Goal: Task Accomplishment & Management: Complete application form

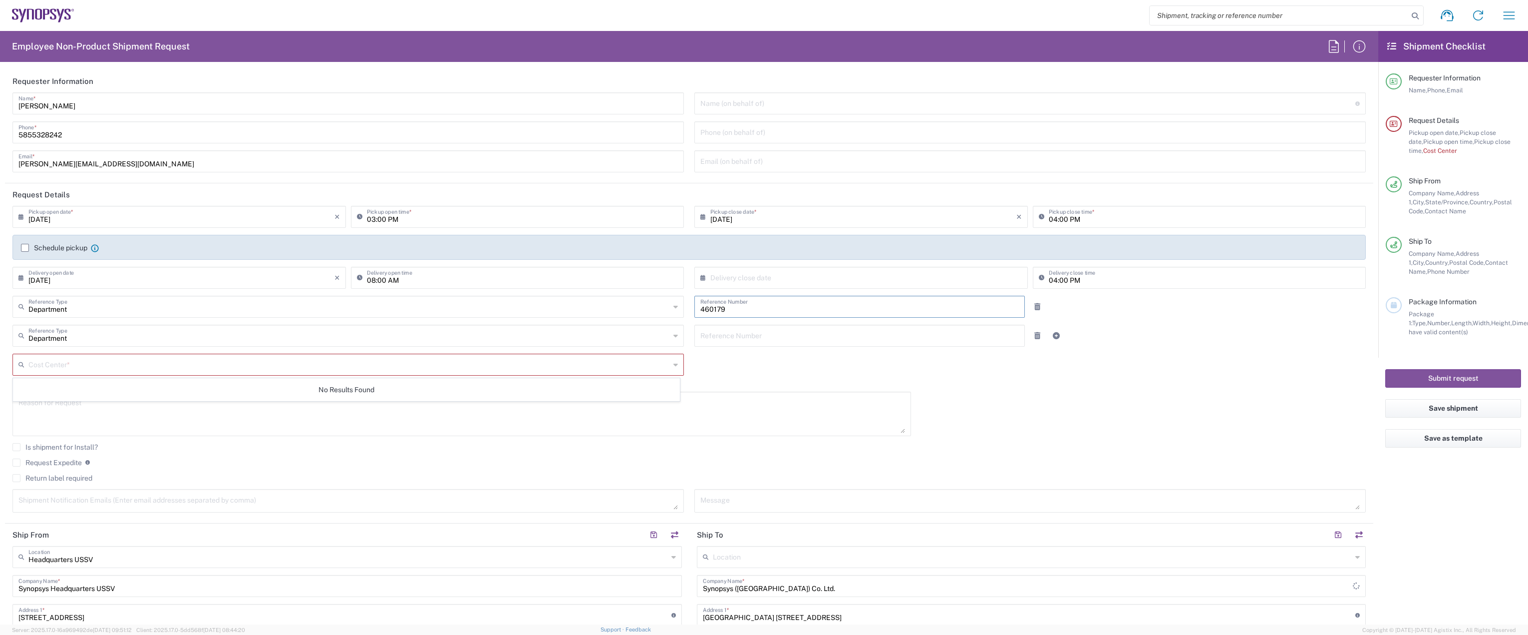
drag, startPoint x: 730, startPoint y: 306, endPoint x: 656, endPoint y: 308, distance: 74.4
click at [656, 308] on div "Department Reference Type Department Customer Ref Invoice Number Purchase Order…" at bounding box center [689, 310] width 1364 height 29
click at [508, 370] on input "text" at bounding box center [349, 363] width 642 height 17
paste input "460179"
type input "460179"
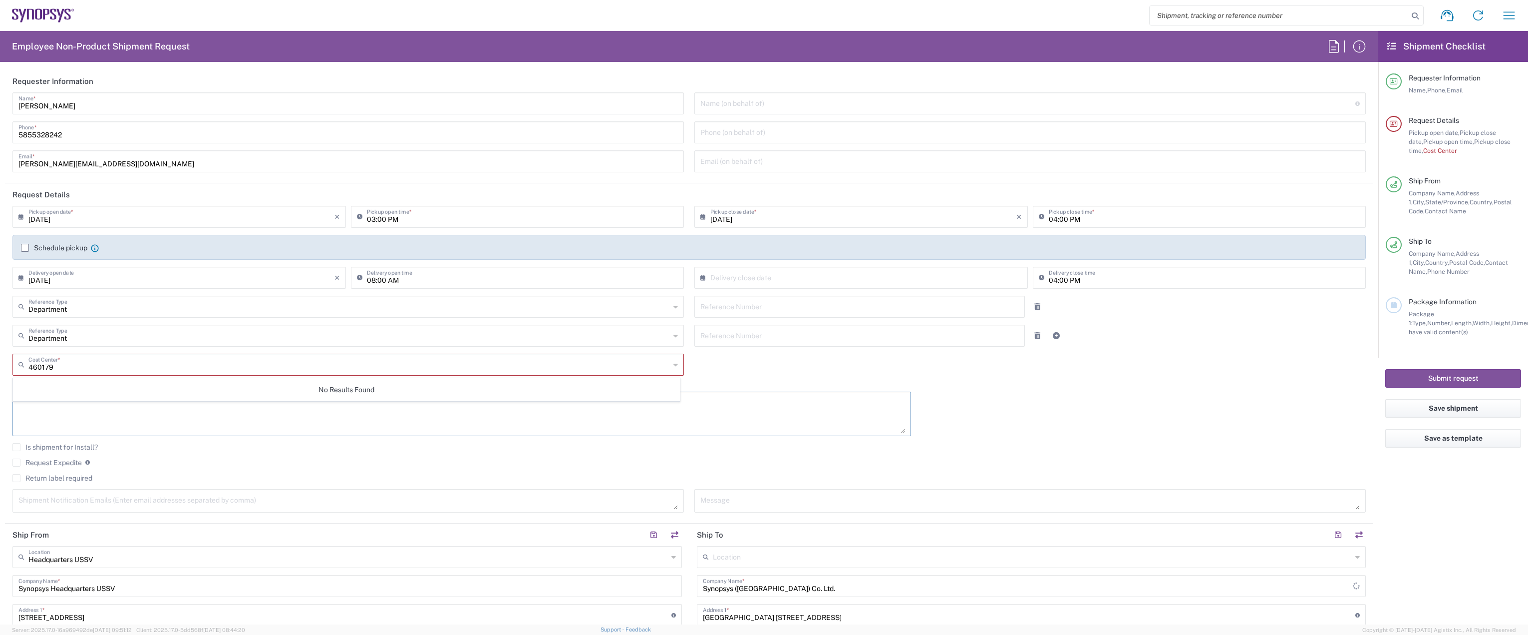
click at [814, 403] on textarea at bounding box center [461, 413] width 887 height 38
click at [673, 366] on icon at bounding box center [675, 364] width 4 height 16
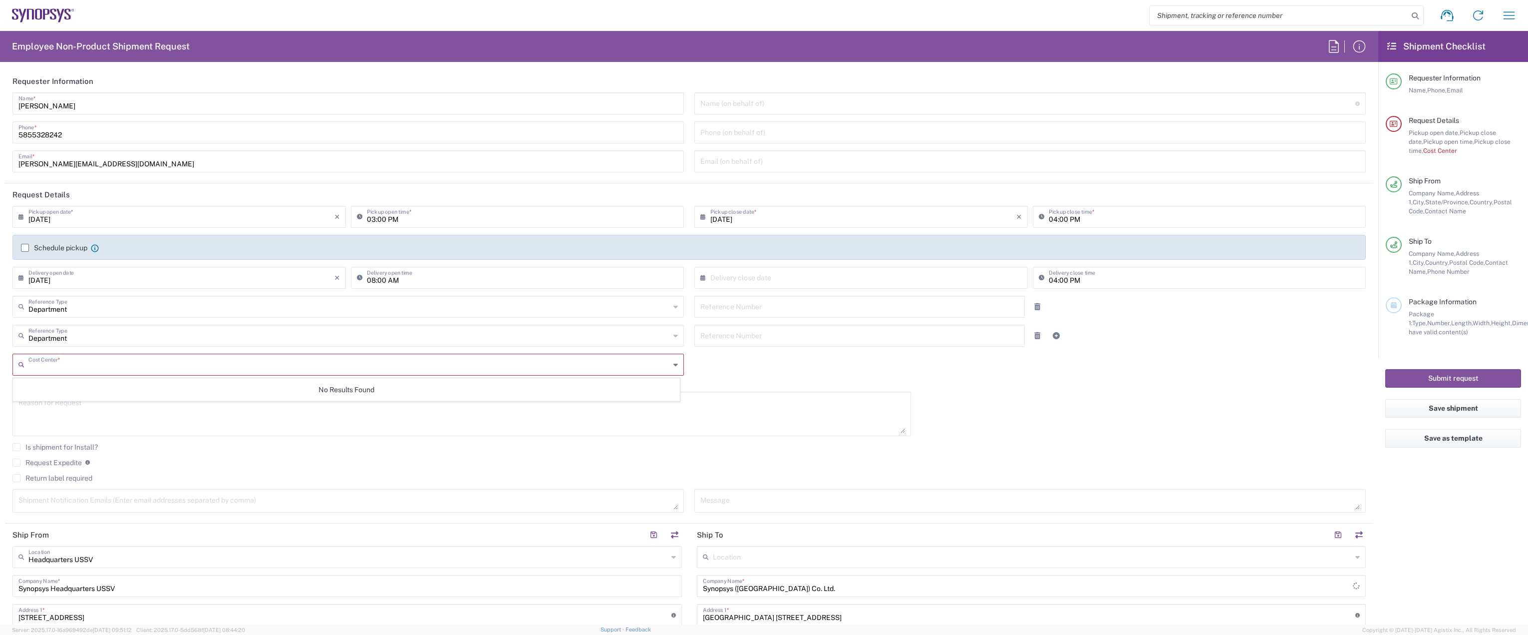
click at [673, 366] on icon at bounding box center [675, 364] width 4 height 16
click at [527, 335] on input "text" at bounding box center [349, 334] width 642 height 17
click at [854, 386] on div "08/19/2025 × Pickup open date * Cancel Apply 03:00 PM Pickup open time * 08/19/…" at bounding box center [689, 363] width 1364 height 314
type input "Department"
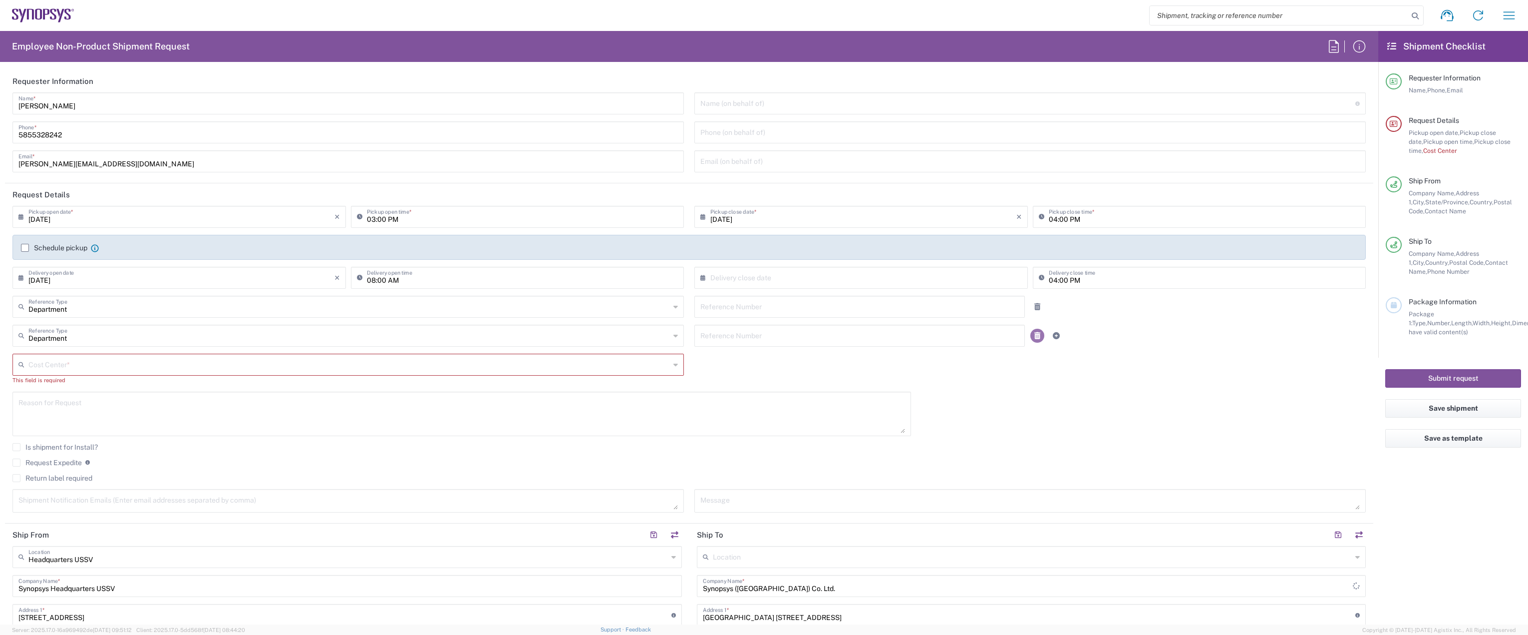
click at [1034, 335] on icon at bounding box center [1037, 335] width 6 height 7
click at [387, 329] on input "text" at bounding box center [349, 334] width 642 height 17
click at [673, 333] on icon at bounding box center [675, 335] width 4 height 16
click at [674, 337] on div "Cost Center *" at bounding box center [347, 335] width 671 height 22
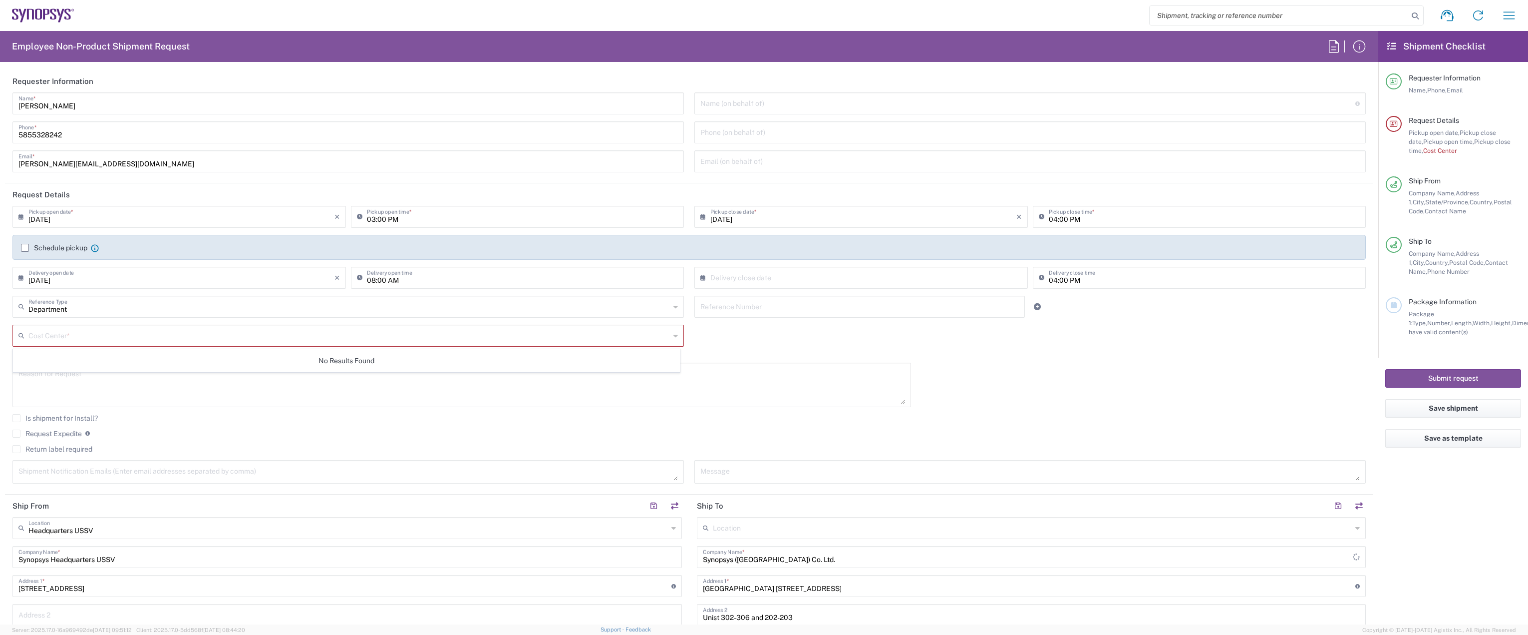
click at [674, 337] on div "Cost Center *" at bounding box center [347, 335] width 671 height 22
click at [673, 337] on icon at bounding box center [675, 335] width 4 height 16
paste input "460179"
type input "460179"
click at [798, 374] on textarea at bounding box center [461, 384] width 887 height 38
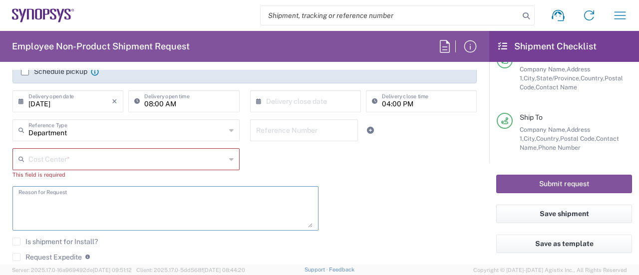
scroll to position [146, 0]
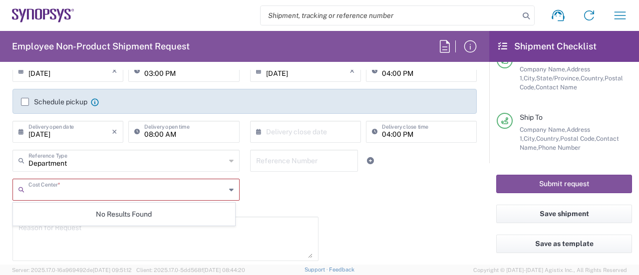
click at [53, 194] on input "text" at bounding box center [126, 188] width 197 height 17
paste input "4"
type input "460179"
click at [261, 165] on input "text" at bounding box center [304, 159] width 96 height 17
click at [134, 185] on input "text" at bounding box center [126, 188] width 197 height 17
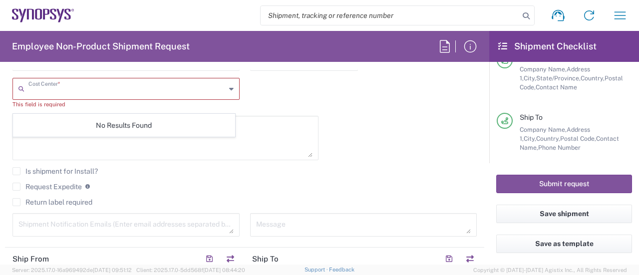
scroll to position [235, 0]
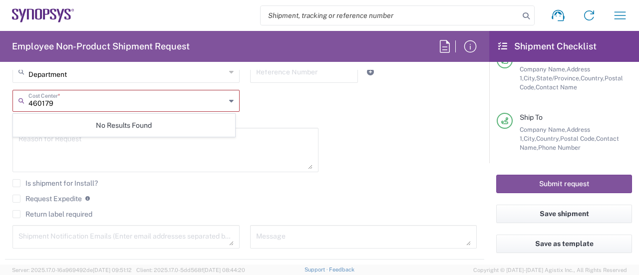
type input "460179"
click at [232, 99] on div "460179 Cost Center *" at bounding box center [125, 101] width 227 height 22
click at [246, 146] on textarea at bounding box center [165, 150] width 294 height 38
click at [194, 98] on input "text" at bounding box center [127, 99] width 198 height 17
type input "460672"
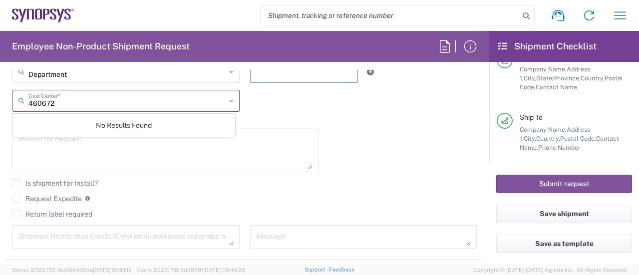
click at [279, 76] on input "text" at bounding box center [304, 70] width 96 height 17
click at [64, 109] on div "Cost Center *" at bounding box center [125, 101] width 227 height 22
click at [229, 103] on icon at bounding box center [231, 101] width 4 height 16
click at [363, 115] on div "08/19/2025 × Pickup open date * Cancel Apply 03:00 PM Pickup open time * 08/19/…" at bounding box center [244, 113] width 475 height 285
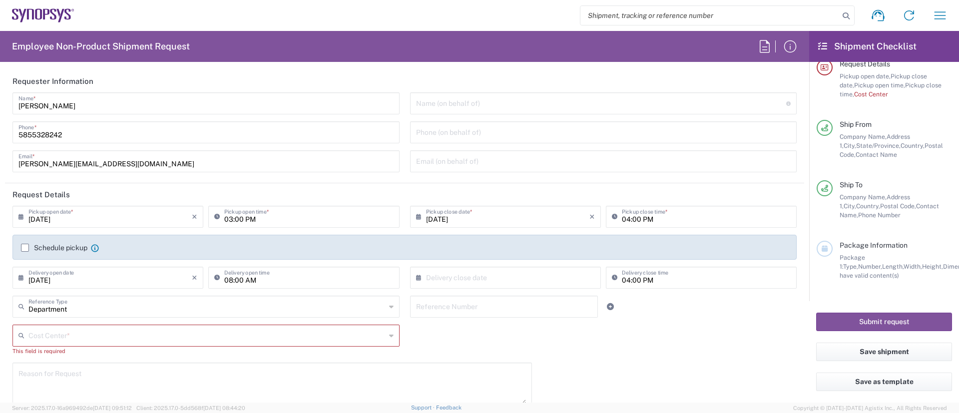
scroll to position [0, 0]
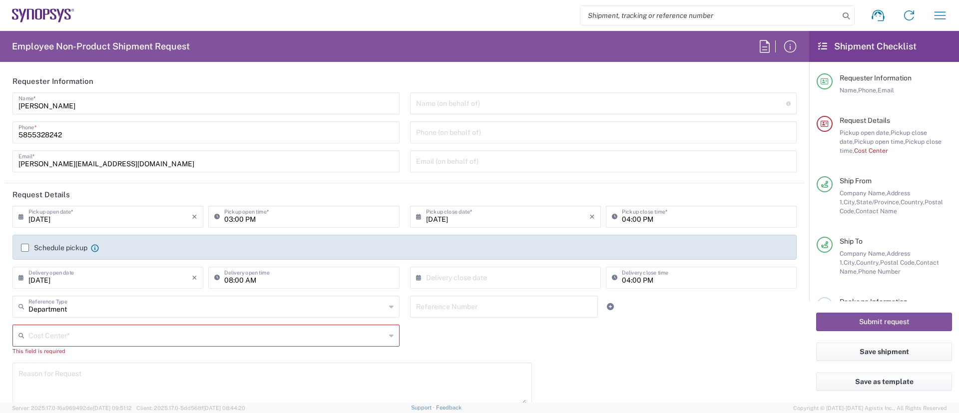
drag, startPoint x: 596, startPoint y: 1, endPoint x: 665, endPoint y: 328, distance: 333.8
click at [665, 328] on div "08/19/2025 × Pickup open date * Cancel Apply 03:00 PM Pickup open time * 08/19/…" at bounding box center [404, 348] width 794 height 285
click at [220, 337] on input "text" at bounding box center [206, 334] width 357 height 17
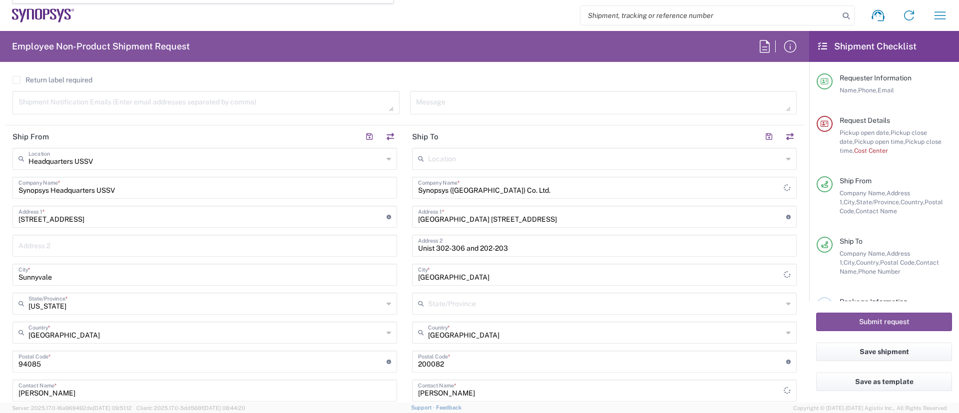
scroll to position [428, 0]
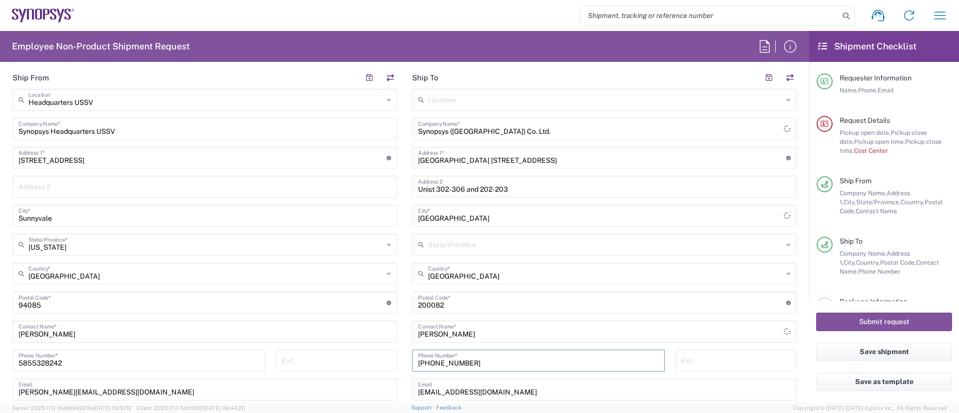
drag, startPoint x: 471, startPoint y: 363, endPoint x: 378, endPoint y: 371, distance: 93.2
click at [378, 371] on div "Ship From Headquarters USSV Location Headquarters [GEOGRAPHIC_DATA] Agrate Bria…" at bounding box center [404, 289] width 799 height 446
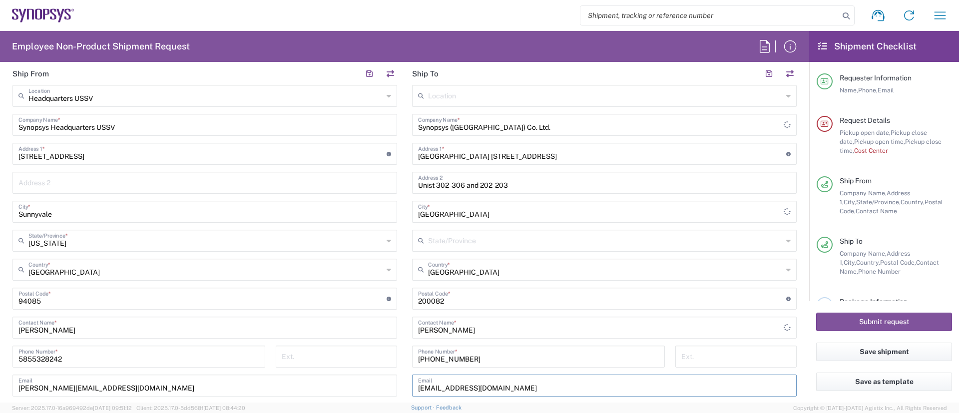
drag, startPoint x: 484, startPoint y: 395, endPoint x: 353, endPoint y: 390, distance: 130.9
click at [353, 390] on div "Ship From Headquarters USSV Location Headquarters [GEOGRAPHIC_DATA] Agrate Bria…" at bounding box center [404, 285] width 799 height 446
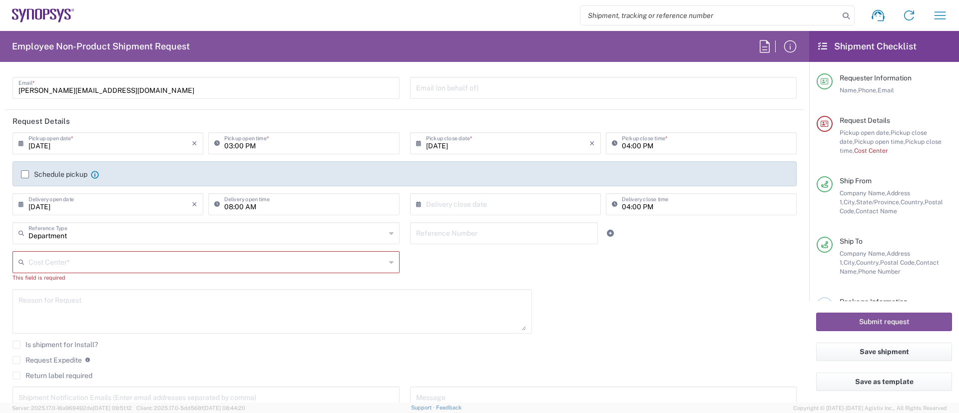
scroll to position [0, 0]
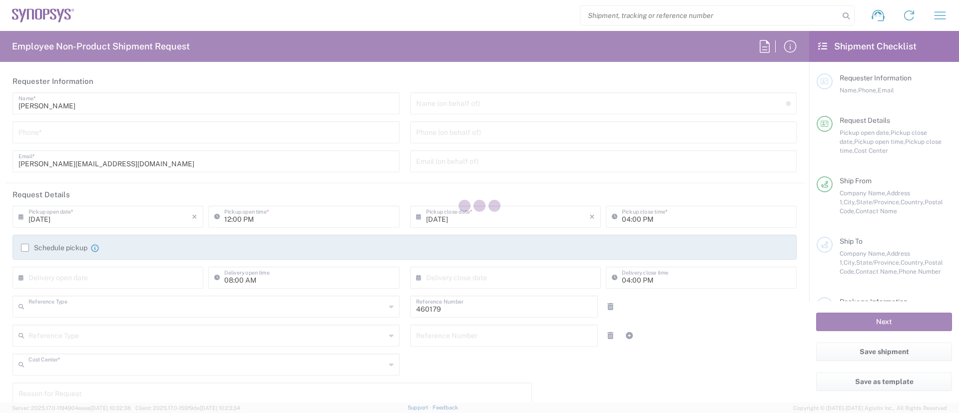
type input "Department"
type input "US01, SG, MSIP1, AE 460179"
type input "[US_STATE]"
type input "[GEOGRAPHIC_DATA]"
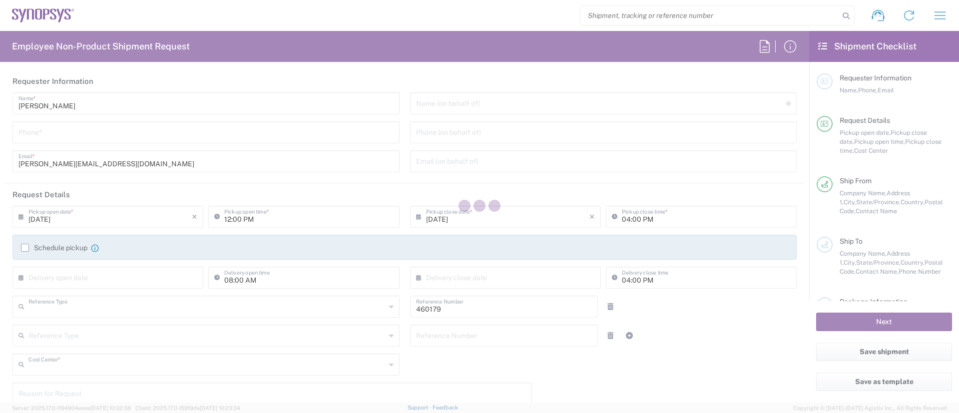
type input "Delivered at Place"
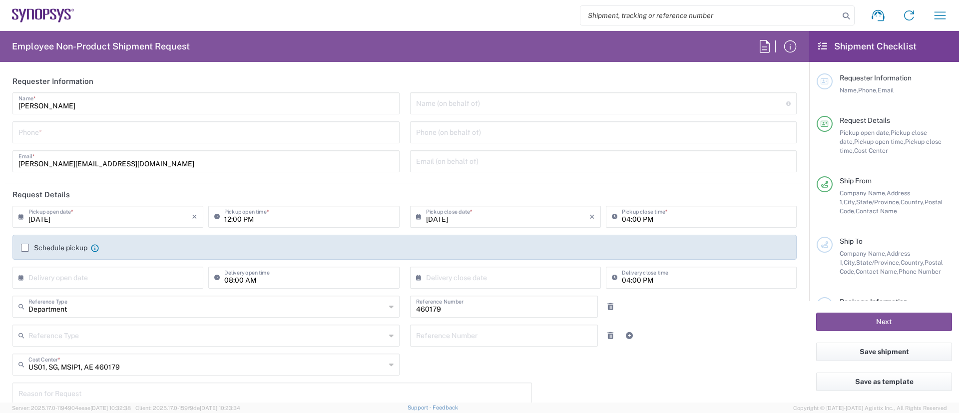
type input "Headquarters USSV"
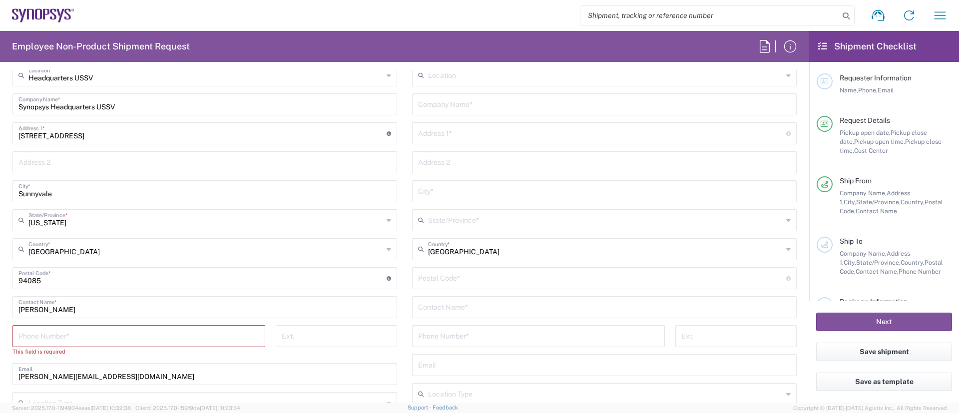
scroll to position [487, 0]
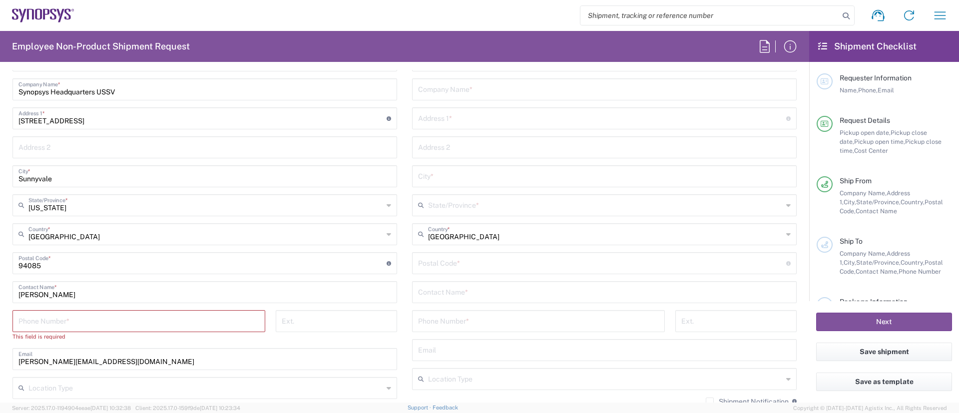
drag, startPoint x: 182, startPoint y: 330, endPoint x: 184, endPoint y: 315, distance: 16.0
click at [184, 315] on div "Phone Number *" at bounding box center [138, 321] width 253 height 22
click at [184, 315] on input "tel" at bounding box center [138, 320] width 241 height 17
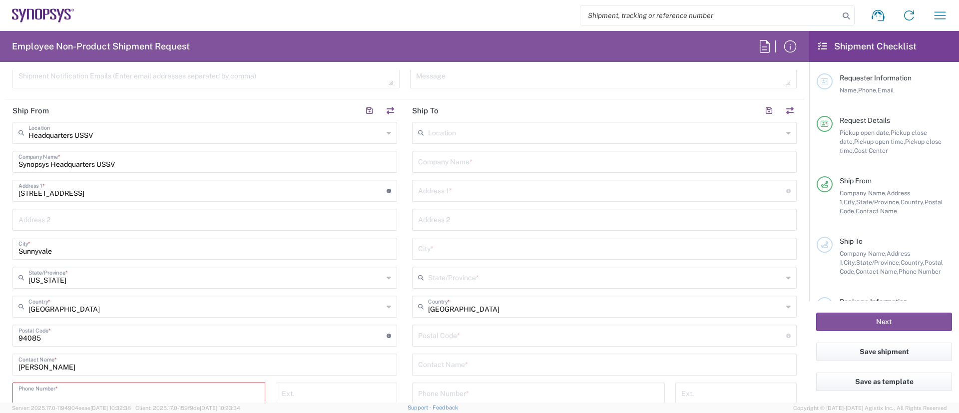
scroll to position [595, 0]
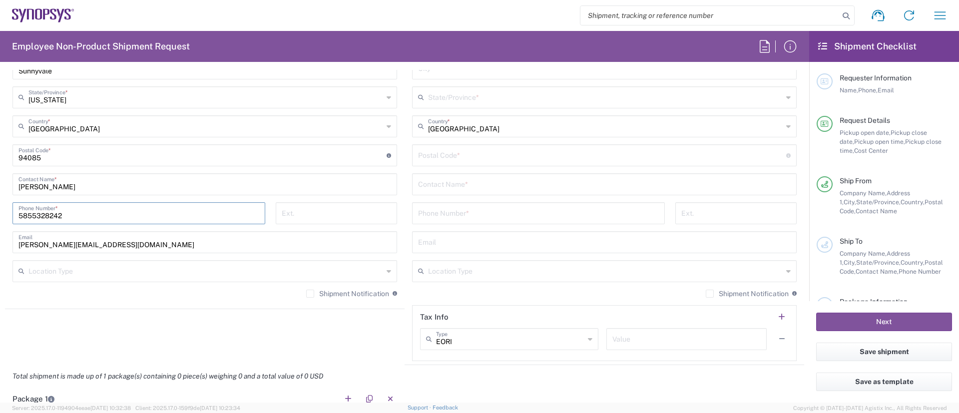
type input "5855328242"
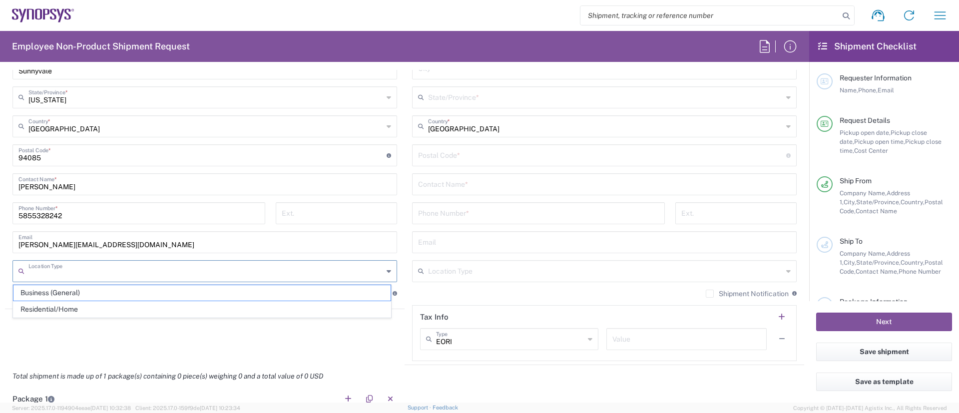
click at [273, 277] on input "text" at bounding box center [205, 270] width 354 height 17
click at [70, 288] on span "Business (General)" at bounding box center [201, 292] width 377 height 15
type input "Business (General)"
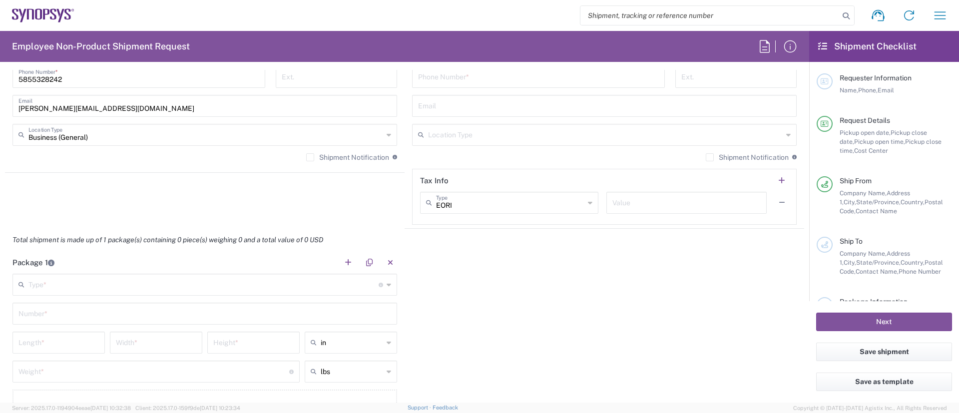
scroll to position [849, 0]
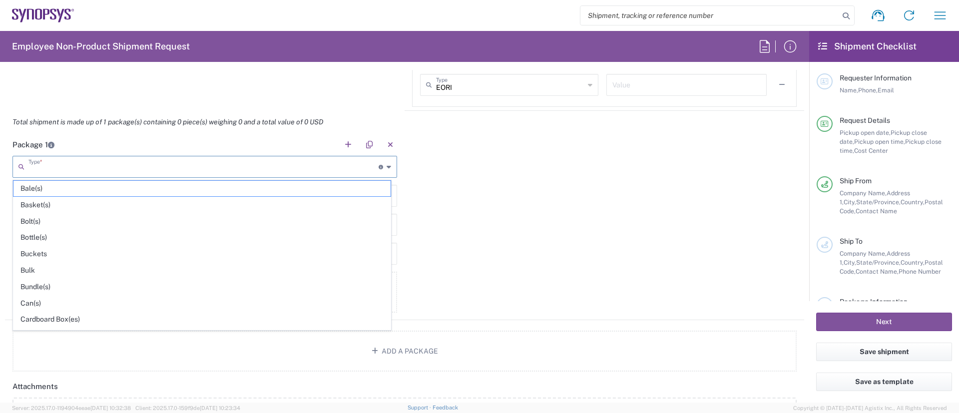
click at [337, 164] on input "text" at bounding box center [203, 165] width 350 height 17
click at [35, 318] on span "Cardboard Box(es)" at bounding box center [201, 319] width 377 height 15
type input "Cardboard Box(es)"
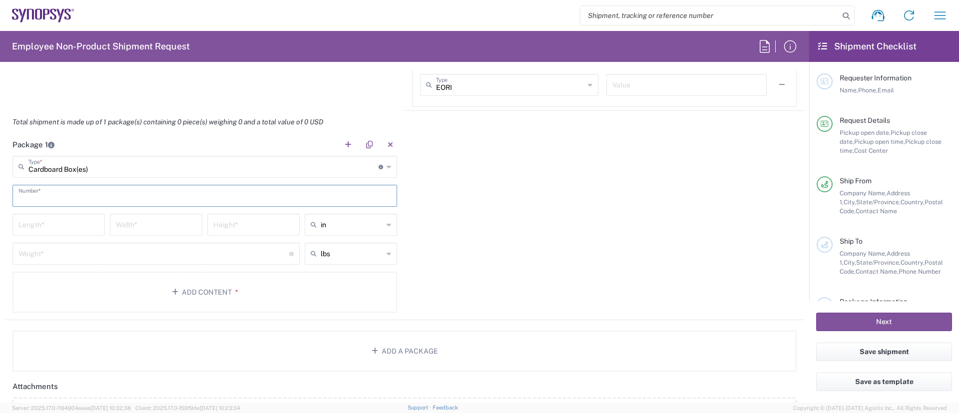
click at [42, 201] on input "text" at bounding box center [204, 194] width 372 height 17
type input "1"
click at [35, 231] on input "number" at bounding box center [58, 223] width 80 height 17
type input "12"
type input "10"
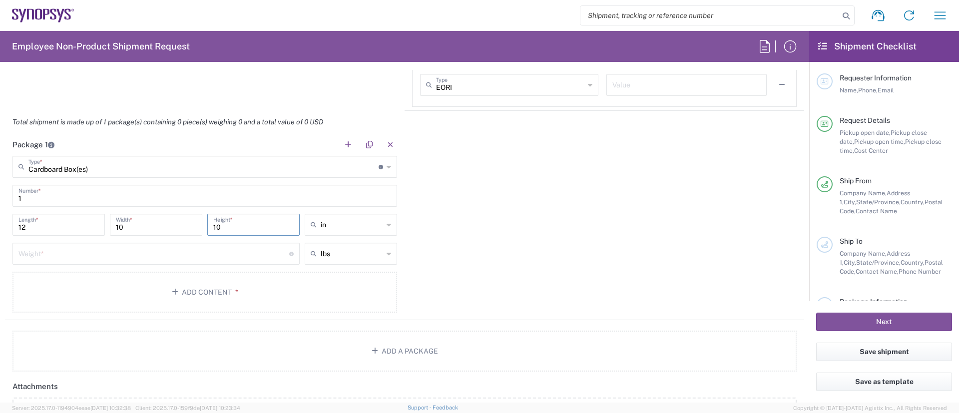
type input "10"
click at [103, 252] on input "number" at bounding box center [153, 252] width 271 height 17
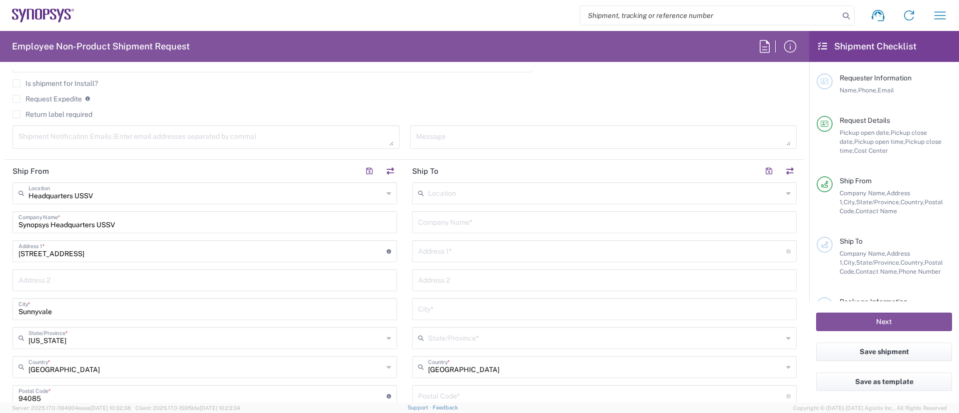
scroll to position [302, 0]
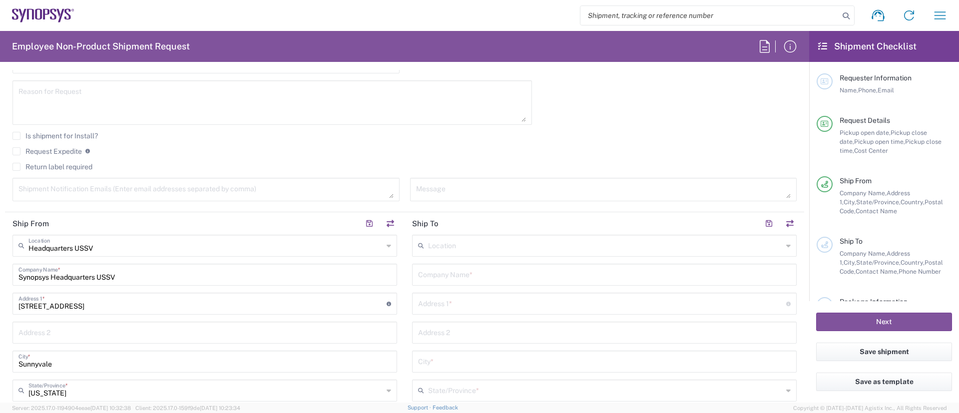
type input "25"
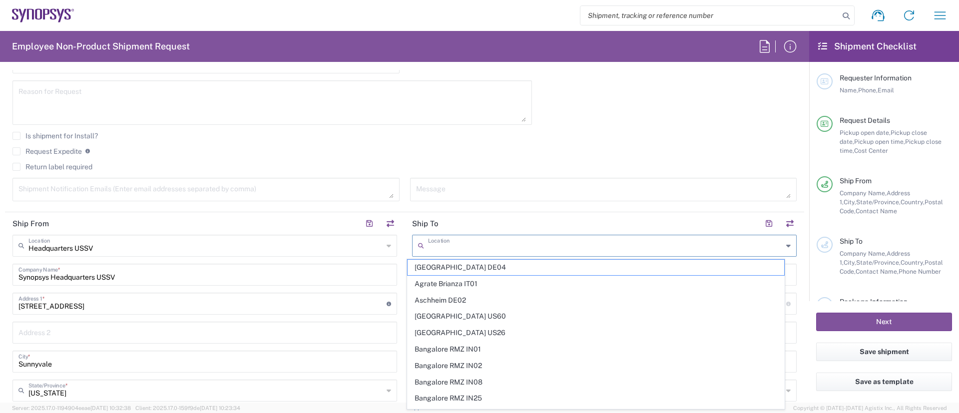
click at [649, 246] on input "text" at bounding box center [605, 244] width 354 height 17
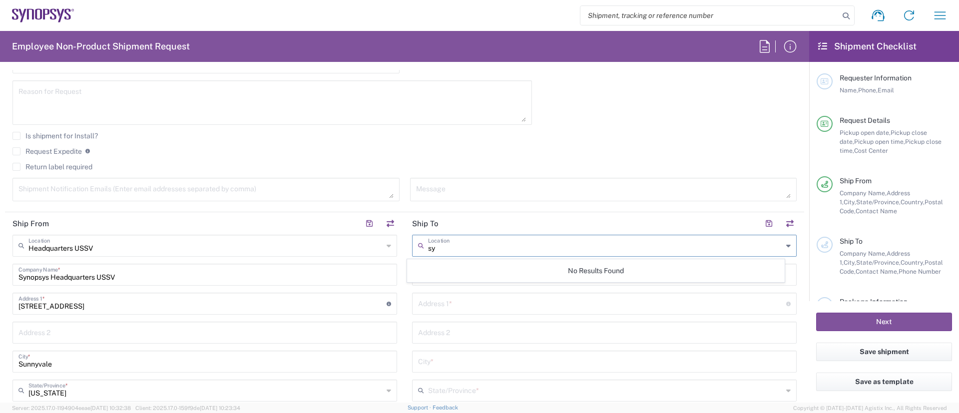
type input "s"
click at [445, 268] on span "Shanghai CN10" at bounding box center [595, 267] width 377 height 15
type input "Shanghai CN10"
type input "Synopsys ([GEOGRAPHIC_DATA]) Co. Ltd."
type input "[GEOGRAPHIC_DATA] [STREET_ADDRESS]"
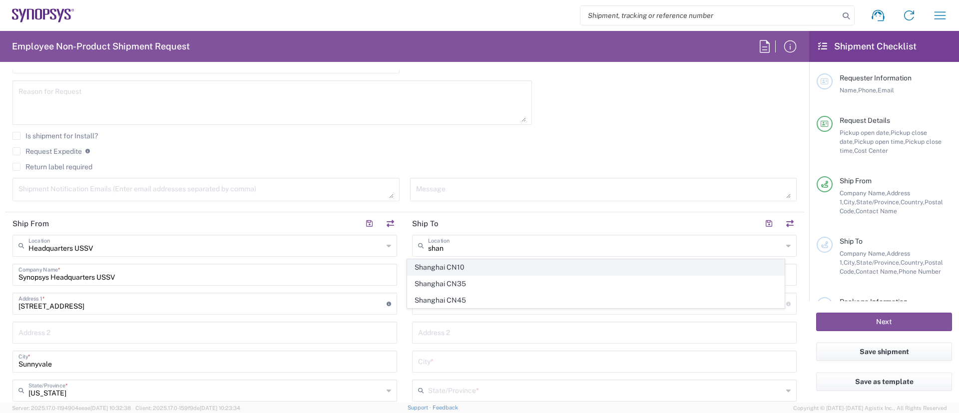
type input "Unist 302-306 and 202-203"
type input "[GEOGRAPHIC_DATA]"
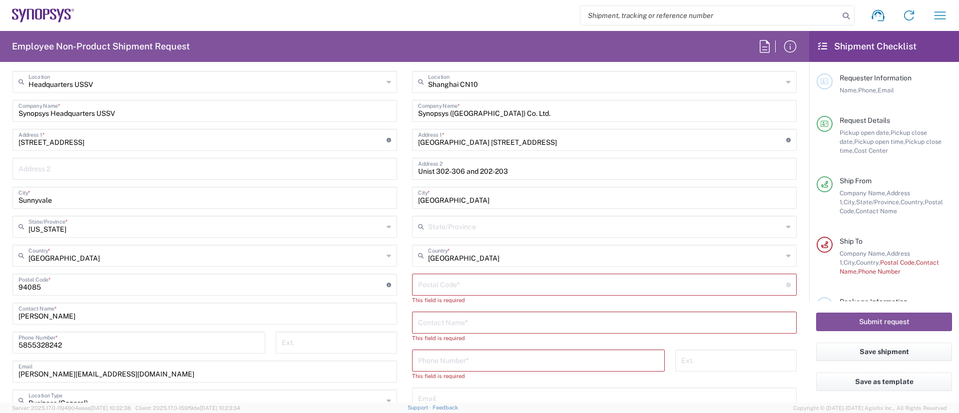
scroll to position [491, 0]
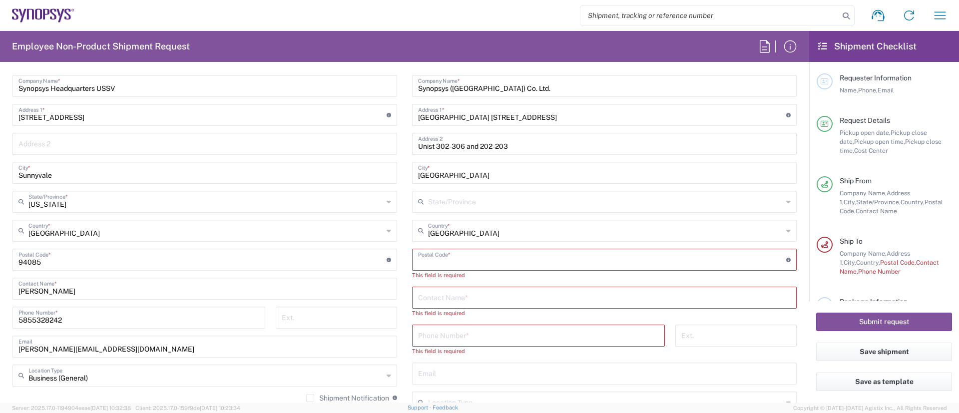
click at [431, 264] on input "undefined" at bounding box center [602, 258] width 368 height 17
type input "2"
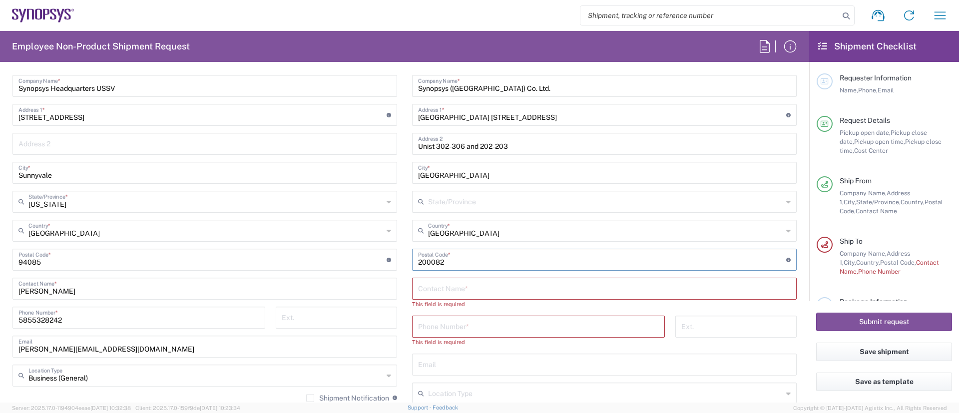
type input "200082"
click at [435, 290] on input "text" at bounding box center [604, 287] width 372 height 17
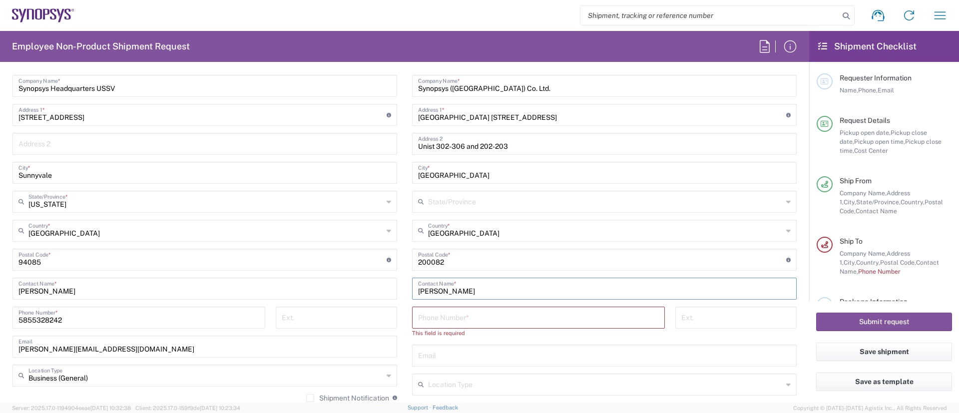
type input "[PERSON_NAME]"
click at [433, 314] on input "tel" at bounding box center [538, 316] width 241 height 17
type input "5855328242"
drag, startPoint x: 463, startPoint y: 323, endPoint x: 379, endPoint y: 322, distance: 83.9
click at [379, 322] on div "Ship From Headquarters USSV Location Headquarters [GEOGRAPHIC_DATA] Agrate Bria…" at bounding box center [404, 246] width 799 height 446
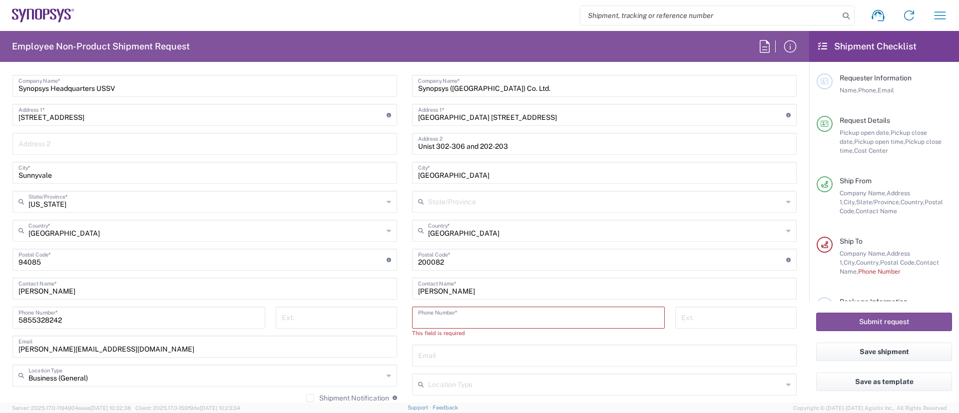
paste input "[PHONE_NUMBER]"
type input "[PHONE_NUMBER]"
click at [450, 343] on input "text" at bounding box center [604, 345] width 372 height 17
paste input "[EMAIL_ADDRESS][DOMAIN_NAME]"
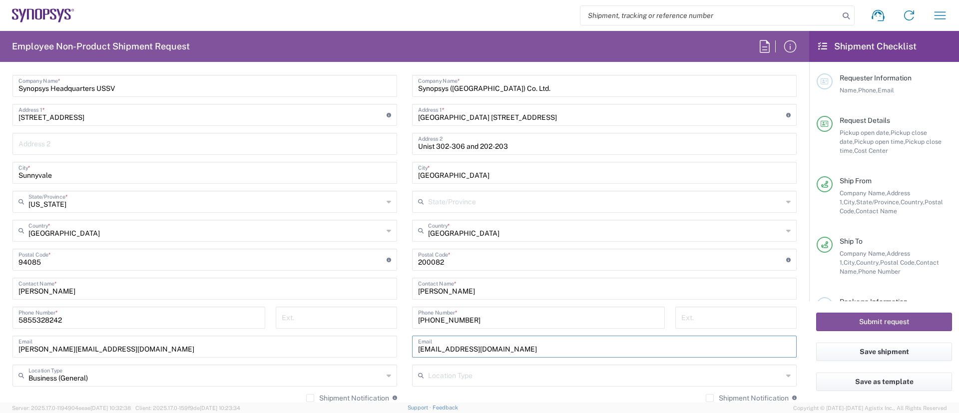
type input "[EMAIL_ADDRESS][DOMAIN_NAME]"
click at [793, 203] on form "Requester Information [PERSON_NAME] Name * Phone * [PERSON_NAME][EMAIL_ADDRESS]…" at bounding box center [404, 236] width 809 height 332
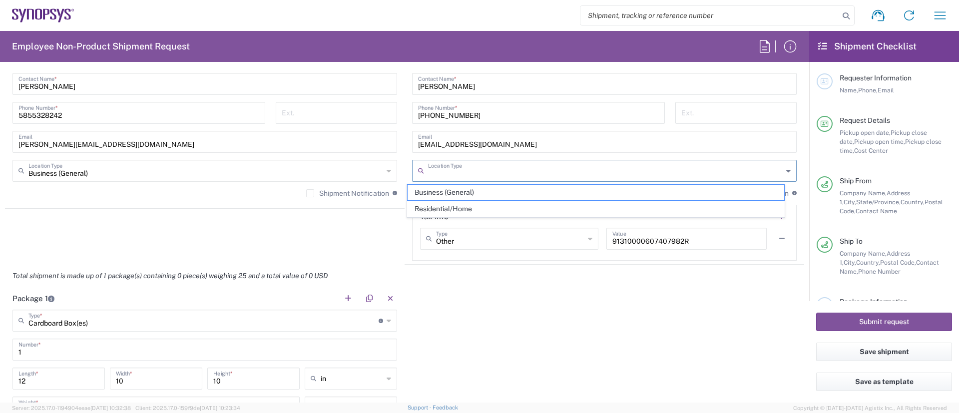
click at [455, 178] on input "text" at bounding box center [605, 169] width 354 height 17
click at [443, 191] on span "Business (General)" at bounding box center [595, 192] width 377 height 15
type input "Business (General)"
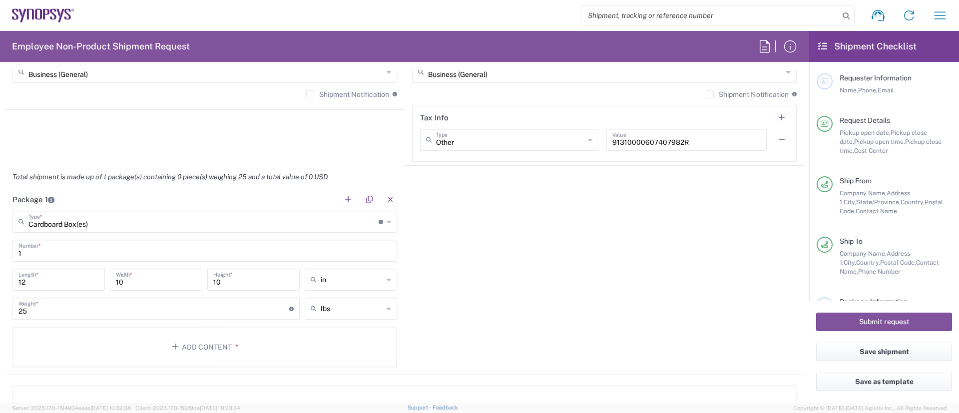
scroll to position [1326, 0]
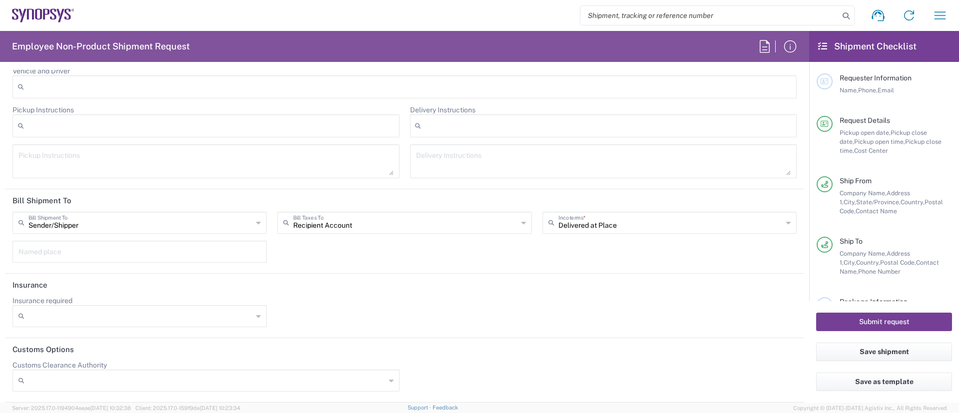
click at [839, 316] on button "Submit request" at bounding box center [884, 322] width 136 height 18
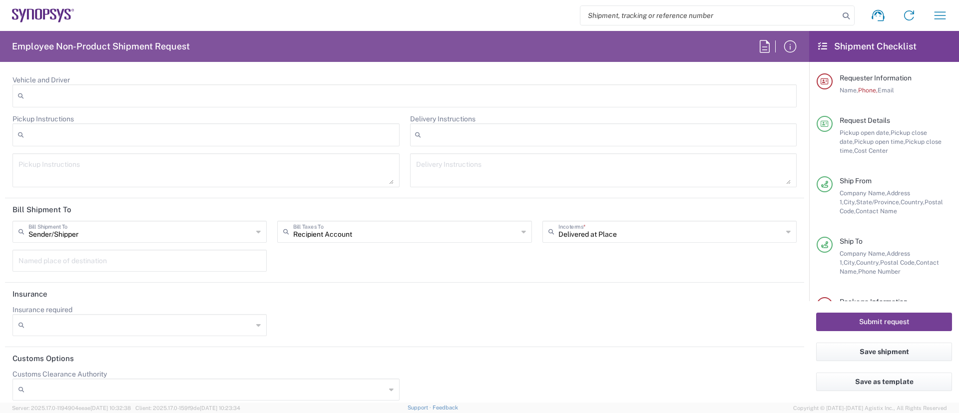
scroll to position [1335, 0]
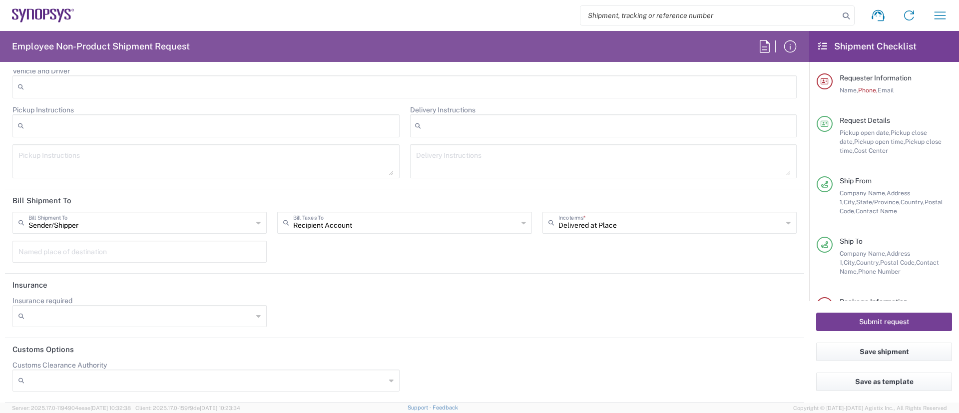
click at [865, 319] on button "Submit request" at bounding box center [884, 322] width 136 height 18
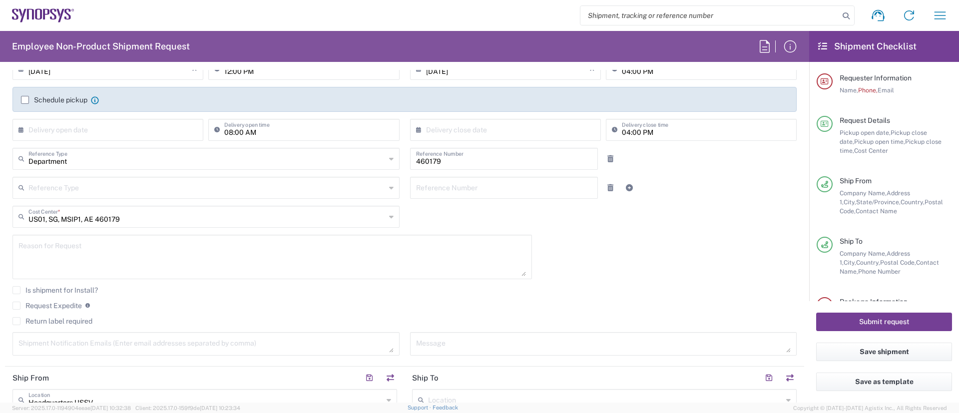
scroll to position [0, 0]
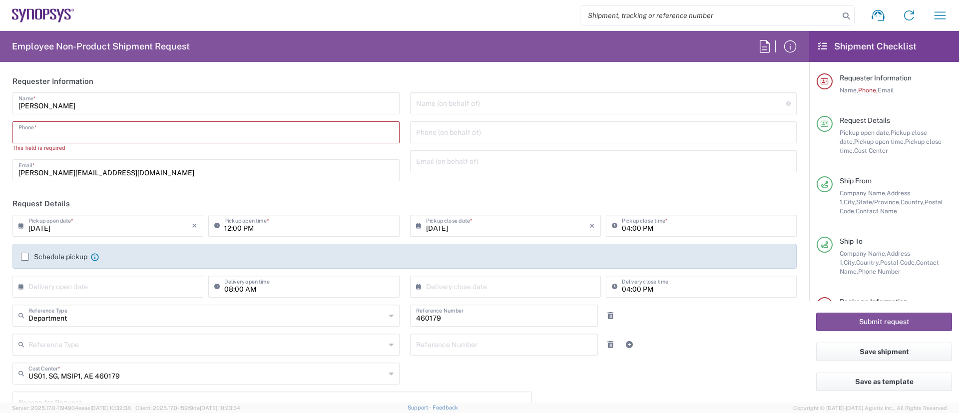
click at [258, 136] on input "tel" at bounding box center [205, 131] width 375 height 17
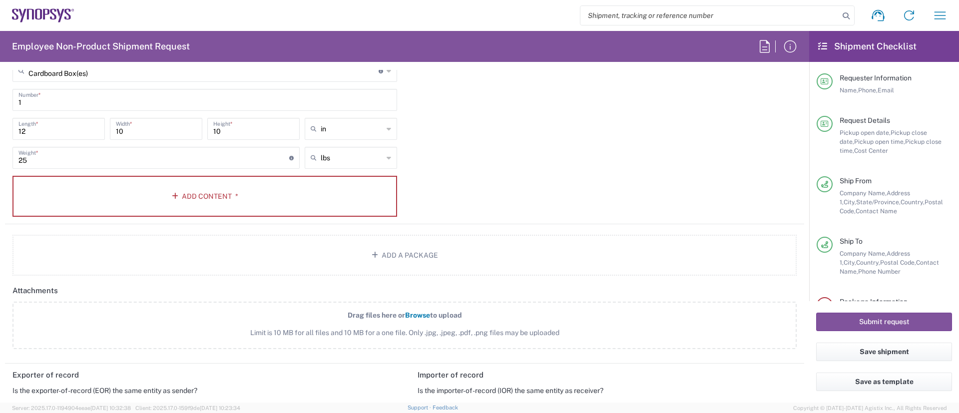
scroll to position [883, 0]
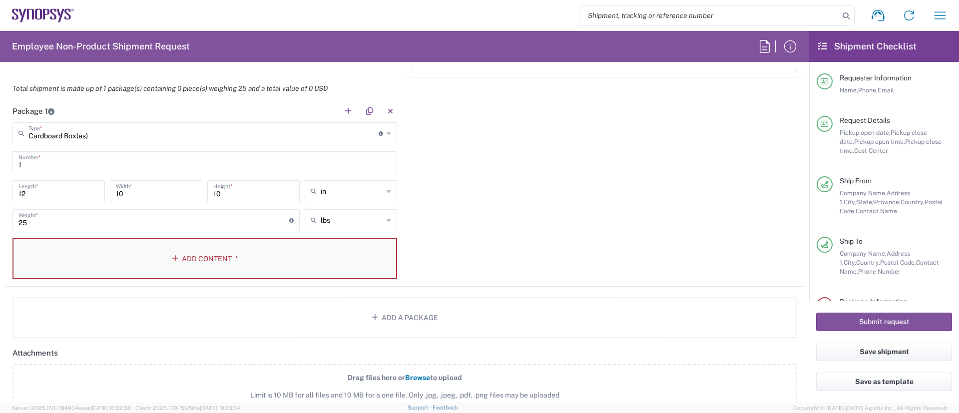
type input "5855328242"
click at [214, 263] on button "Add Content *" at bounding box center [204, 258] width 384 height 41
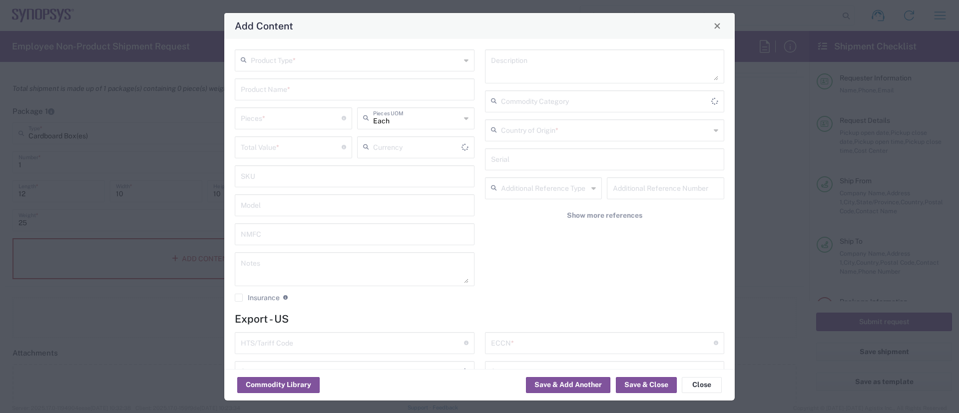
type input "US Dollar"
click at [326, 65] on input "text" at bounding box center [356, 59] width 210 height 17
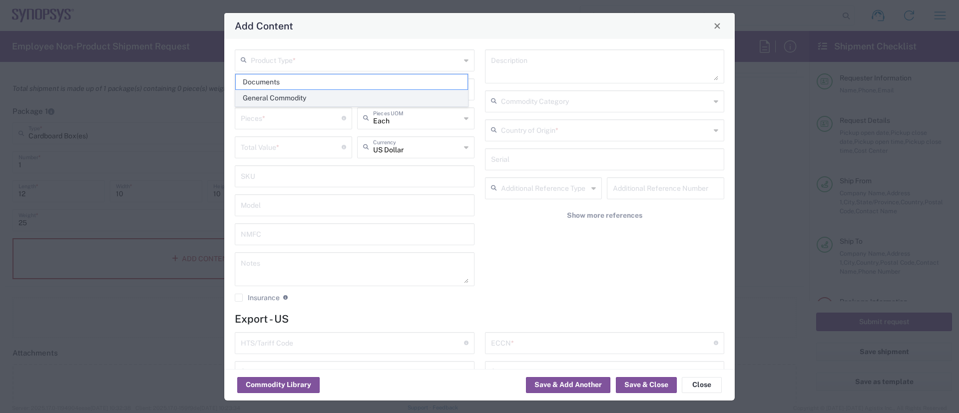
click at [283, 95] on span "General Commodity" at bounding box center [352, 97] width 232 height 15
type input "General Commodity"
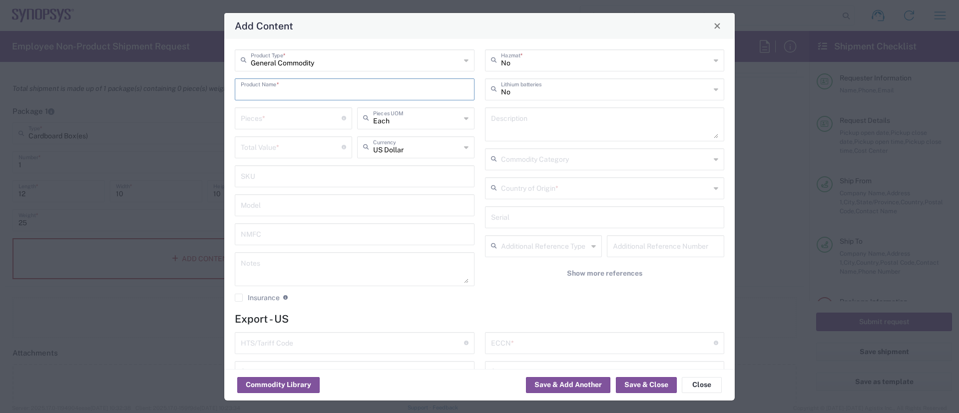
click at [308, 92] on input "text" at bounding box center [355, 88] width 228 height 17
type input "Work books"
click at [278, 126] on div "Pieces * Number of pieces inside all the packages" at bounding box center [293, 118] width 117 height 22
type input "32"
click at [258, 145] on input "number" at bounding box center [291, 146] width 101 height 17
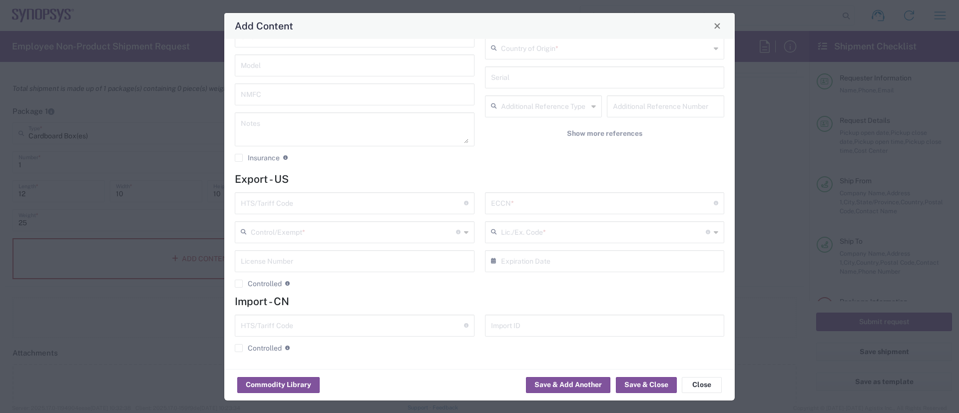
scroll to position [141, 0]
click at [358, 200] on input "text" at bounding box center [352, 201] width 223 height 17
click at [735, 278] on div "Add Content General Commodity Product Type * Work books Product Name * 32 Piece…" at bounding box center [479, 206] width 959 height 413
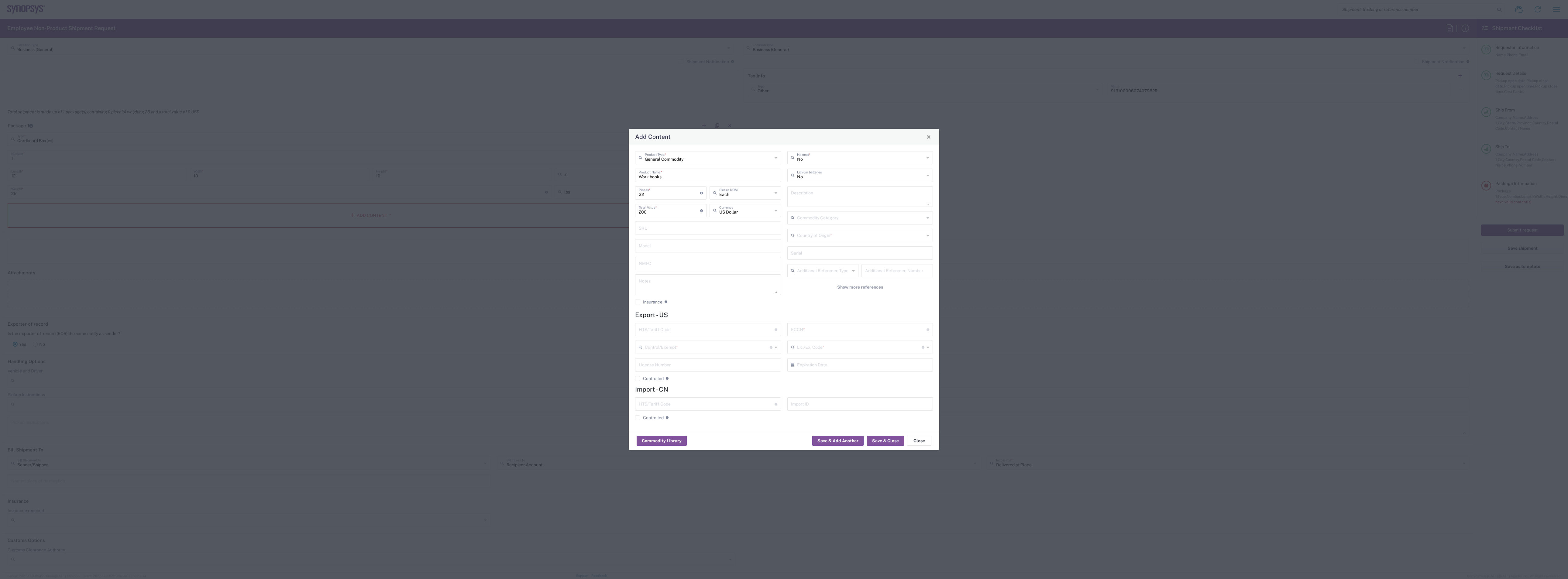
scroll to position [480, 0]
click at [583, 212] on input "200" at bounding box center [669, 209] width 61 height 10
type input "2"
type input "150"
click at [583, 251] on input "text" at bounding box center [706, 328] width 136 height 10
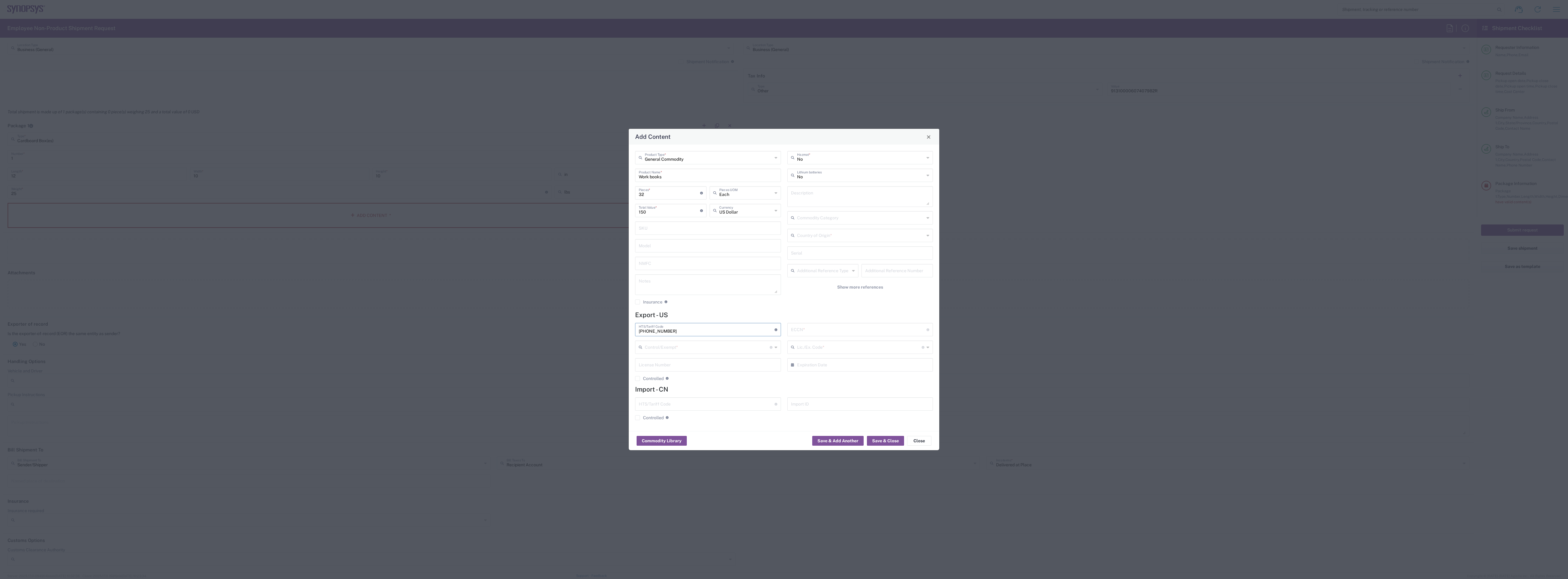
type input "[PHONE_NUMBER]"
click at [583, 251] on input "text" at bounding box center [707, 346] width 125 height 10
click at [583, 251] on div "ECCN * Obtain ECCN from vendor if product is purchased. Export Control Classifi…" at bounding box center [860, 354] width 152 height 63
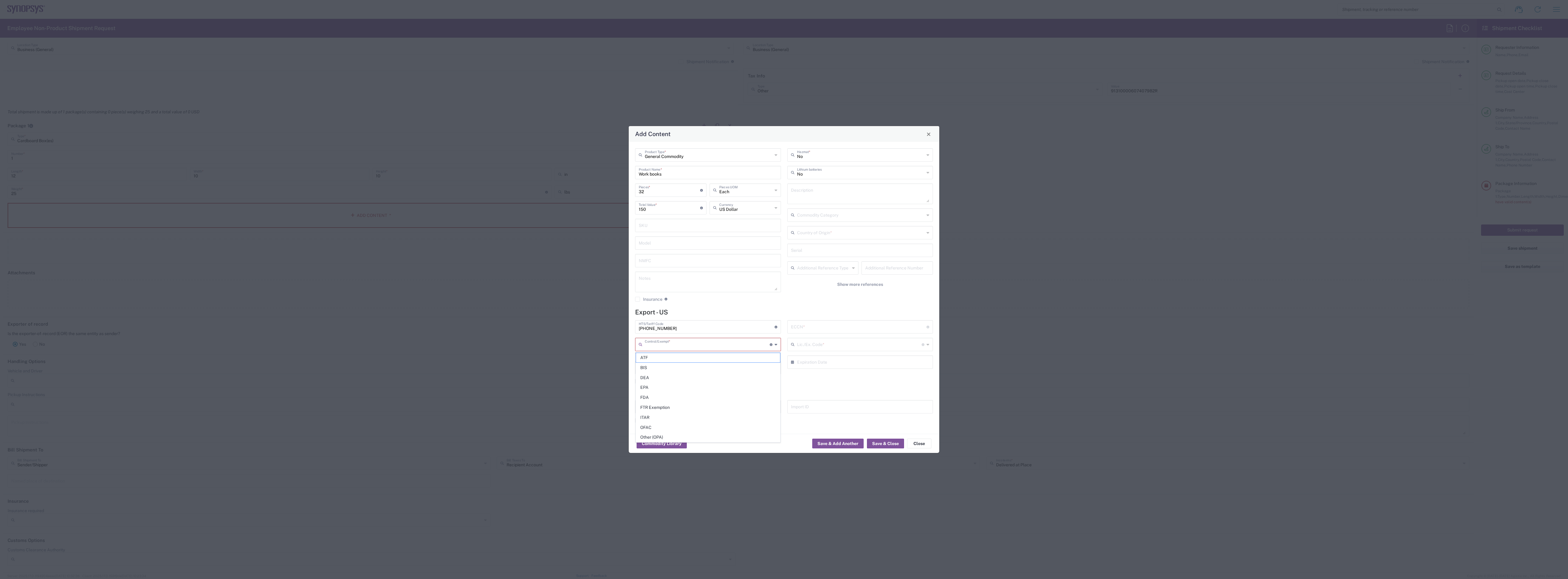
click at [583, 251] on input "text" at bounding box center [707, 344] width 125 height 10
click at [583, 251] on span "Other (OPA)" at bounding box center [708, 437] width 144 height 9
type input "Other (OPA)"
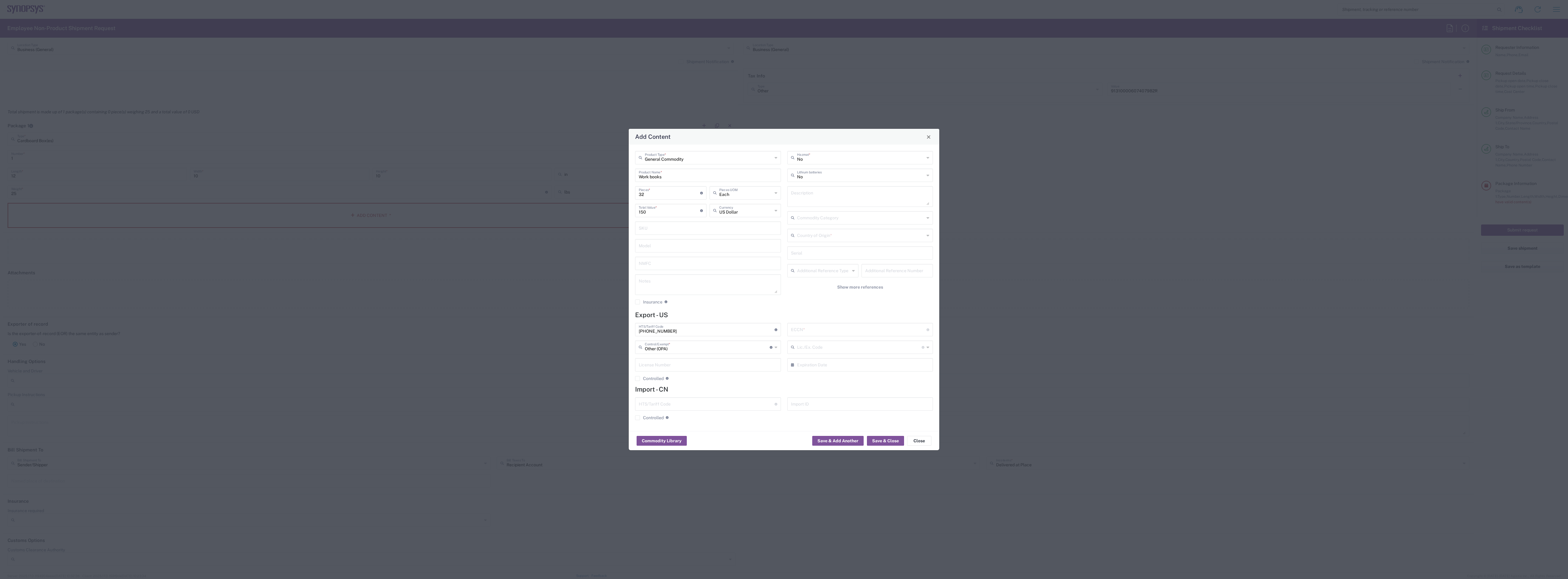
click at [583, 251] on input "text" at bounding box center [858, 328] width 136 height 10
type input "EAR99"
drag, startPoint x: 831, startPoint y: 442, endPoint x: 829, endPoint y: 445, distance: 3.6
click at [583, 251] on button "Save & Add Another" at bounding box center [838, 440] width 51 height 10
click at [583, 234] on input "text" at bounding box center [861, 234] width 128 height 10
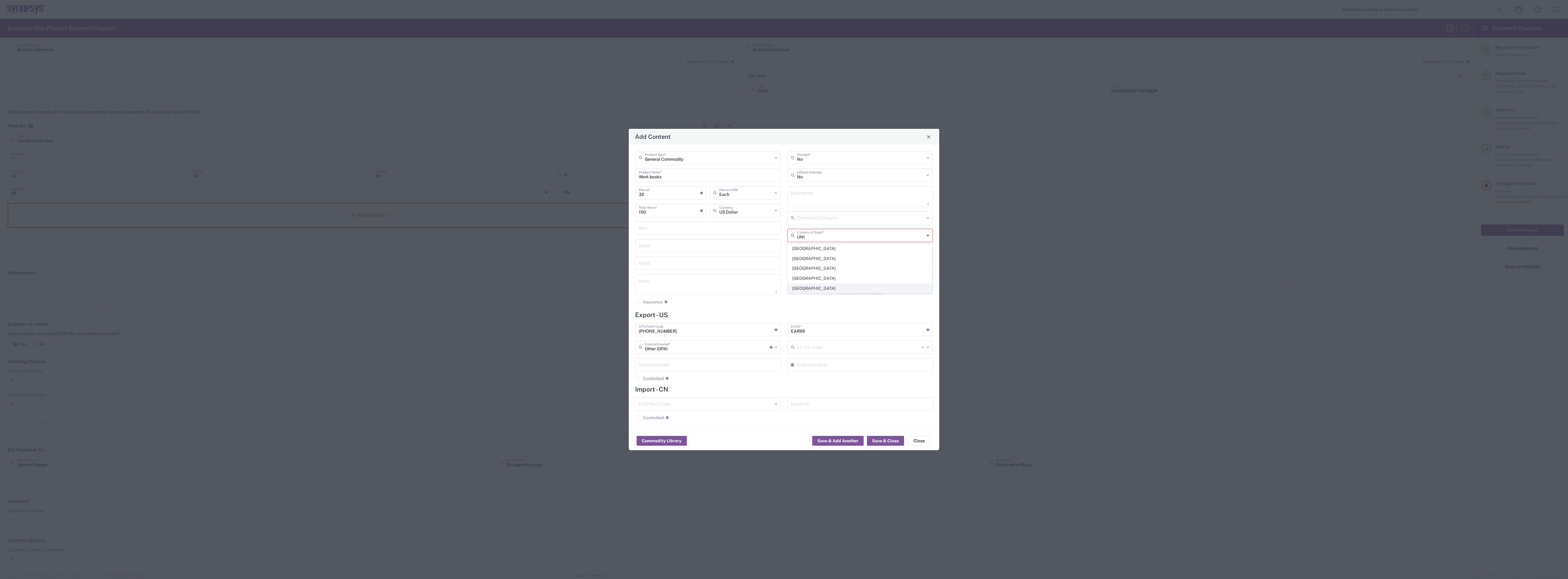
click at [583, 251] on span "[GEOGRAPHIC_DATA]" at bounding box center [859, 288] width 144 height 9
type input "[GEOGRAPHIC_DATA]"
click at [583, 251] on button "Save & Add Another" at bounding box center [838, 440] width 51 height 10
click at [583, 152] on input "text" at bounding box center [709, 157] width 128 height 10
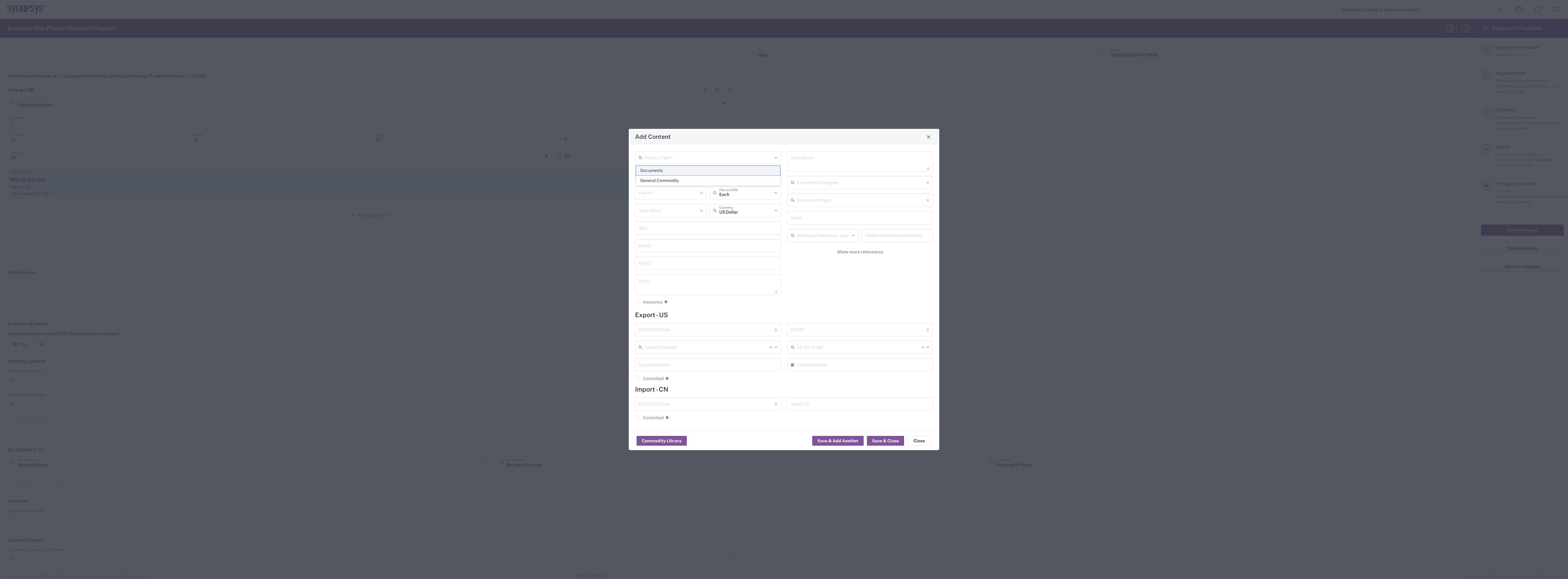
click at [583, 167] on span "Documents" at bounding box center [708, 170] width 144 height 9
type input "Documents"
type input "1"
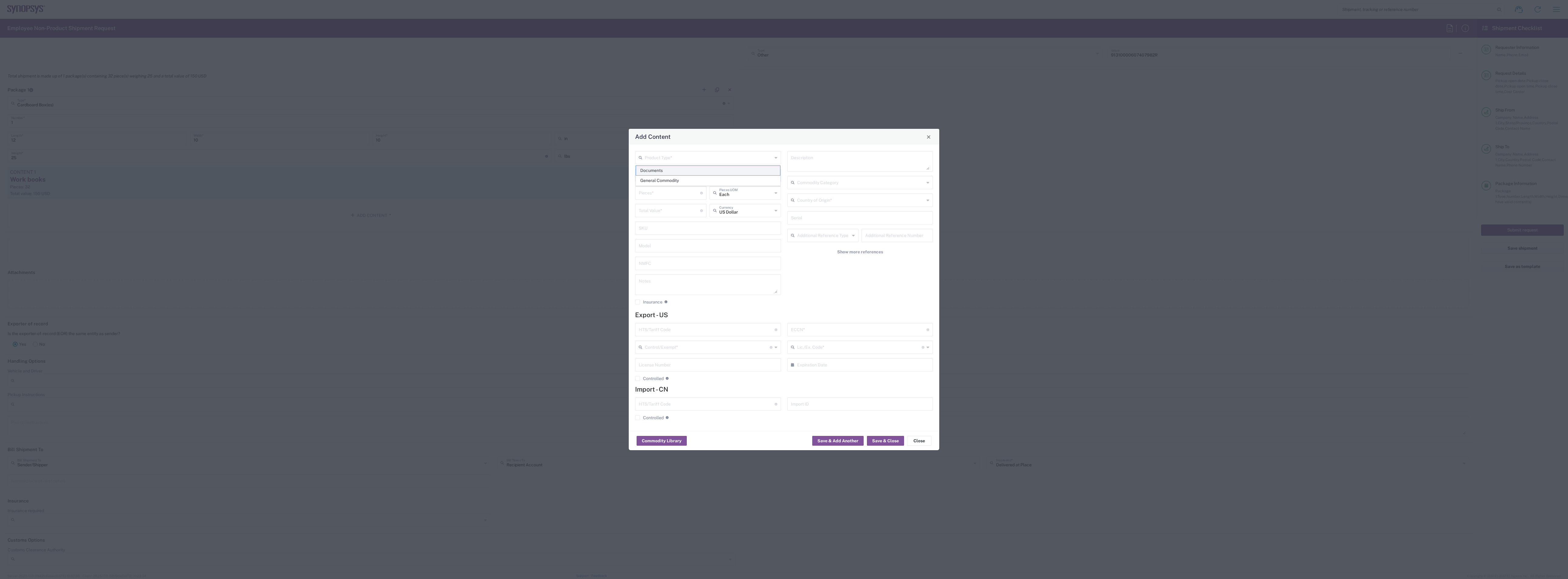
type textarea "Documents"
type input "[GEOGRAPHIC_DATA]"
type input "0000.00.0000"
type input "FTR Exemption"
type input "0000"
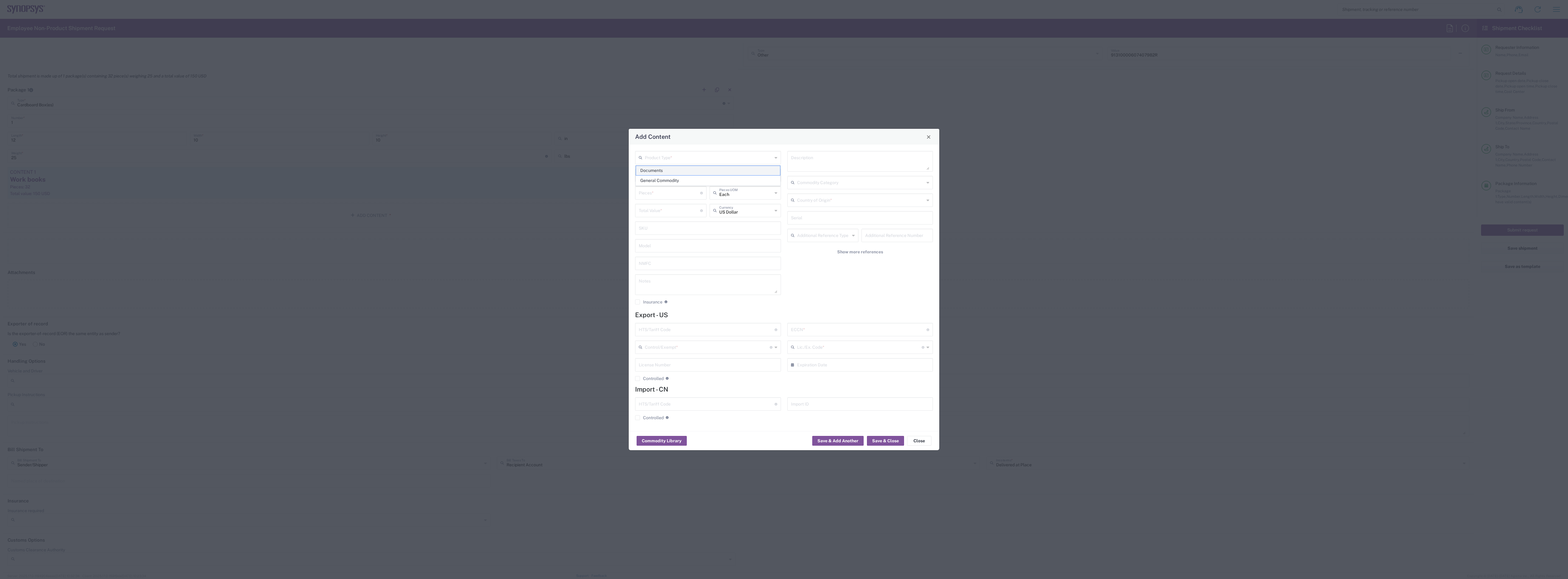
type input "0000.00.0000"
type input "30.37(a)"
click at [583, 210] on input "1" at bounding box center [669, 209] width 61 height 10
type input "10"
click at [583, 251] on input "0000.00.0000" at bounding box center [706, 328] width 136 height 10
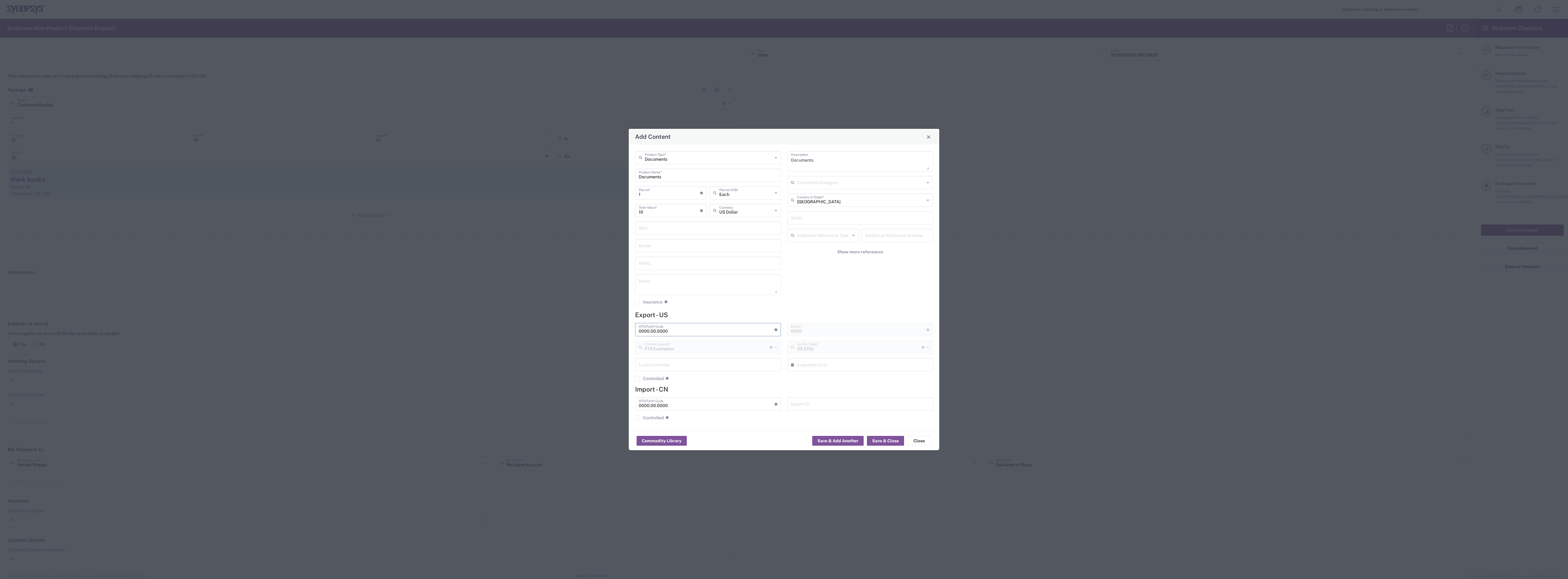
drag, startPoint x: 681, startPoint y: 331, endPoint x: 625, endPoint y: 333, distance: 56.0
click at [583, 251] on div "Add Content Documents Product Type * Documents Product Name * 1 Pieces * Number…" at bounding box center [784, 290] width 1568 height 579
type input "[PHONE_NUMBER]"
click at [583, 251] on input "text" at bounding box center [708, 364] width 139 height 10
drag, startPoint x: 674, startPoint y: 331, endPoint x: 629, endPoint y: 331, distance: 45.0
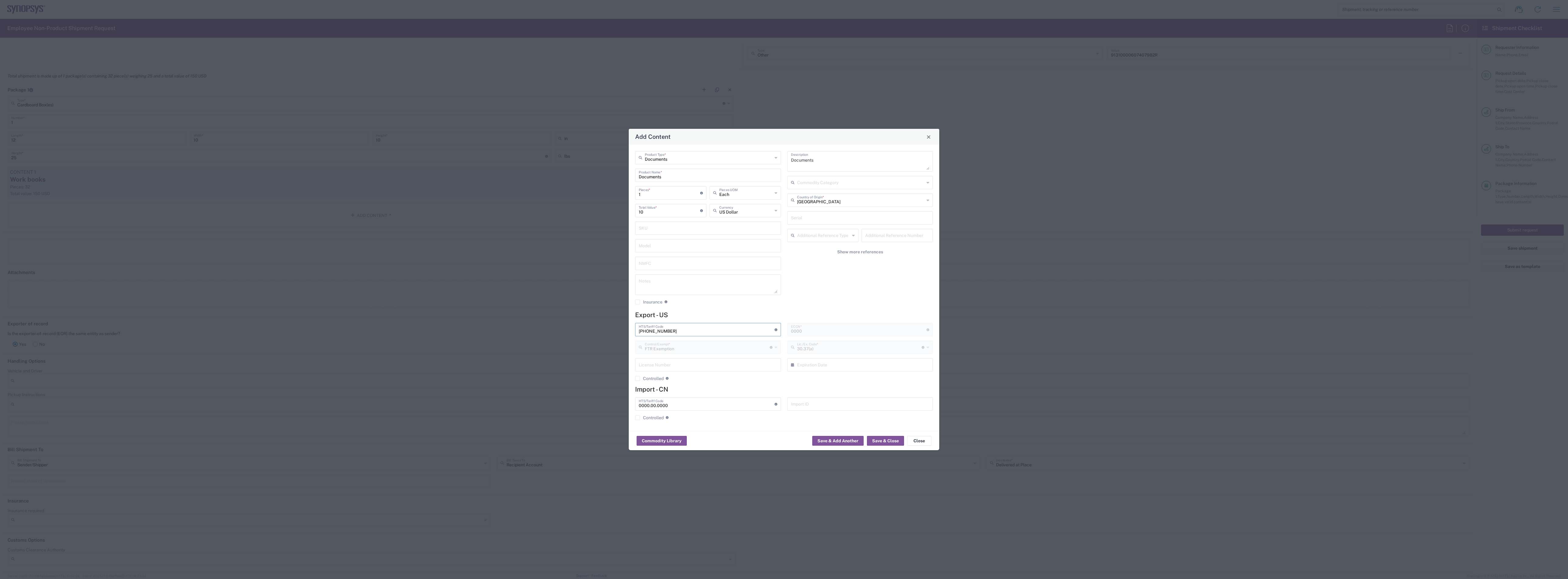
click at [583, 251] on div "Documents Product Type * Documents Product Name * 1 Pieces * Number of pieces i…" at bounding box center [784, 288] width 310 height 286
click at [583, 251] on input "0000.00.0000" at bounding box center [706, 403] width 136 height 10
drag, startPoint x: 674, startPoint y: 404, endPoint x: 645, endPoint y: 401, distance: 29.2
click at [583, 251] on input "0000.00.0000" at bounding box center [706, 403] width 136 height 10
paste input "[PHONE_NUMBER]"
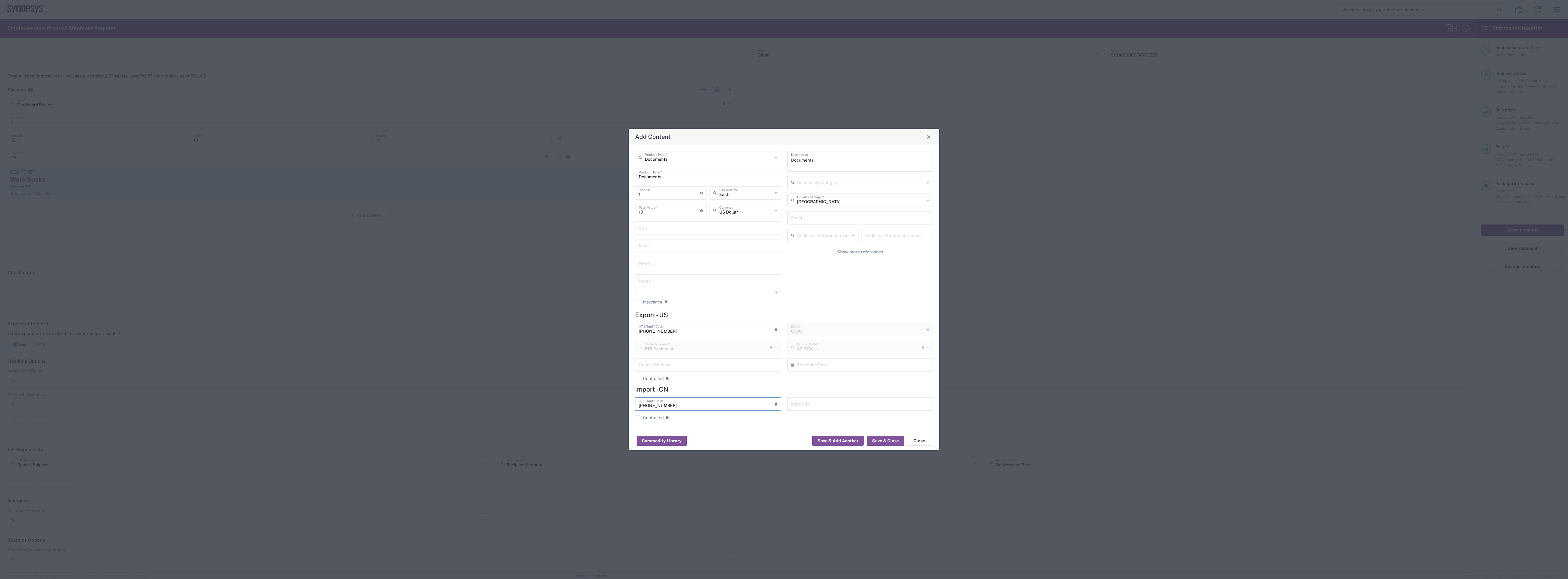
type input "[PHONE_NUMBER]"
click at [583, 251] on input "[PHONE_NUMBER]" at bounding box center [706, 328] width 136 height 10
type input "[PHONE_NUMBER]"
click at [583, 251] on button "Save & Add Another" at bounding box center [838, 440] width 51 height 10
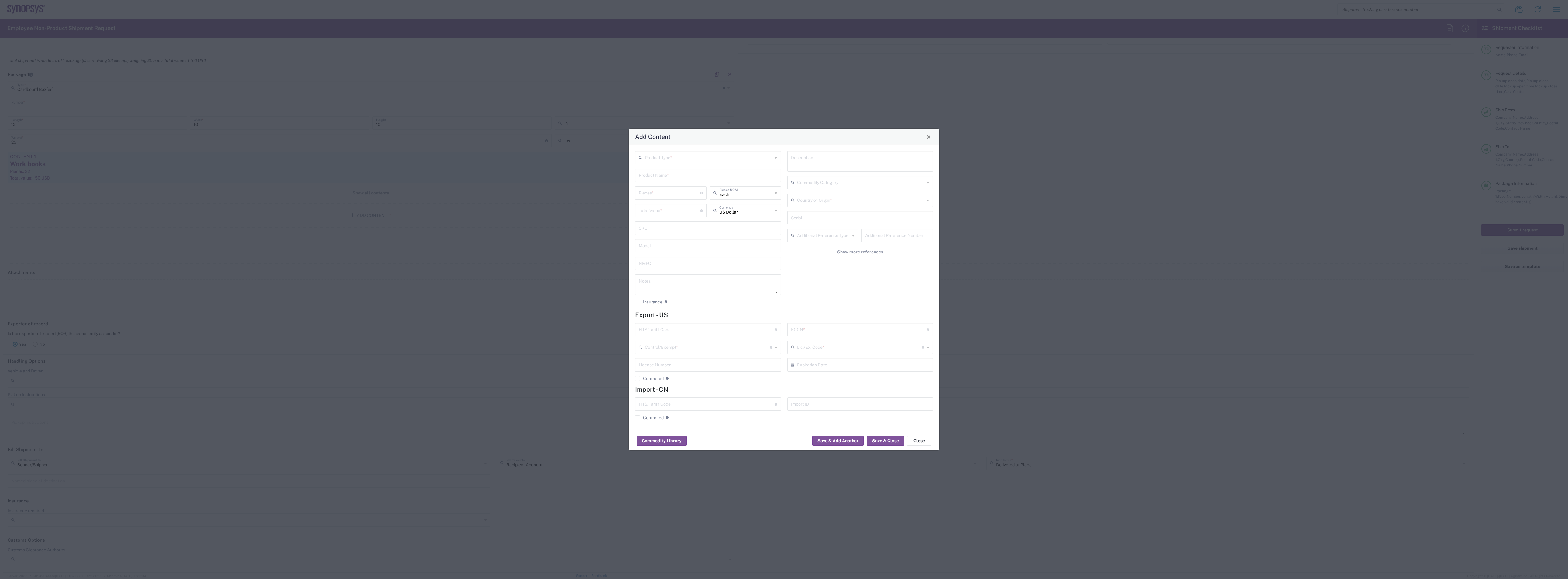
click at [583, 157] on input "text" at bounding box center [709, 157] width 128 height 10
click at [583, 181] on span "General Commodity" at bounding box center [708, 180] width 144 height 9
type input "General Commodity"
click at [583, 173] on input "text" at bounding box center [708, 175] width 139 height 10
click at [583, 176] on input "nAME TENTS" at bounding box center [708, 175] width 139 height 10
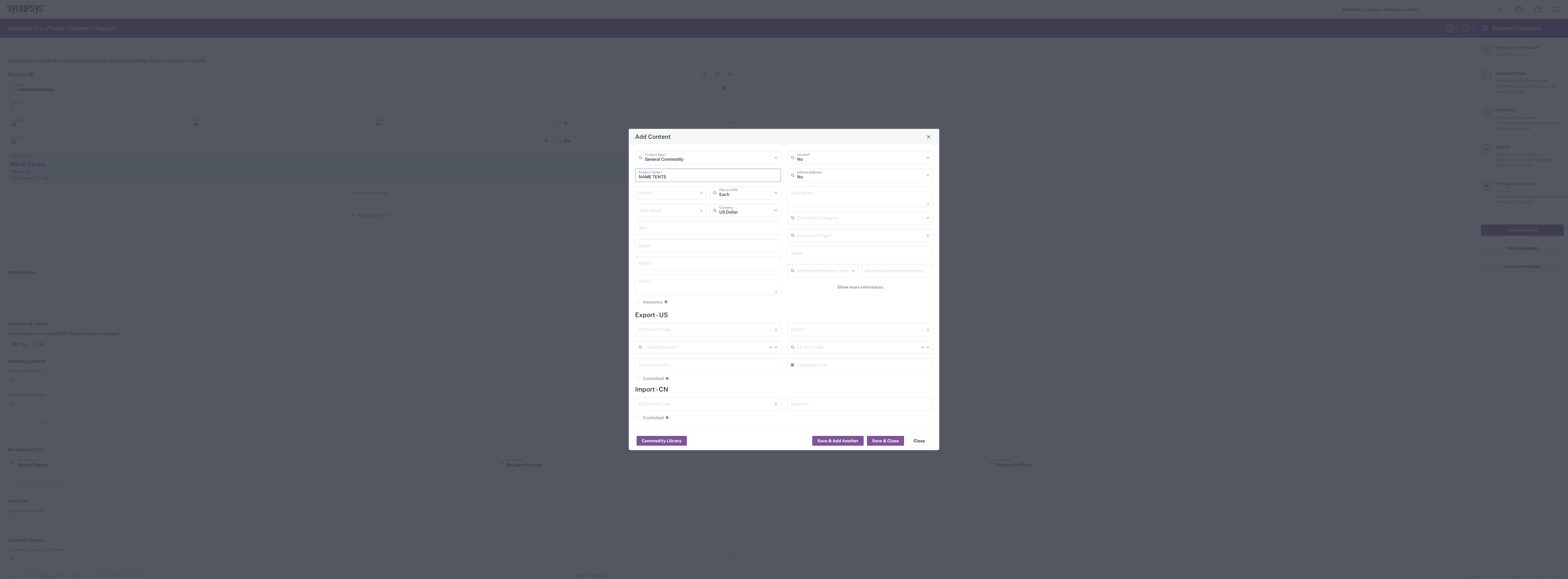
type input "NAME TENTS"
click at [583, 195] on input "number" at bounding box center [669, 192] width 61 height 10
type input "30"
click at [583, 204] on input "number" at bounding box center [669, 209] width 61 height 10
type input "10"
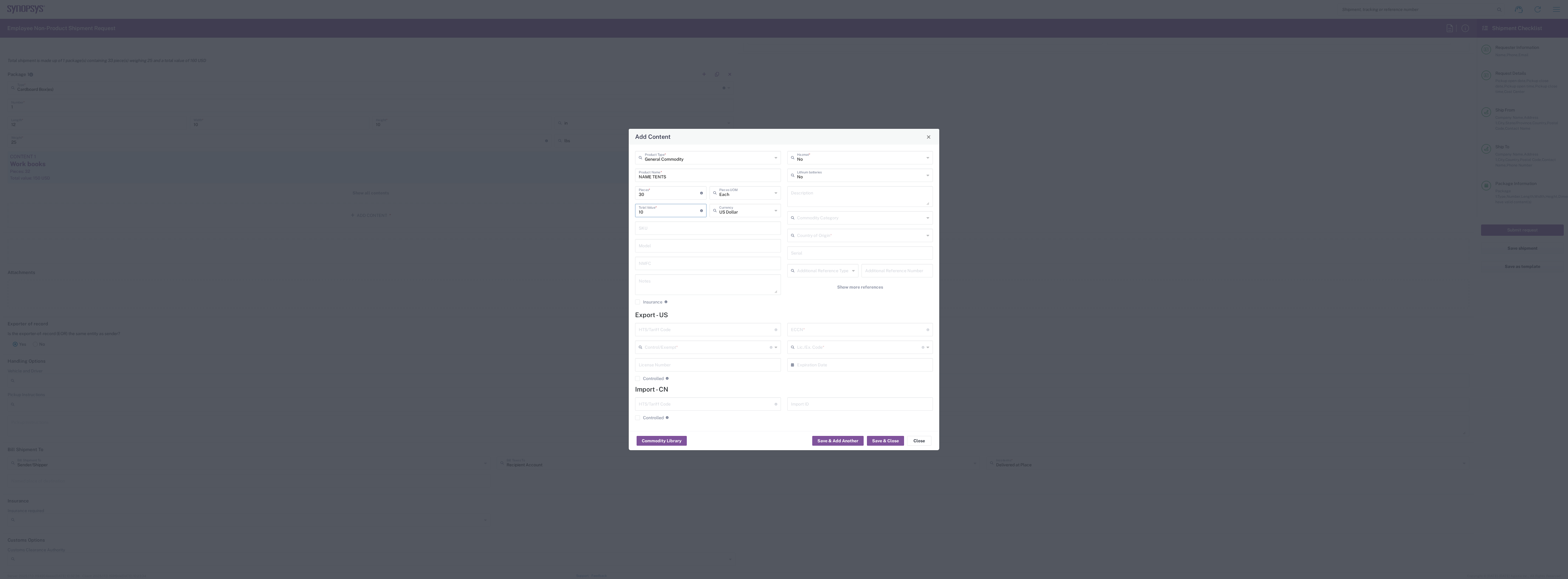
click at [583, 251] on input "text" at bounding box center [706, 328] width 136 height 10
type input "[PHONE_NUMBER]"
click at [583, 251] on input "text" at bounding box center [858, 328] width 136 height 10
type input "EAR99"
click at [583, 251] on button "Save & Add Another" at bounding box center [838, 440] width 51 height 10
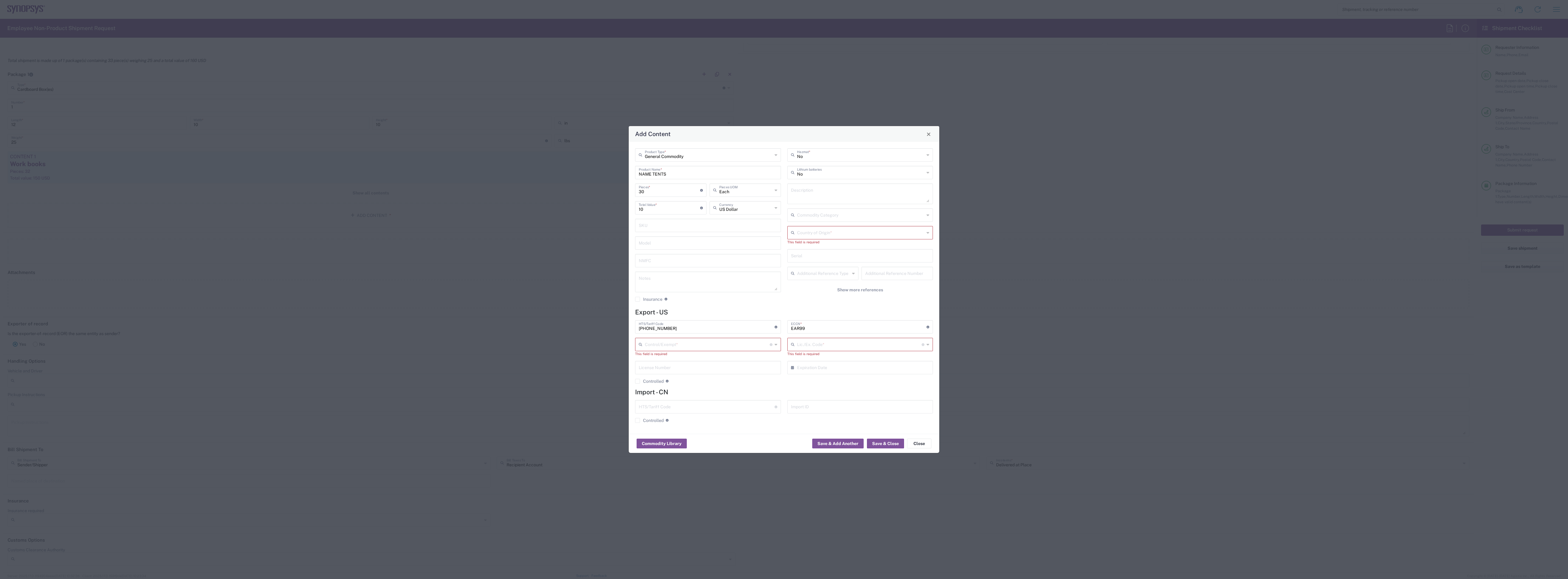
click at [583, 251] on input "text" at bounding box center [707, 344] width 125 height 10
click at [583, 251] on span "Other (OPA)" at bounding box center [708, 437] width 144 height 9
type input "Other (OPA)"
click at [583, 251] on input "text" at bounding box center [859, 346] width 125 height 10
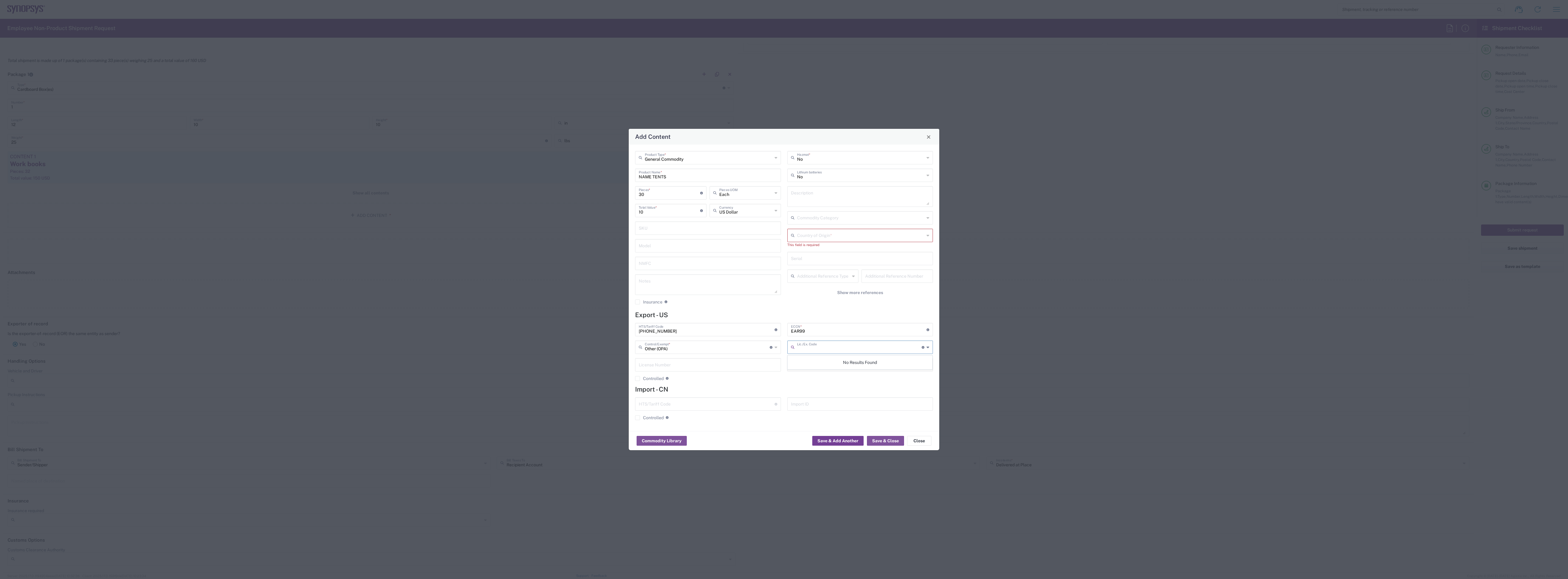
click at [583, 251] on button "Save & Add Another" at bounding box center [838, 440] width 51 height 10
click at [583, 240] on input "text" at bounding box center [861, 234] width 128 height 10
click at [583, 251] on span "[GEOGRAPHIC_DATA]" at bounding box center [859, 288] width 144 height 9
type input "[GEOGRAPHIC_DATA]"
click at [583, 251] on button "Save & Add Another" at bounding box center [838, 440] width 51 height 10
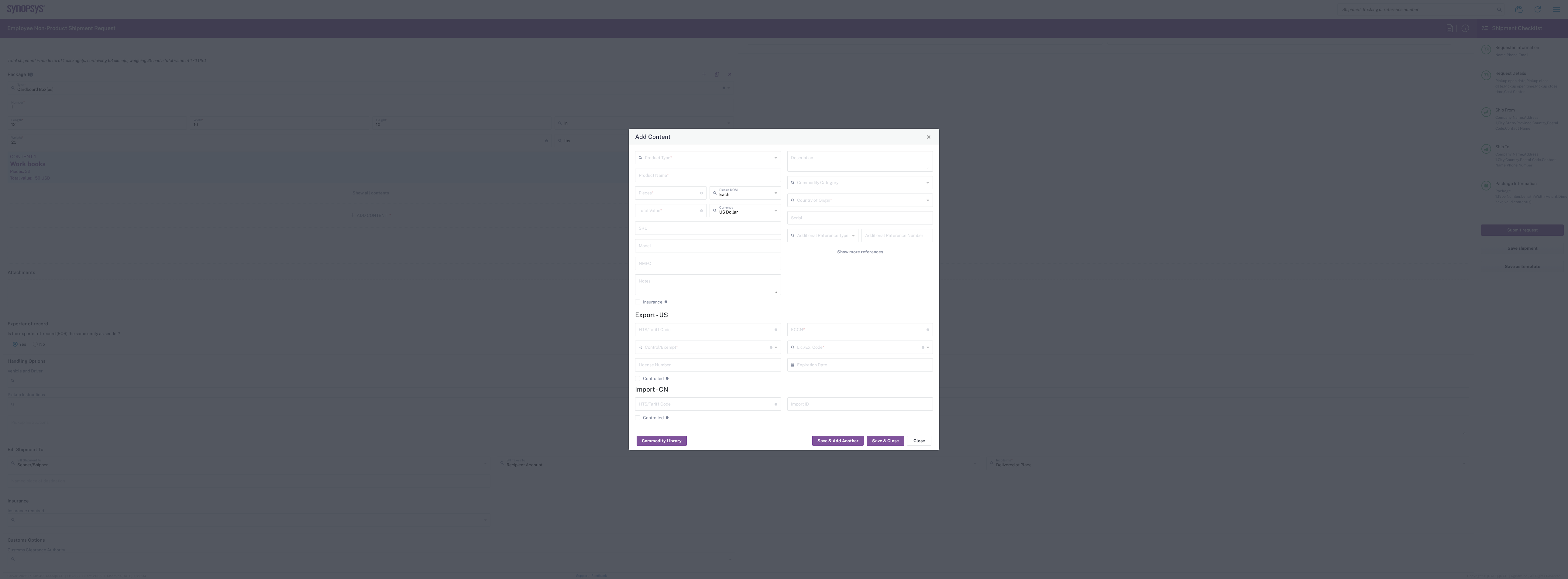
click at [583, 164] on div "Product Type *" at bounding box center [708, 158] width 146 height 13
click at [583, 158] on input "text" at bounding box center [709, 157] width 128 height 10
click at [583, 180] on span "General Commodity" at bounding box center [708, 180] width 144 height 9
type input "General Commodity"
click at [583, 175] on input "text" at bounding box center [708, 175] width 139 height 10
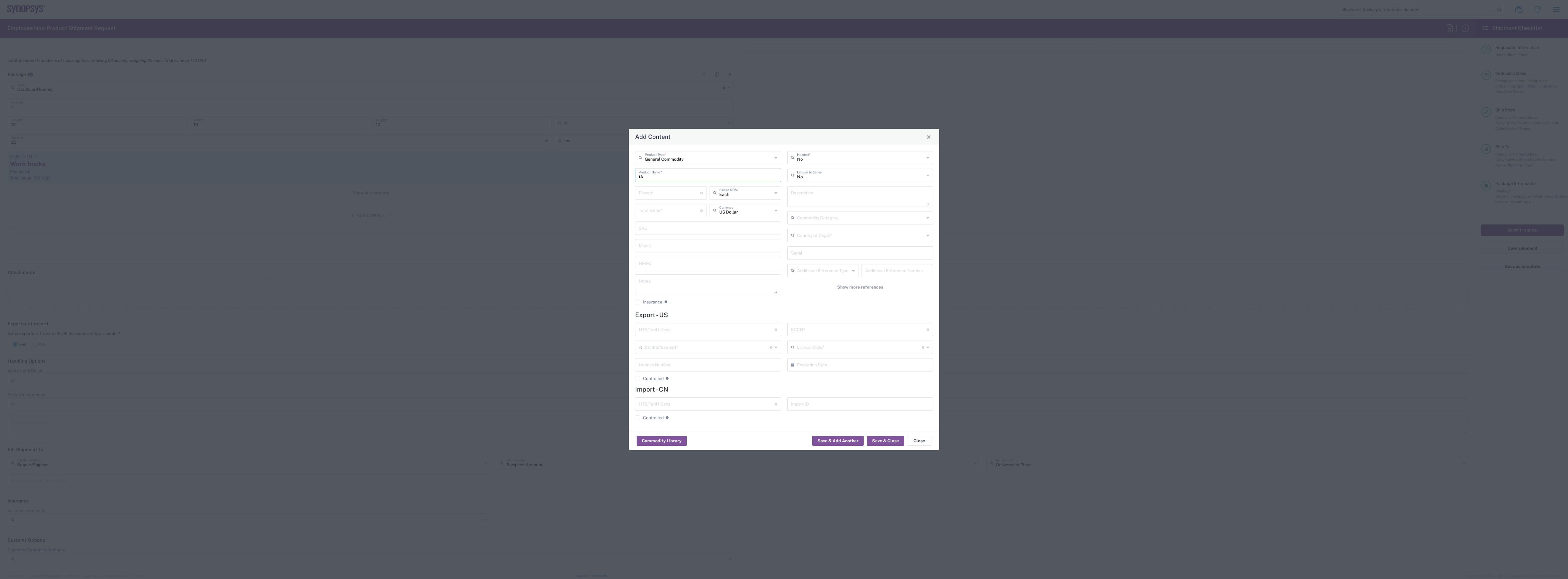
type input "t"
type input "TAKEAWAY CARDS"
click at [583, 195] on input "number" at bounding box center [669, 192] width 61 height 10
type input "3"
type input "60"
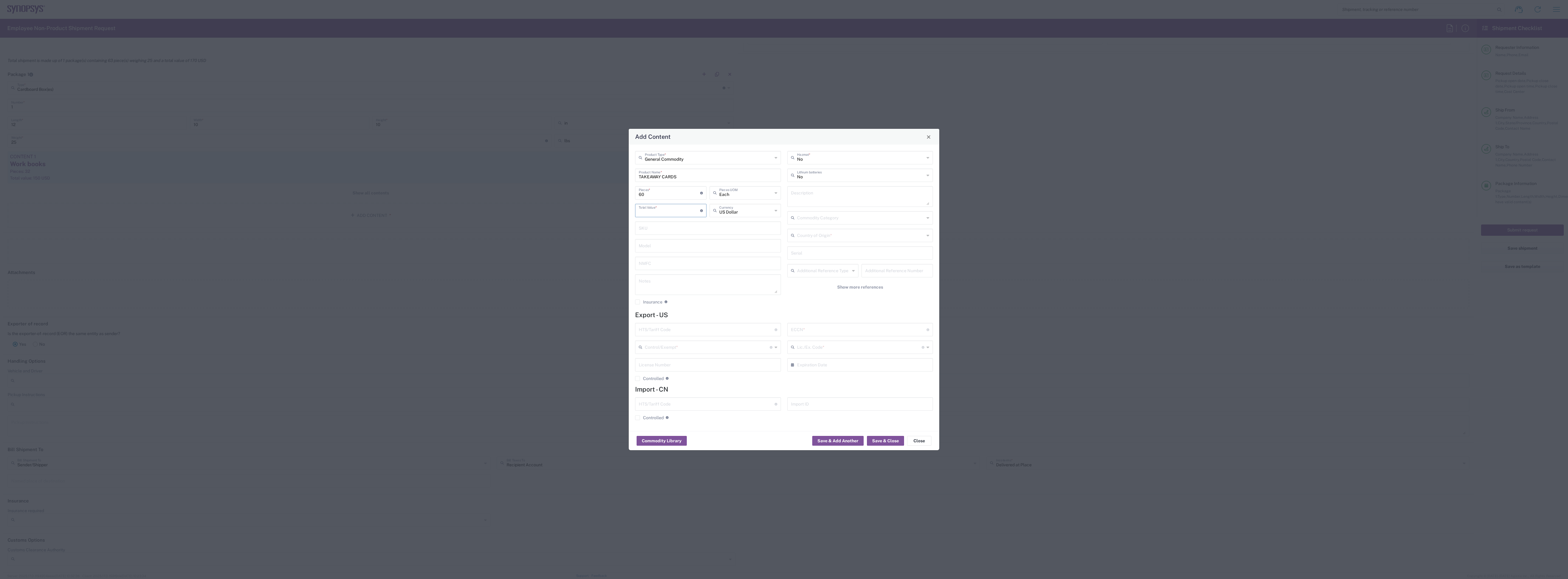
click at [583, 207] on input "number" at bounding box center [669, 209] width 61 height 10
type input "30"
click at [583, 251] on input "text" at bounding box center [706, 328] width 136 height 10
type input "[PHONE_NUMBER]"
click at [583, 251] on input "text" at bounding box center [858, 328] width 136 height 10
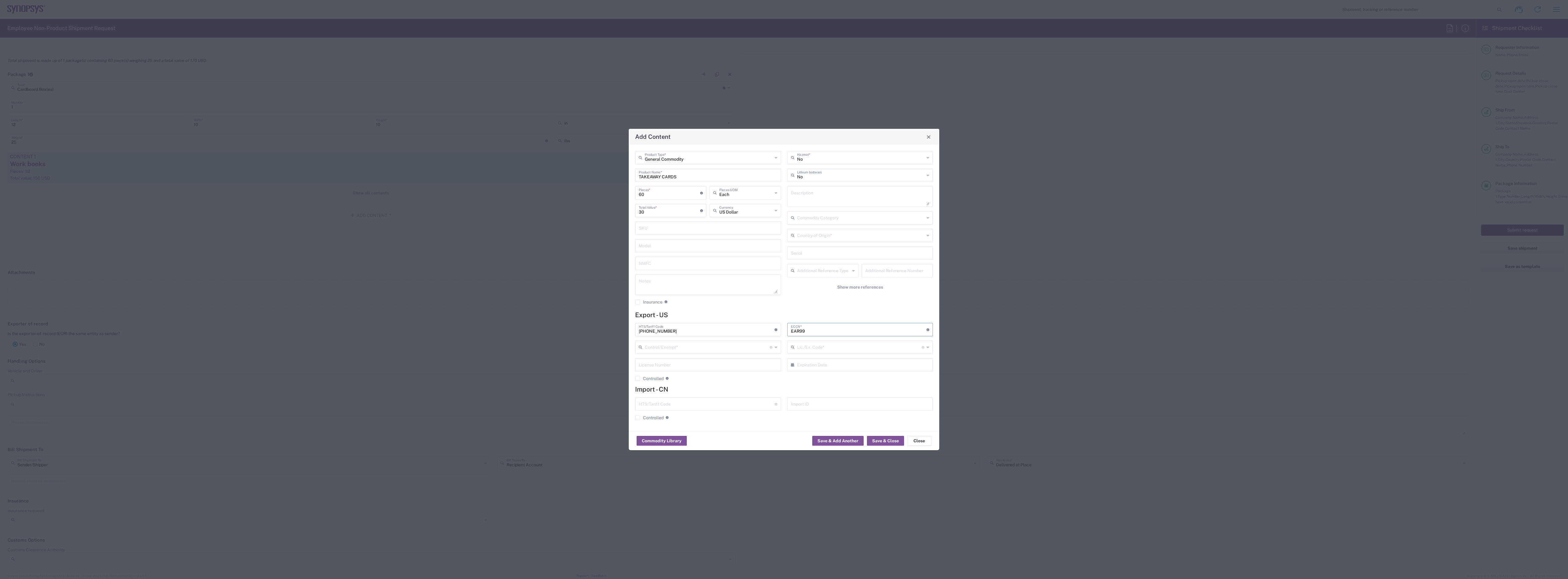
type input "EAR99"
click at [583, 237] on input "text" at bounding box center [861, 234] width 128 height 10
click at [583, 251] on span "[GEOGRAPHIC_DATA]" at bounding box center [859, 268] width 144 height 9
type input "[GEOGRAPHIC_DATA]"
click at [583, 251] on button "Save & Add Another" at bounding box center [838, 440] width 51 height 10
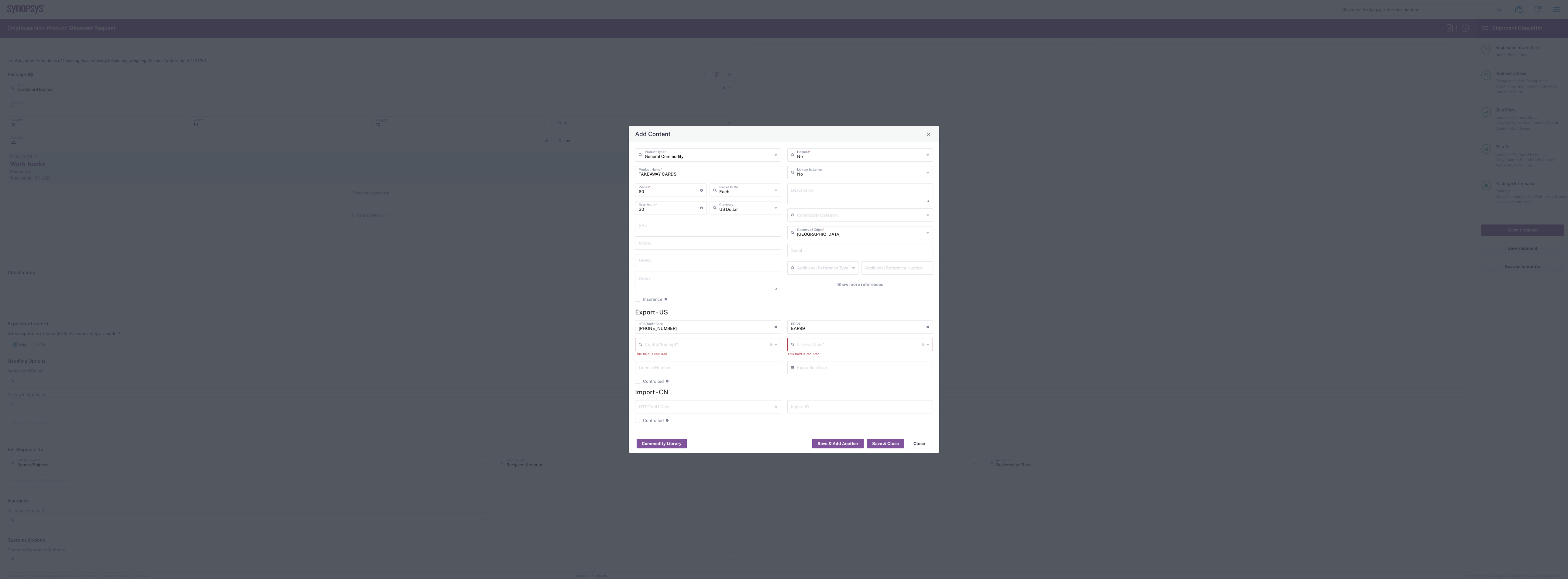
click at [583, 251] on input "text" at bounding box center [707, 344] width 125 height 10
click at [583, 251] on span "Other (OPA)" at bounding box center [708, 437] width 144 height 9
type input "Other (OPA)"
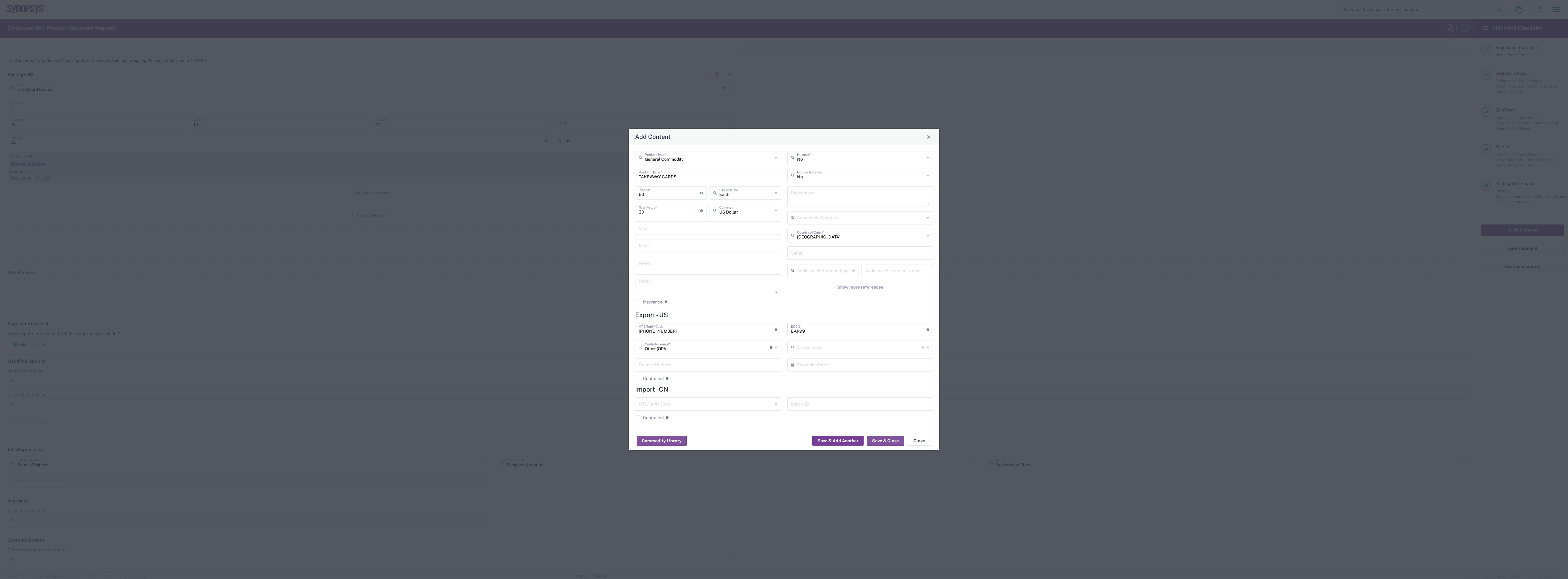
click at [583, 251] on button "Save & Add Another" at bounding box center [838, 440] width 51 height 10
click at [583, 251] on button "Save & Close" at bounding box center [885, 440] width 37 height 10
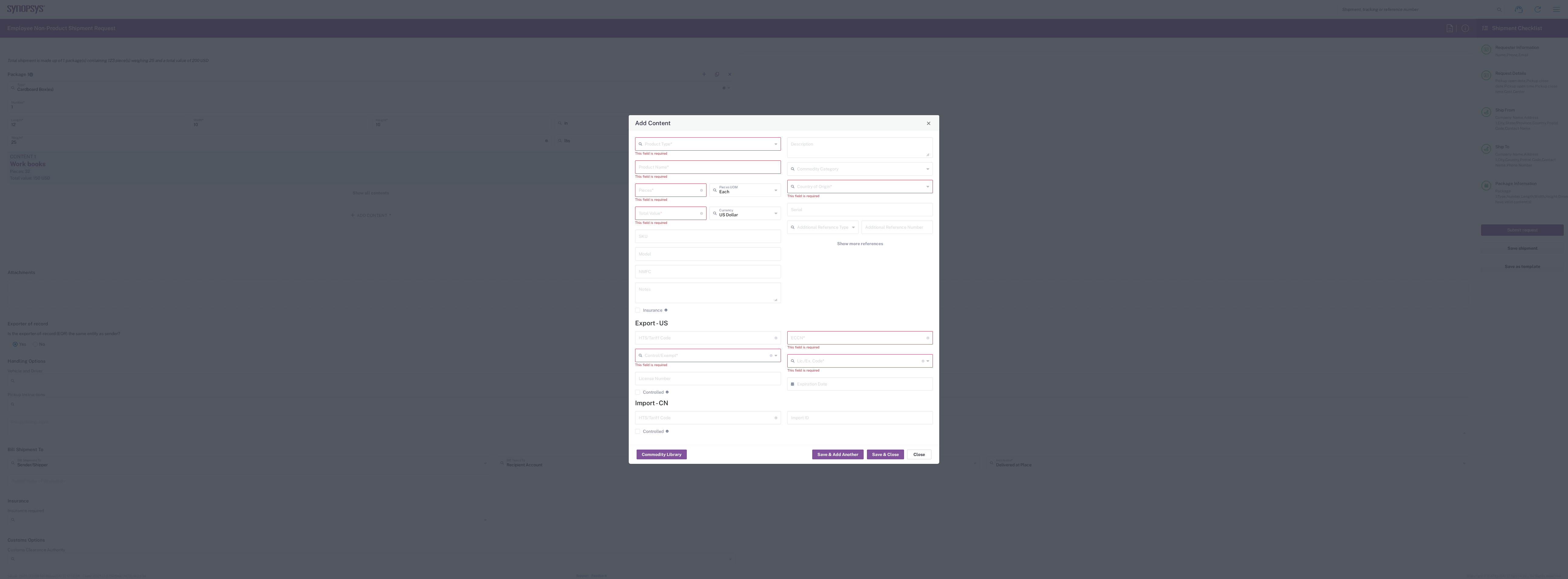
click at [583, 251] on button "Close" at bounding box center [919, 454] width 24 height 10
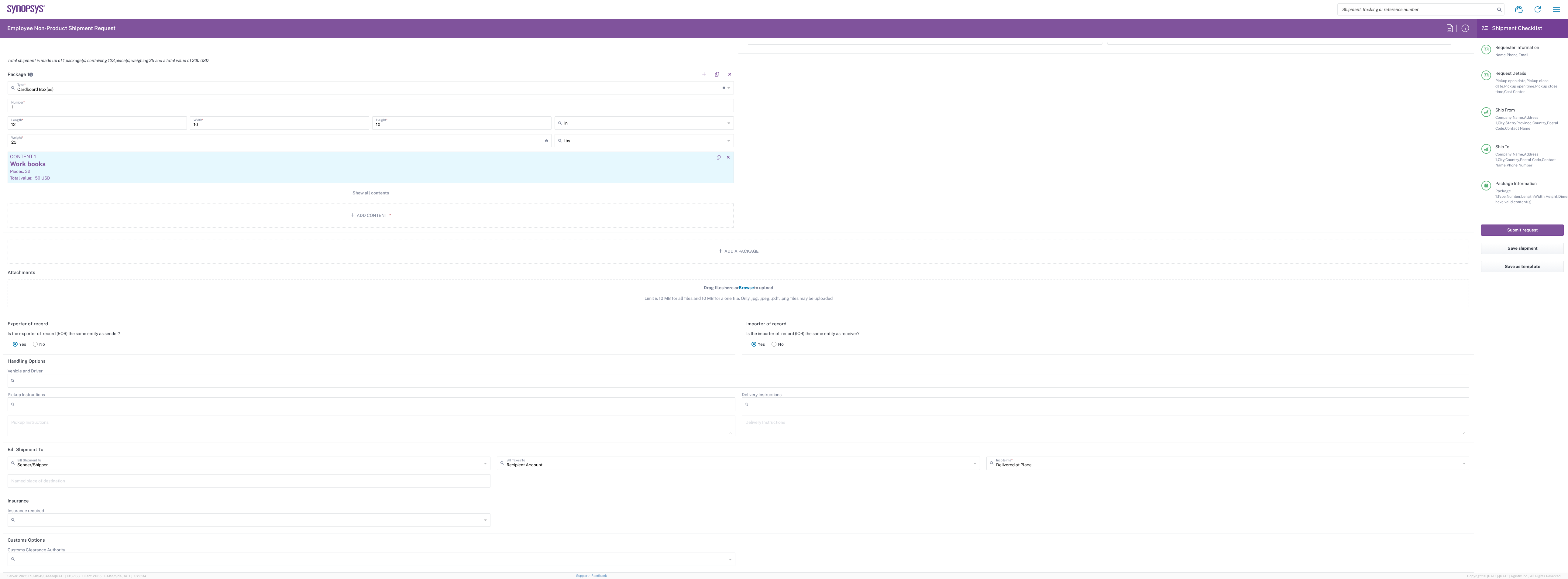
click at [209, 175] on div "Total value: 150 USD" at bounding box center [370, 178] width 721 height 5
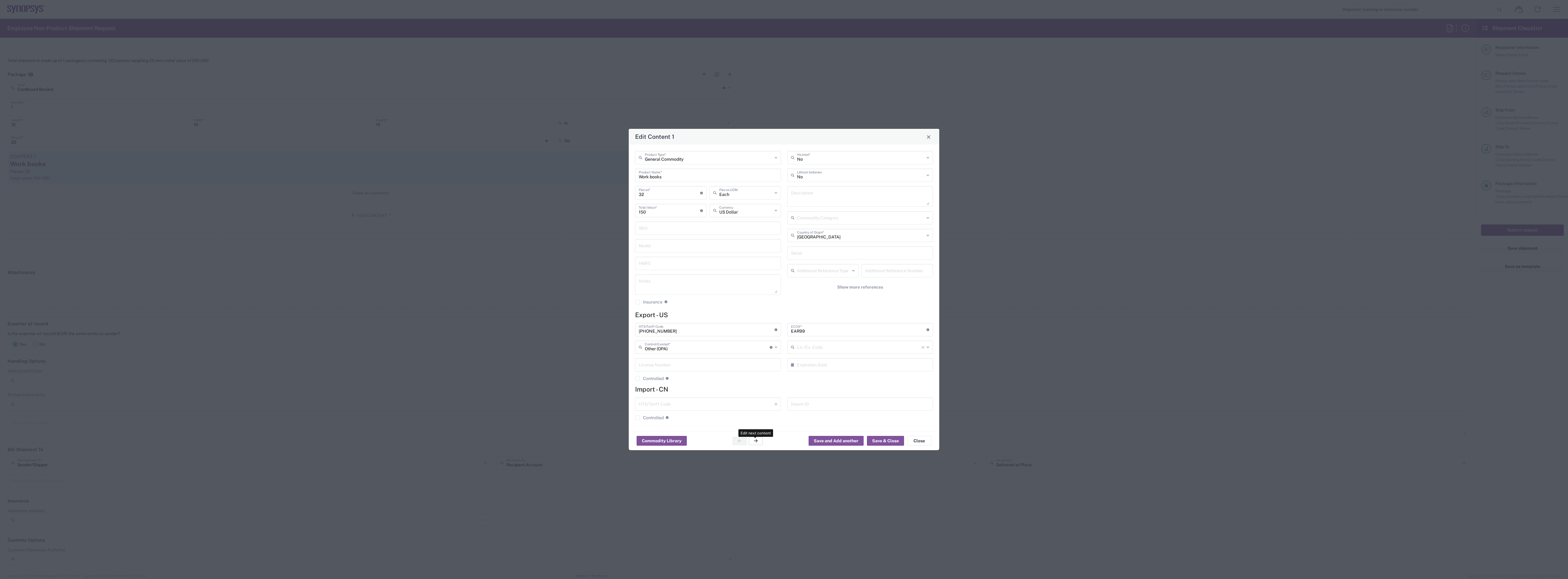
click at [583, 251] on button "button" at bounding box center [755, 440] width 14 height 8
type input "Documents"
type input "1"
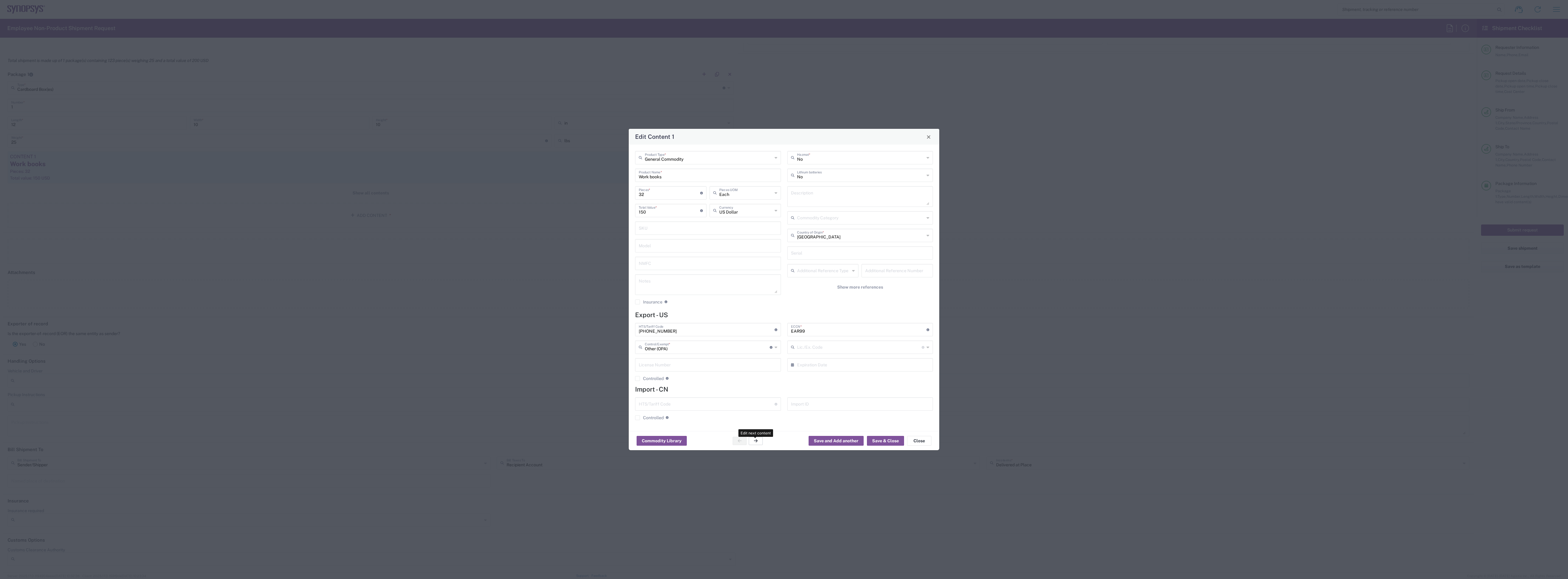
type textarea "Documents"
type input "0000.00.0000"
type input "FTR Exemption"
type input "0000"
type input "0000.00.0000"
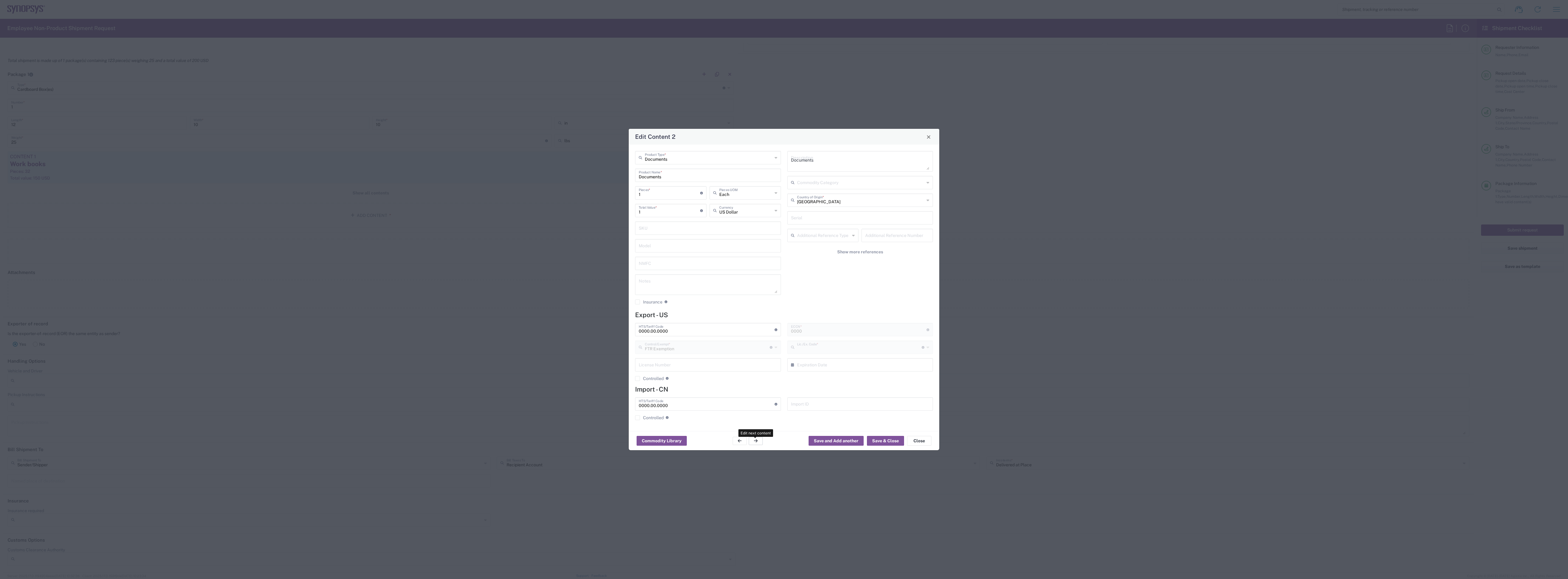
type input "30.37(a)"
click at [583, 251] on button "button" at bounding box center [755, 440] width 14 height 8
type input "General Commodity"
type input "NAME TENTS"
type input "30"
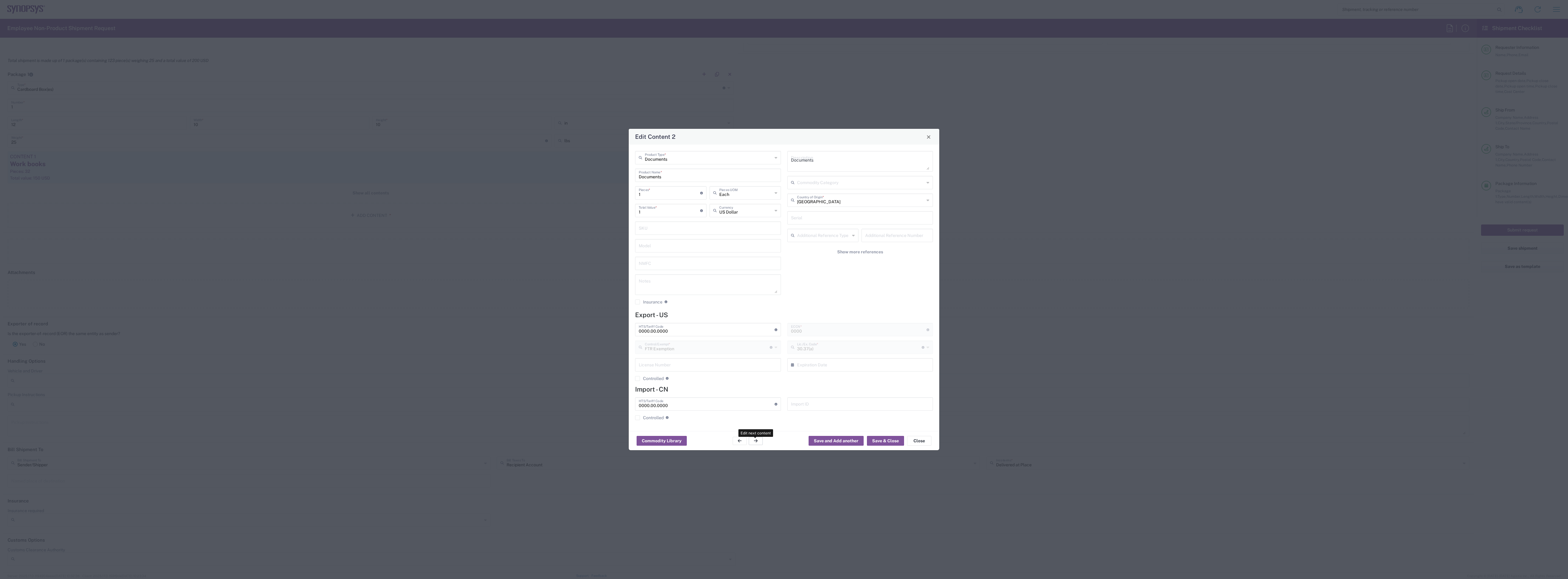
type input "10"
type input "[PHONE_NUMBER]"
type input "Other (OPA)"
type input "EAR99"
click at [583, 251] on button "button" at bounding box center [755, 440] width 14 height 8
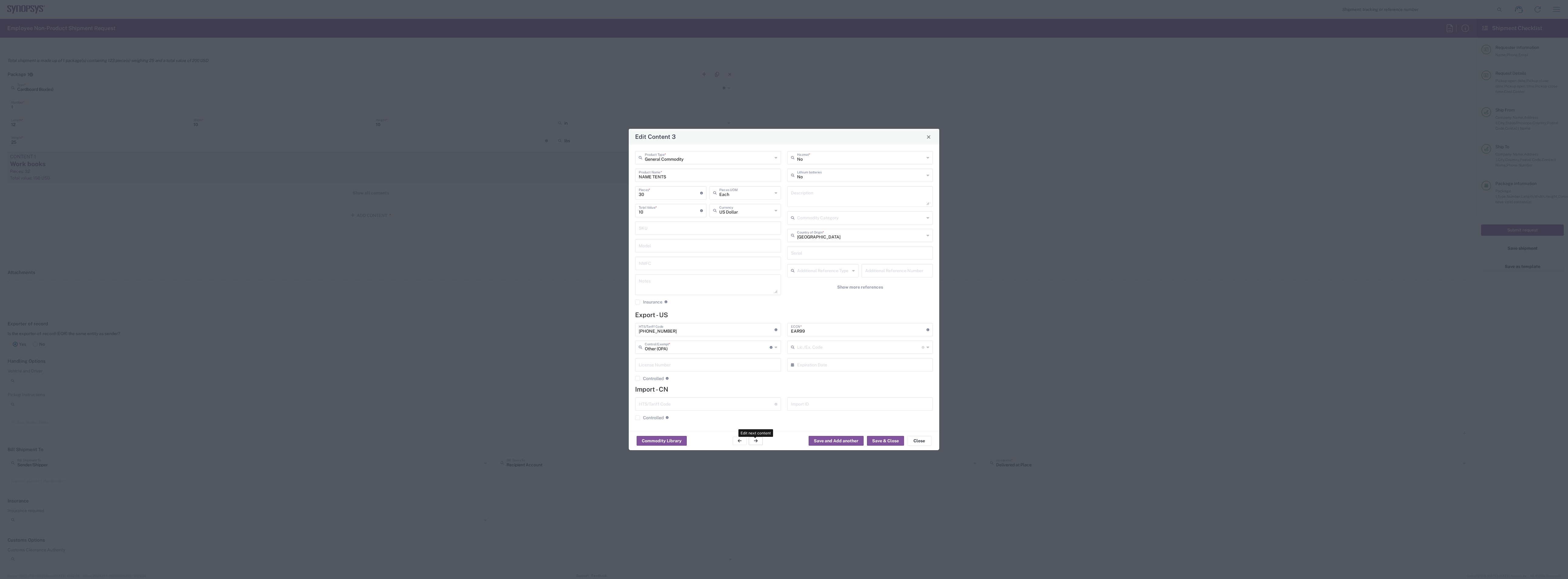
type input "TAKEAWAY CARDS"
type input "60"
type input "30"
type input "[PHONE_NUMBER]"
click at [583, 251] on button "button" at bounding box center [740, 440] width 14 height 8
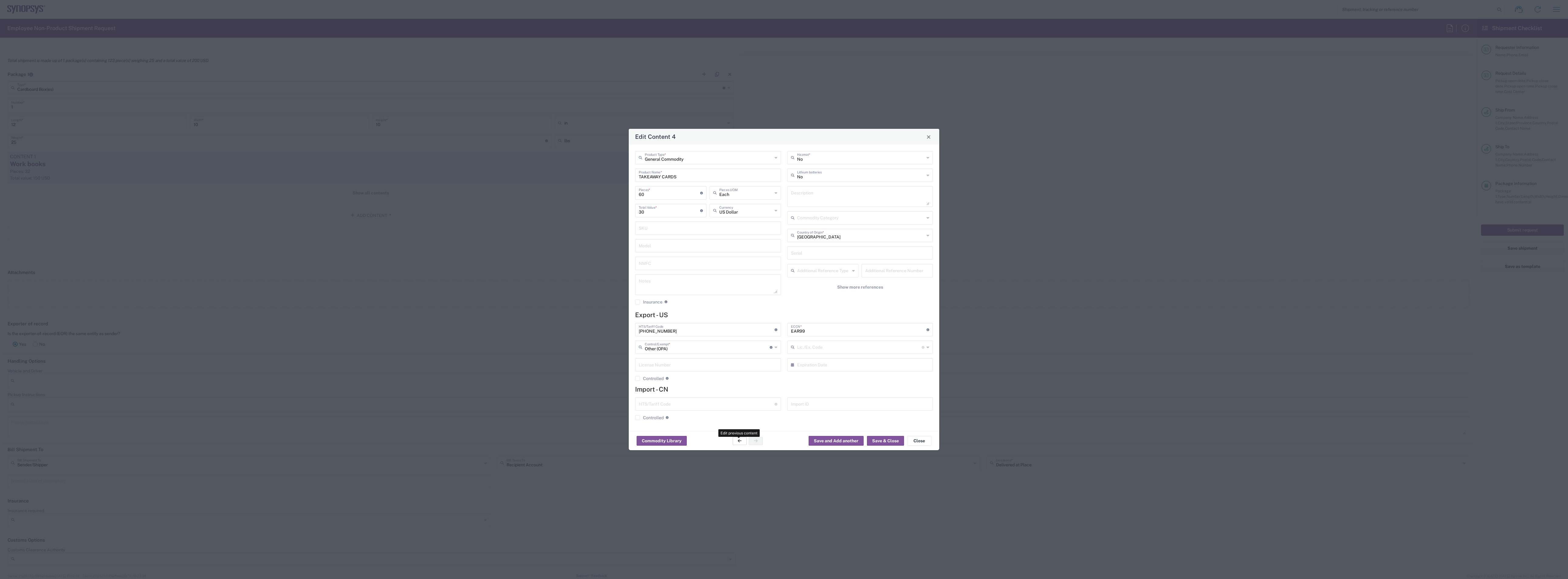
type input "NAME TENTS"
type input "30"
type input "10"
type input "[PHONE_NUMBER]"
click at [583, 251] on button "button" at bounding box center [740, 440] width 14 height 8
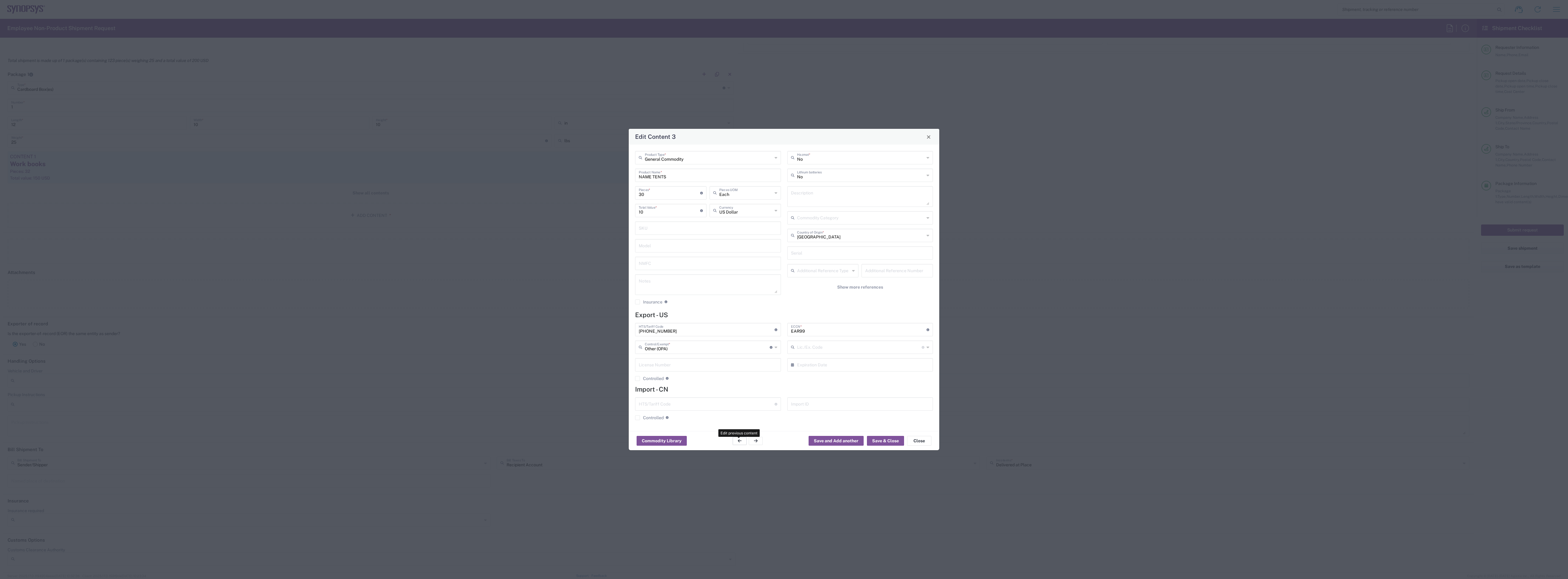
type input "Documents"
type input "1"
type textarea "Documents"
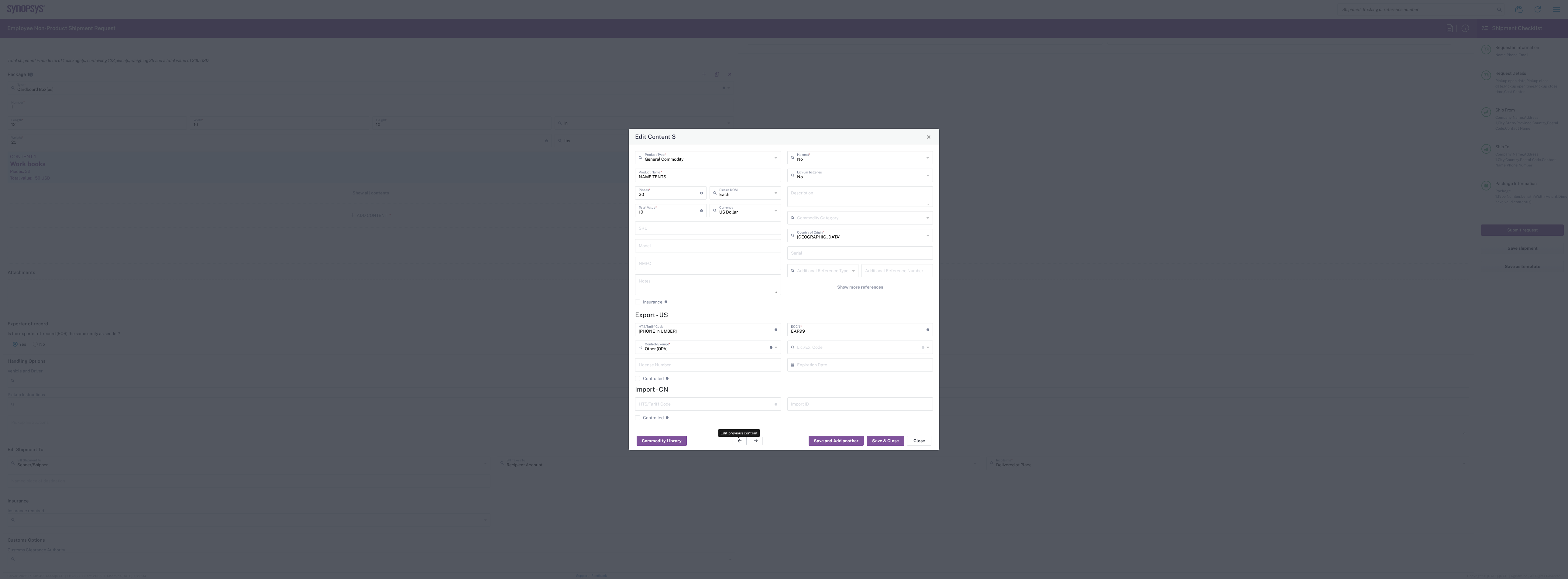
type input "0000.00.0000"
type input "FTR Exemption"
type input "0000"
type input "0000.00.0000"
type input "30.37(a)"
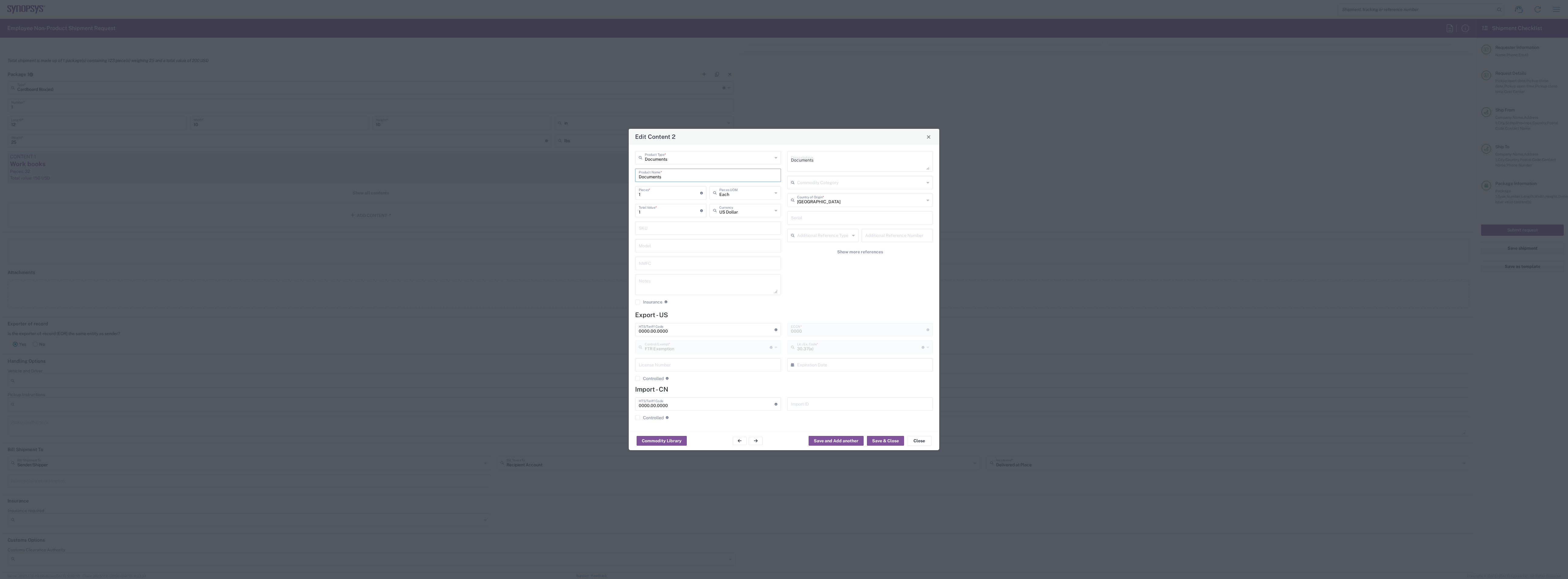
click at [583, 174] on input "Documents" at bounding box center [708, 175] width 139 height 10
click at [583, 193] on input "1" at bounding box center [669, 192] width 61 height 10
click at [583, 251] on input "0000.00.0000" at bounding box center [706, 328] width 136 height 10
click at [583, 190] on input "1" at bounding box center [669, 192] width 61 height 10
click at [583, 212] on input "1" at bounding box center [669, 209] width 61 height 10
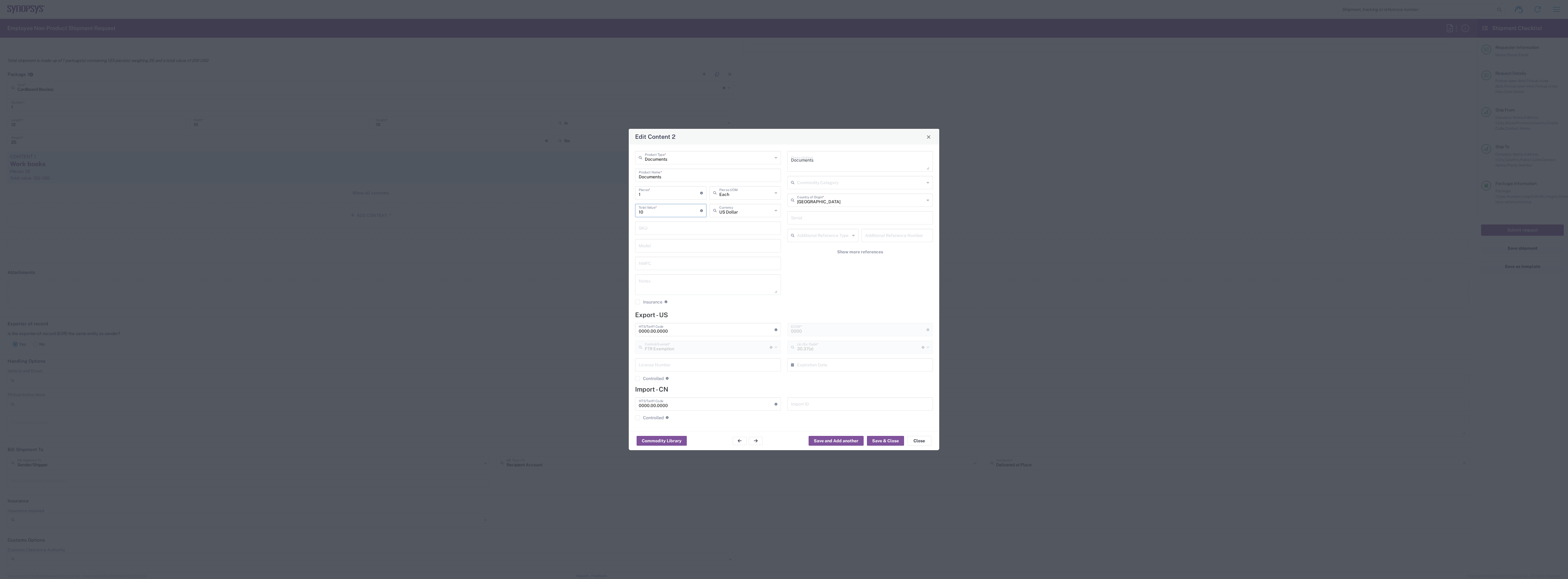
type input "10"
click at [583, 195] on input "1" at bounding box center [669, 192] width 61 height 10
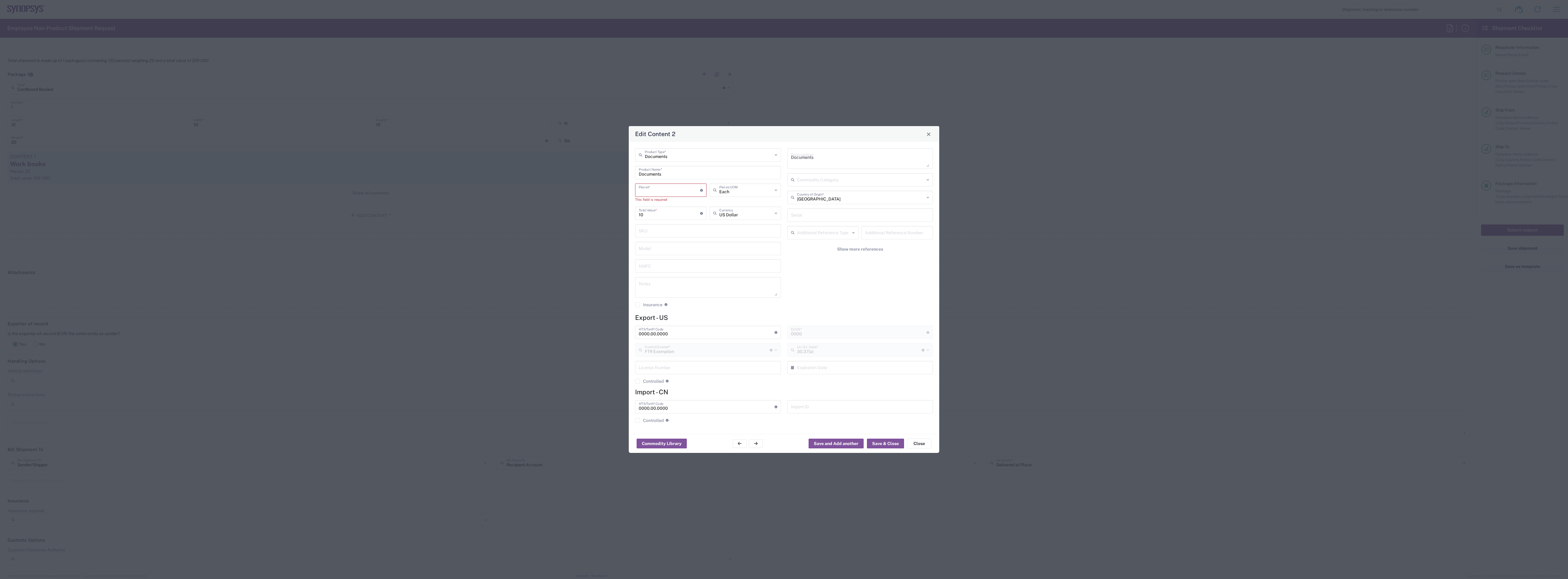
type input "3"
type input "30"
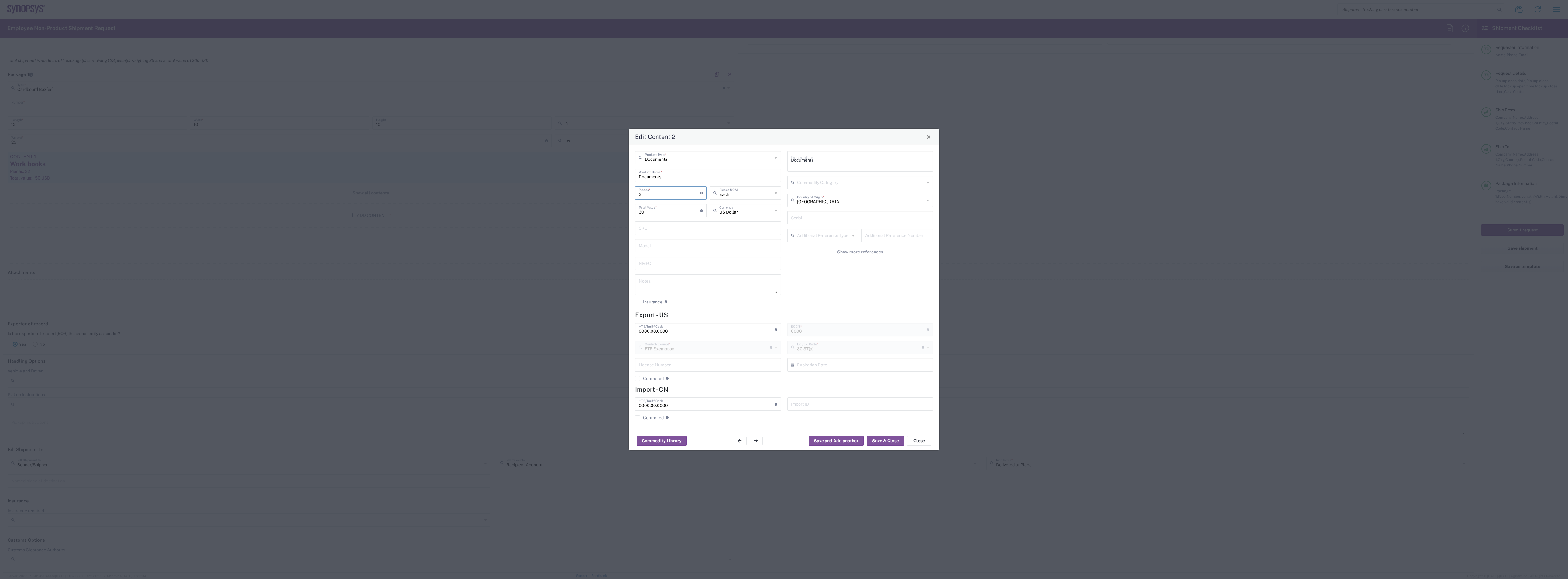
type input "30"
type input "300"
type input "30"
click at [583, 213] on input "300" at bounding box center [669, 209] width 61 height 10
type input "3"
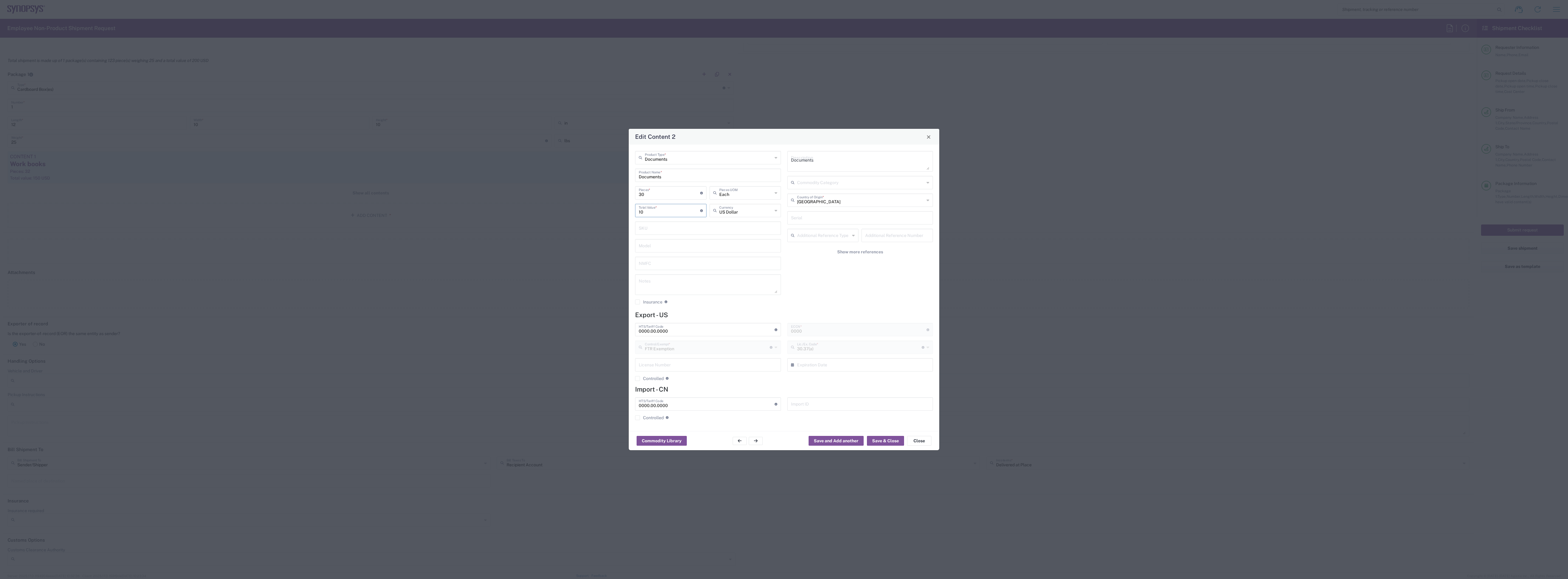
type input "10"
click at [583, 249] on input "text" at bounding box center [708, 244] width 139 height 10
drag, startPoint x: 687, startPoint y: 329, endPoint x: 613, endPoint y: 321, distance: 74.4
click at [583, 251] on div "Edit Content 2 Documents Product Type * Documents Product Name * 30 Pieces * Nu…" at bounding box center [784, 290] width 1568 height 579
click at [583, 251] on button "button" at bounding box center [740, 440] width 14 height 8
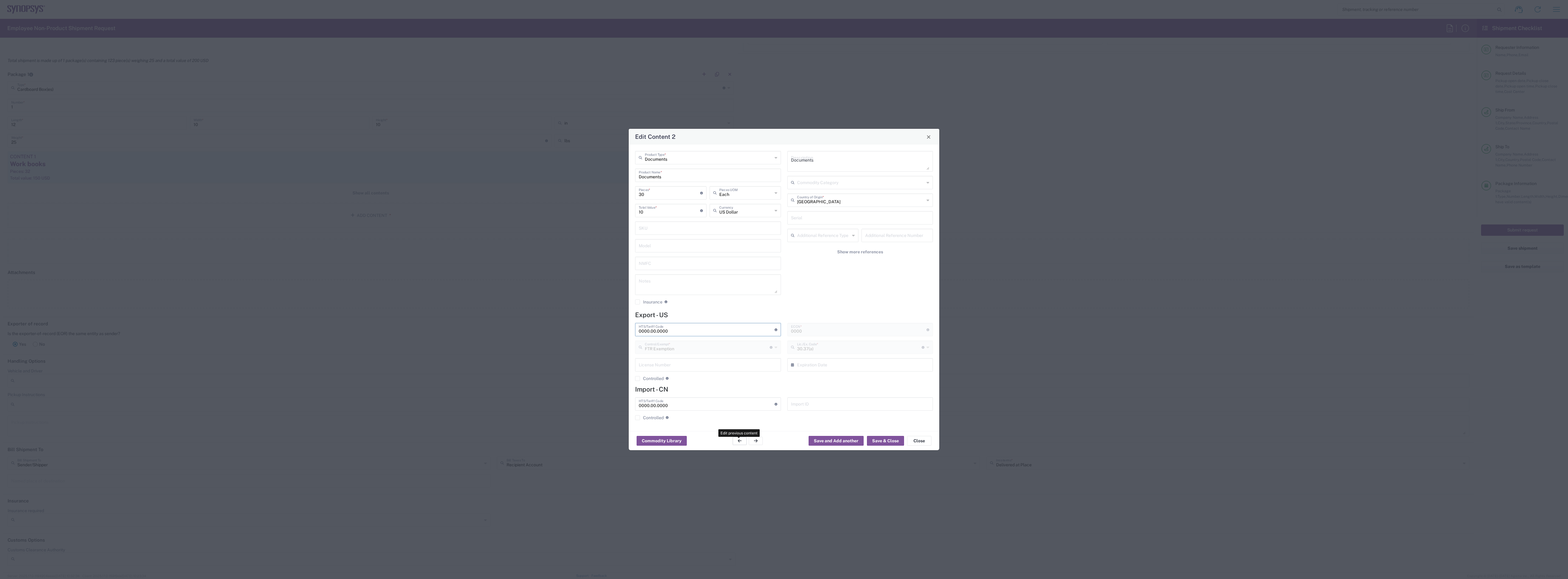
type input "General Commodity"
type input "Work books"
type input "32"
type input "150"
type input "[PHONE_NUMBER]"
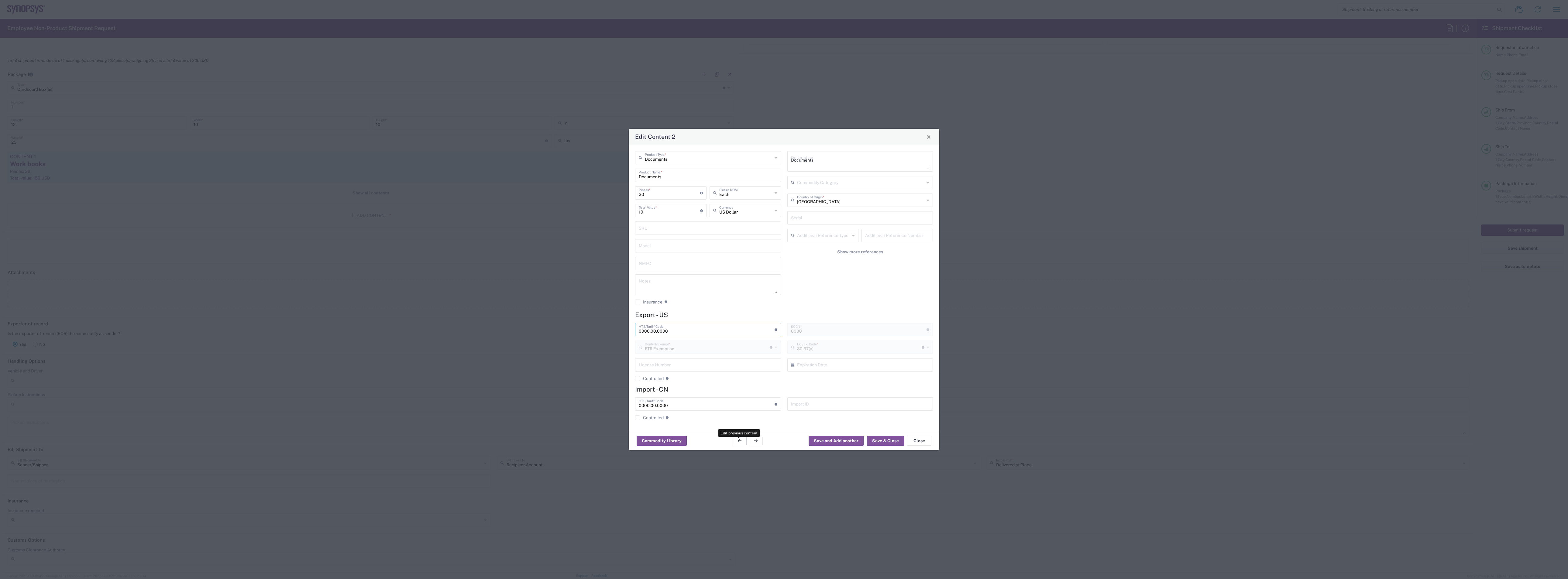
type input "Other (OPA)"
type input "EAR99"
click at [583, 251] on div "Commodity Library Save and Add another Save & Close Close" at bounding box center [784, 440] width 310 height 19
click at [583, 251] on button "button" at bounding box center [755, 440] width 14 height 8
type input "Documents"
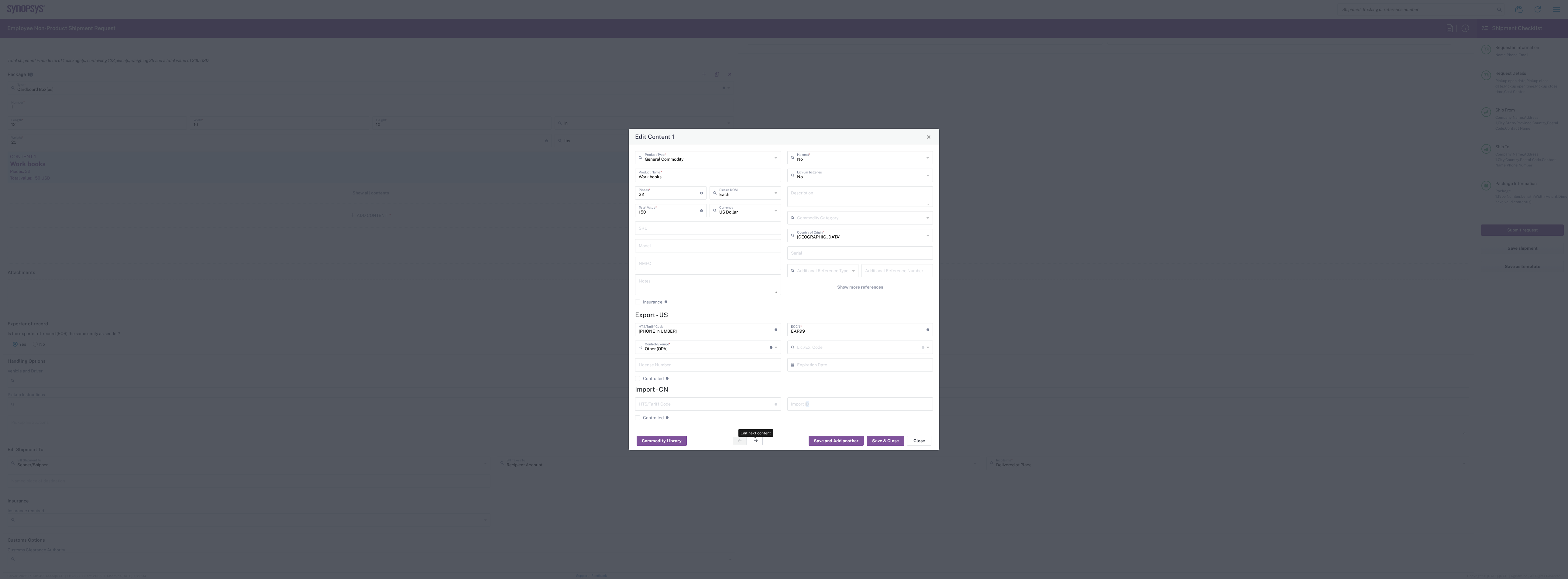
type input "Documents"
type input "1"
type textarea "Documents"
type input "0000.00.0000"
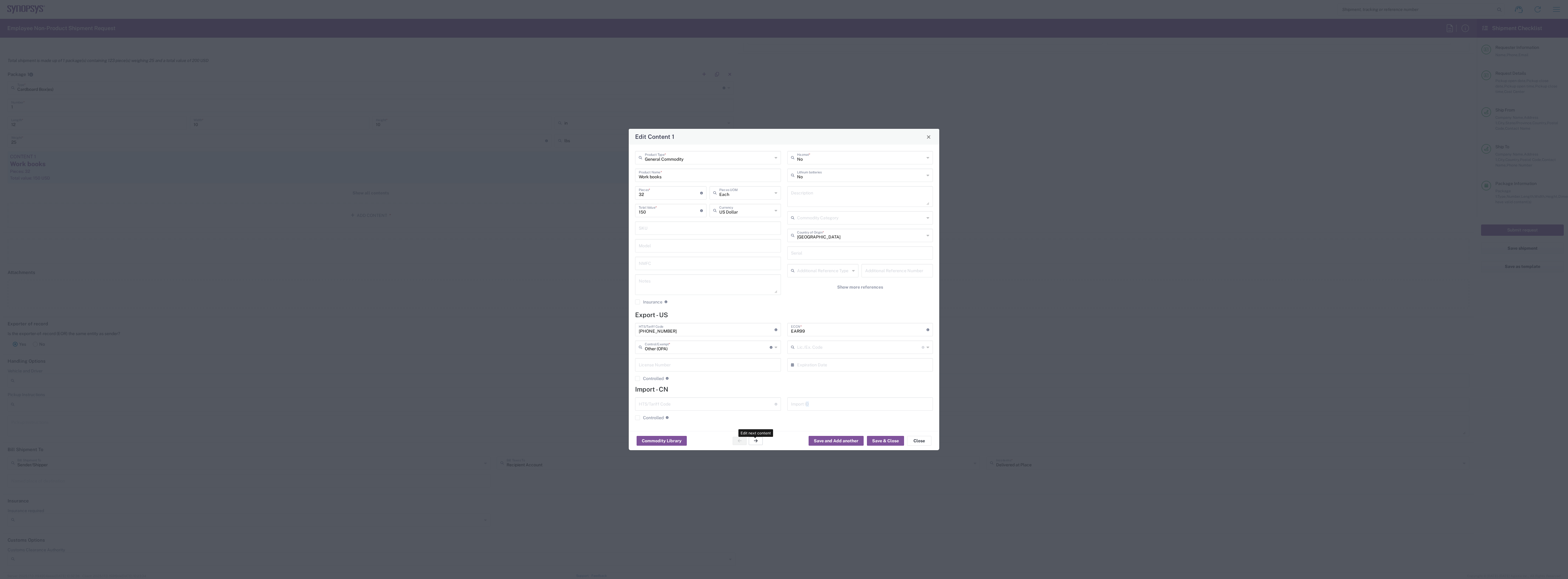
type input "FTR Exemption"
type input "0000"
type input "0000.00.0000"
click at [583, 251] on button "button" at bounding box center [755, 440] width 14 height 8
type input "General Commodity"
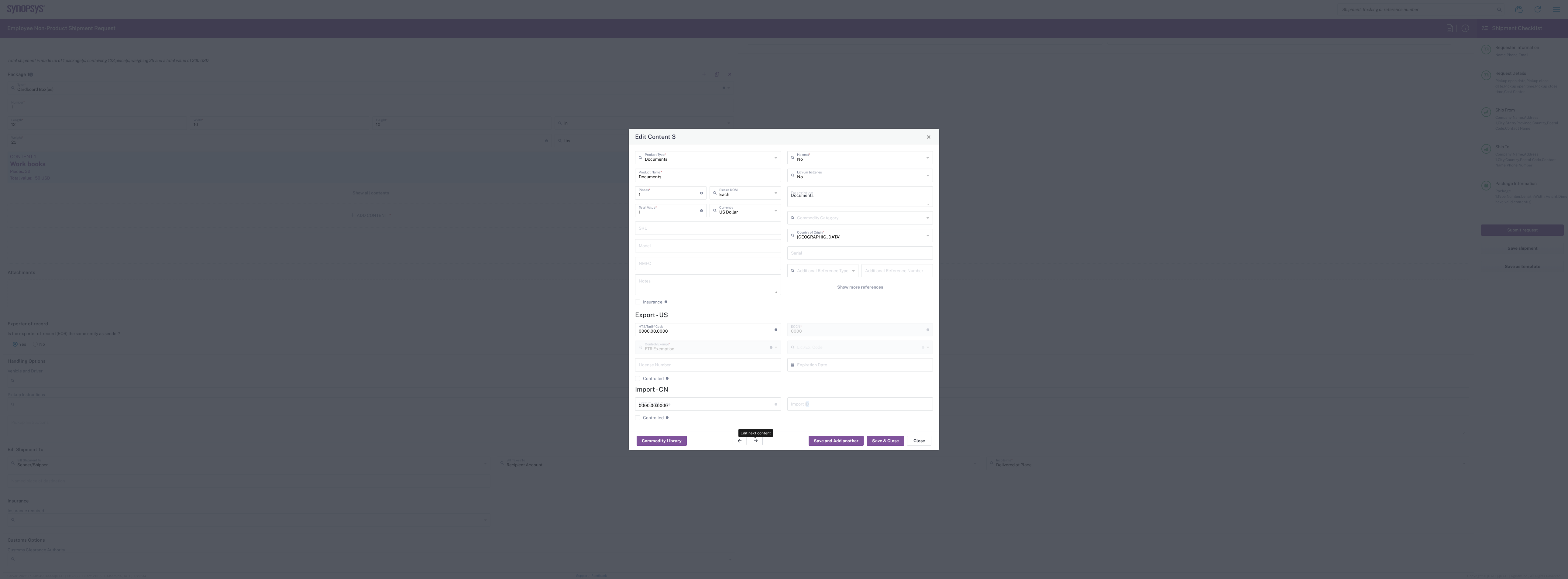
type input "NAME TENTS"
type input "30"
type input "10"
type input "[PHONE_NUMBER]"
type input "Other (OPA)"
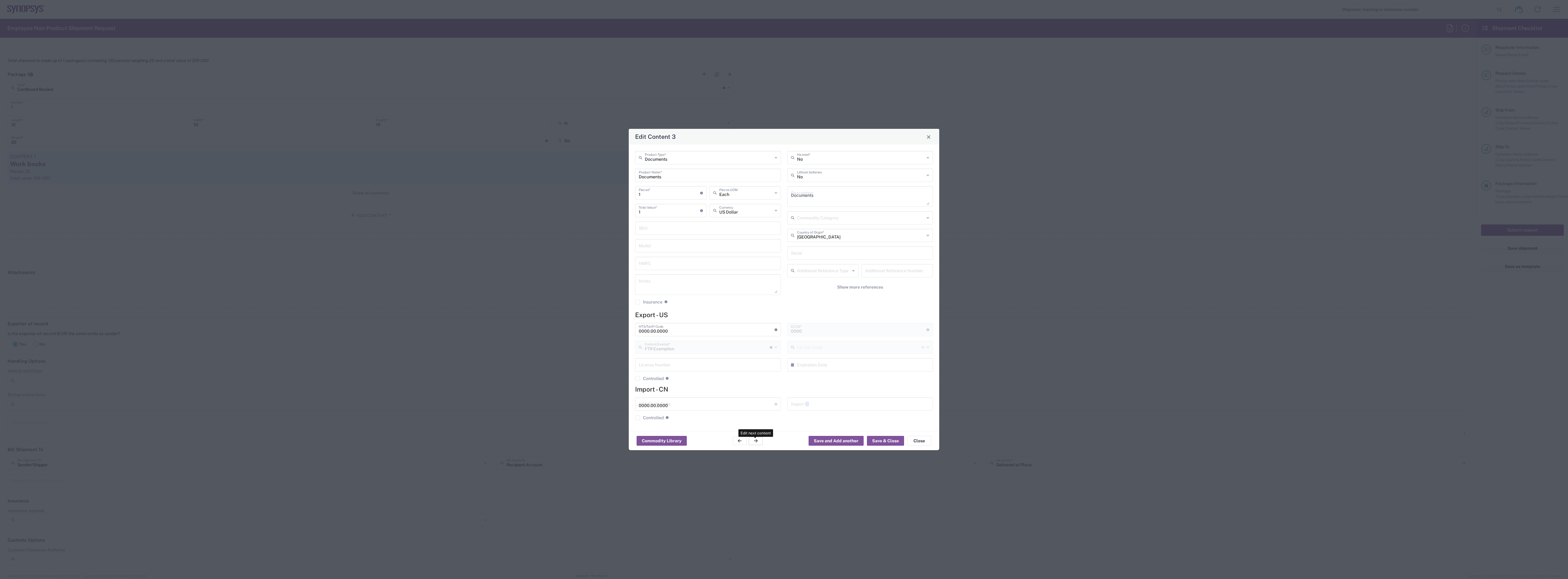
type input "EAR99"
click at [583, 251] on button "button" at bounding box center [755, 440] width 14 height 8
type input "TAKEAWAY CARDS"
type input "60"
type input "30"
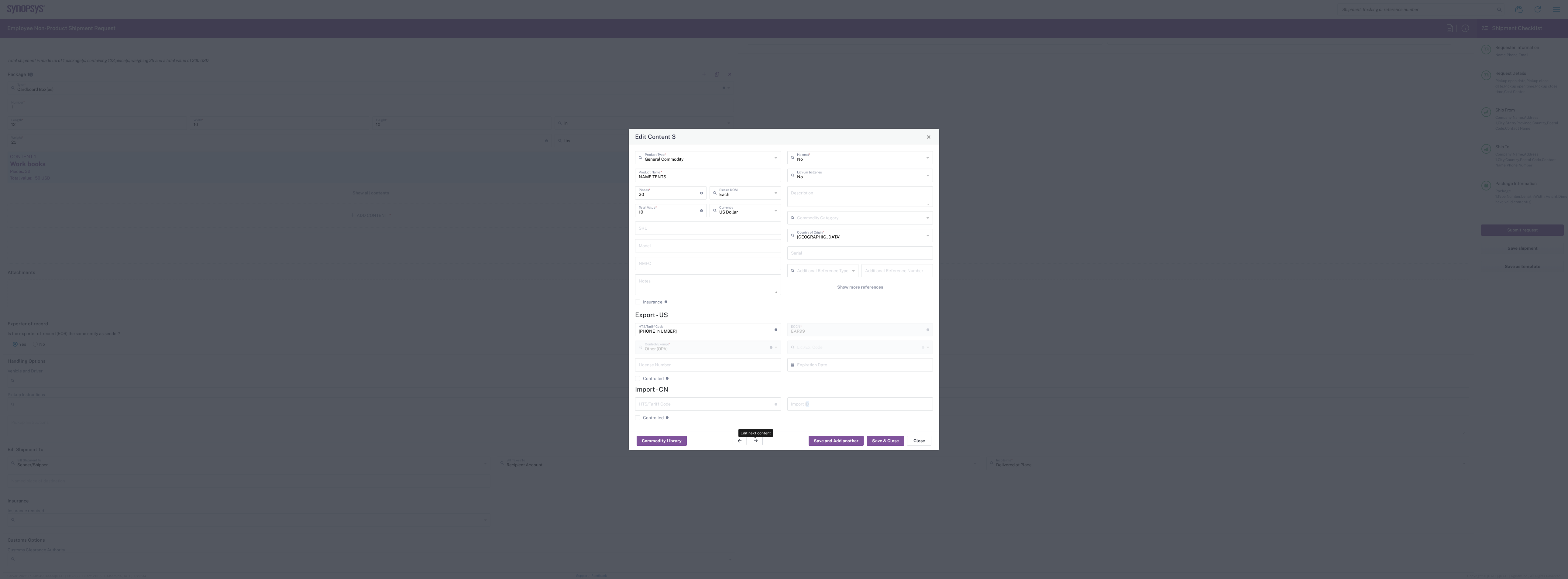
type input "[PHONE_NUMBER]"
click at [583, 251] on button "button" at bounding box center [740, 440] width 14 height 8
type input "NAME TENTS"
type input "30"
type input "10"
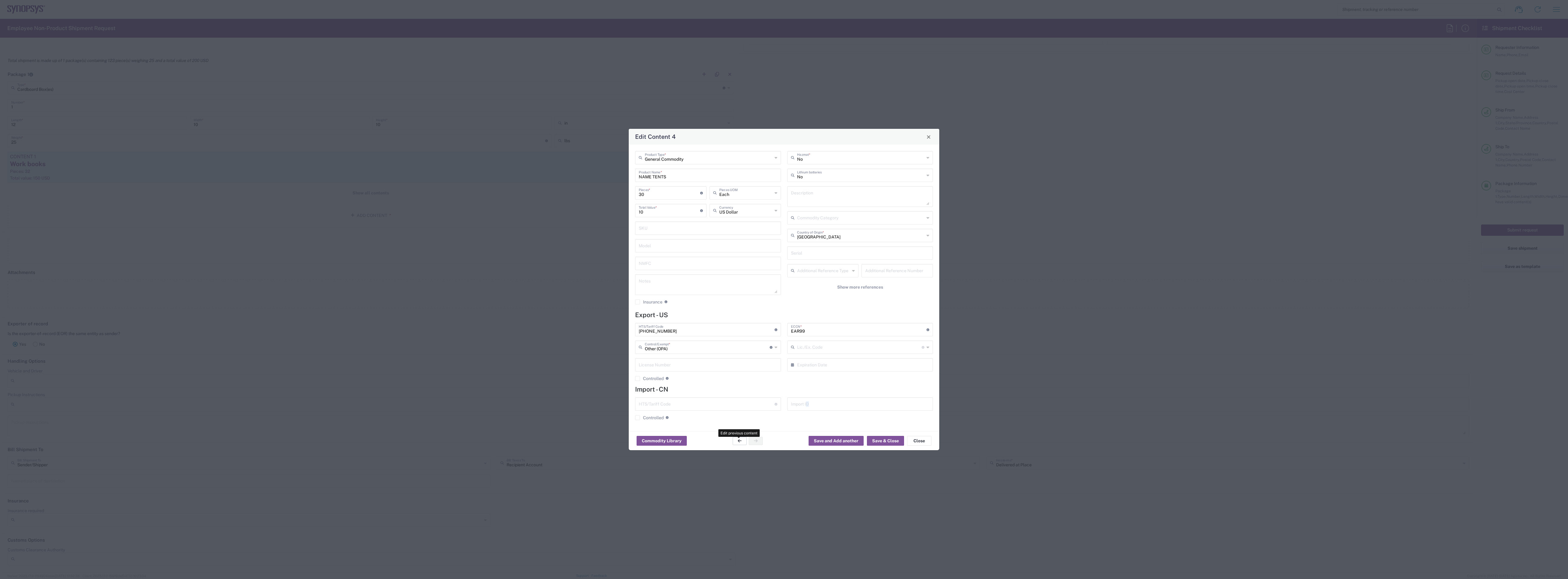
type input "[PHONE_NUMBER]"
click at [583, 251] on button "button" at bounding box center [740, 440] width 14 height 8
type input "Documents"
type input "1"
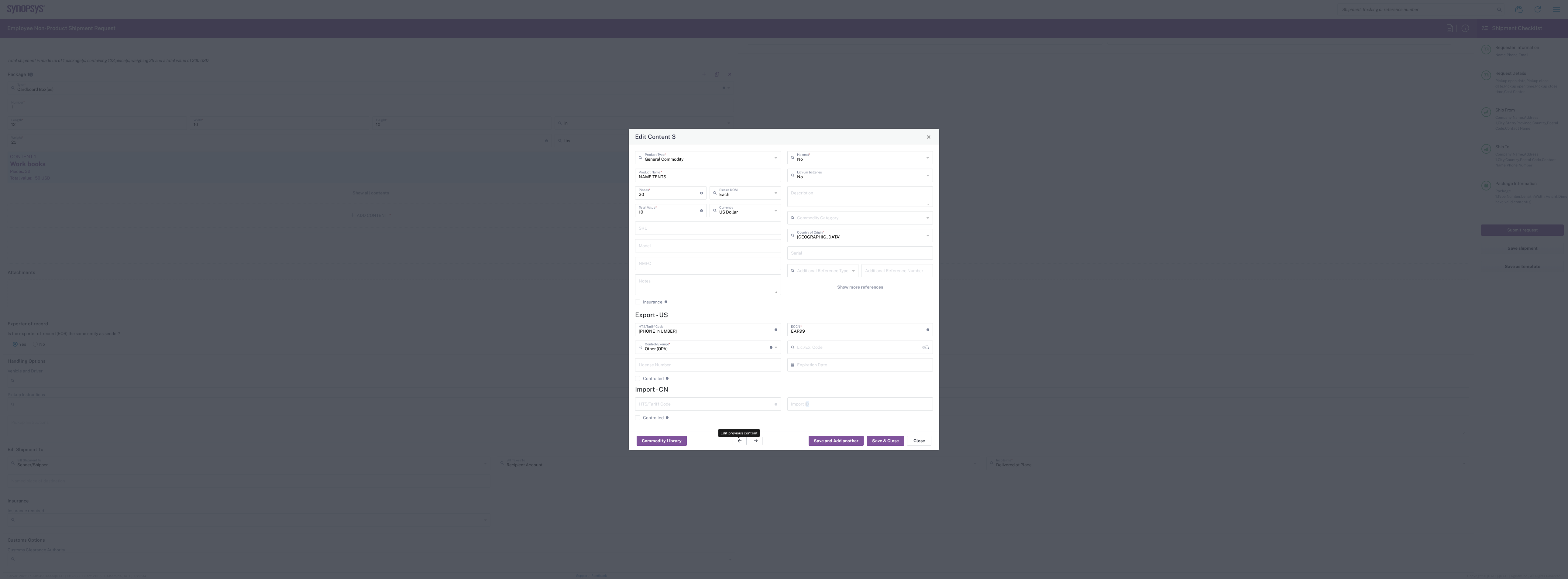
type input "1"
type textarea "Documents"
type input "0000.00.0000"
type input "FTR Exemption"
type input "0000"
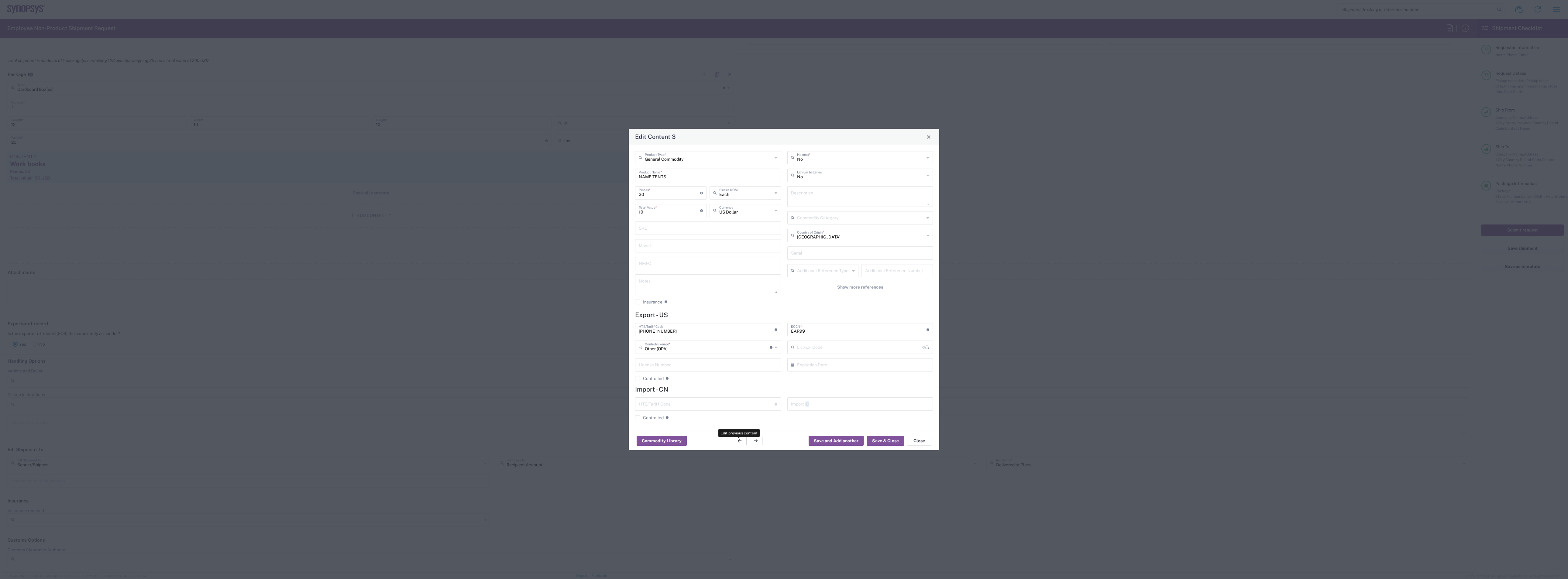
type input "0000.00.0000"
type input "30.37(a)"
click at [583, 251] on input "0000.00.0000" at bounding box center [706, 328] width 136 height 10
drag, startPoint x: 697, startPoint y: 329, endPoint x: 599, endPoint y: 325, distance: 98.1
click at [583, 251] on div "Edit Content 2 Documents Product Type * Documents Product Name * 1 Pieces * Num…" at bounding box center [784, 290] width 1568 height 579
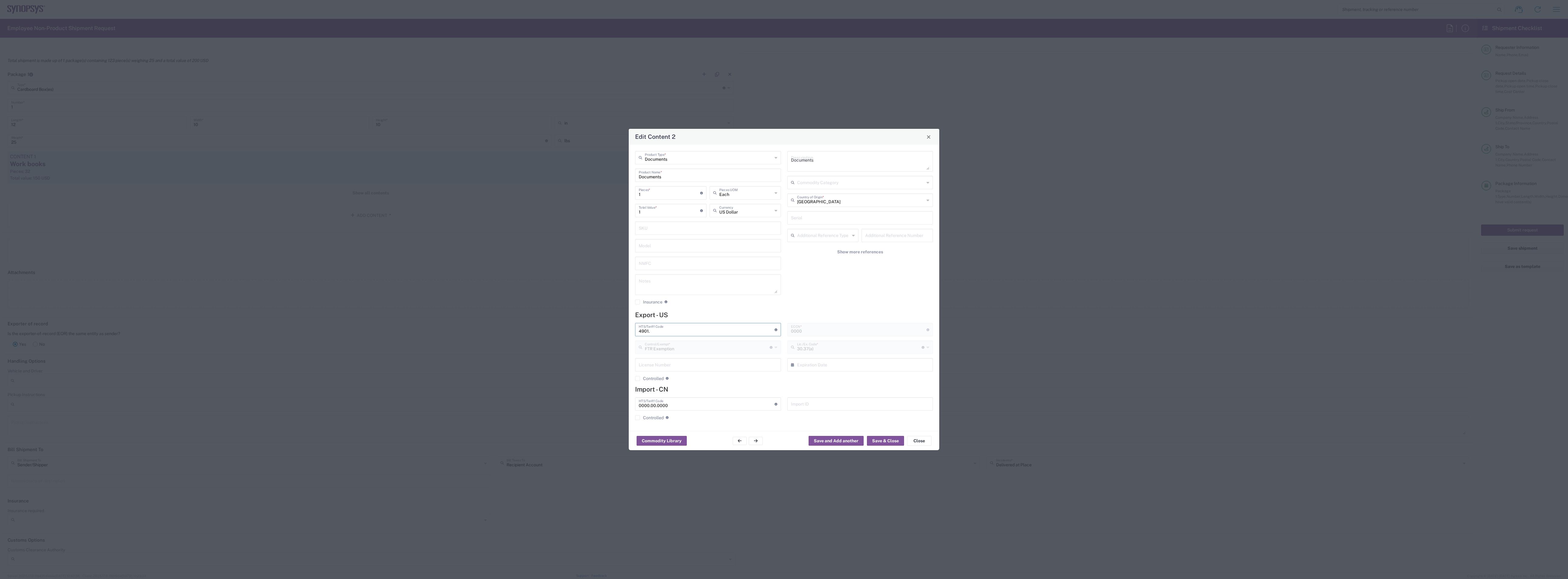
type input "4901."
click at [583, 159] on input "text" at bounding box center [709, 157] width 128 height 10
click at [583, 178] on span "General Commodity" at bounding box center [708, 180] width 144 height 9
type input "General Commodity"
click at [583, 173] on input "text" at bounding box center [708, 175] width 139 height 10
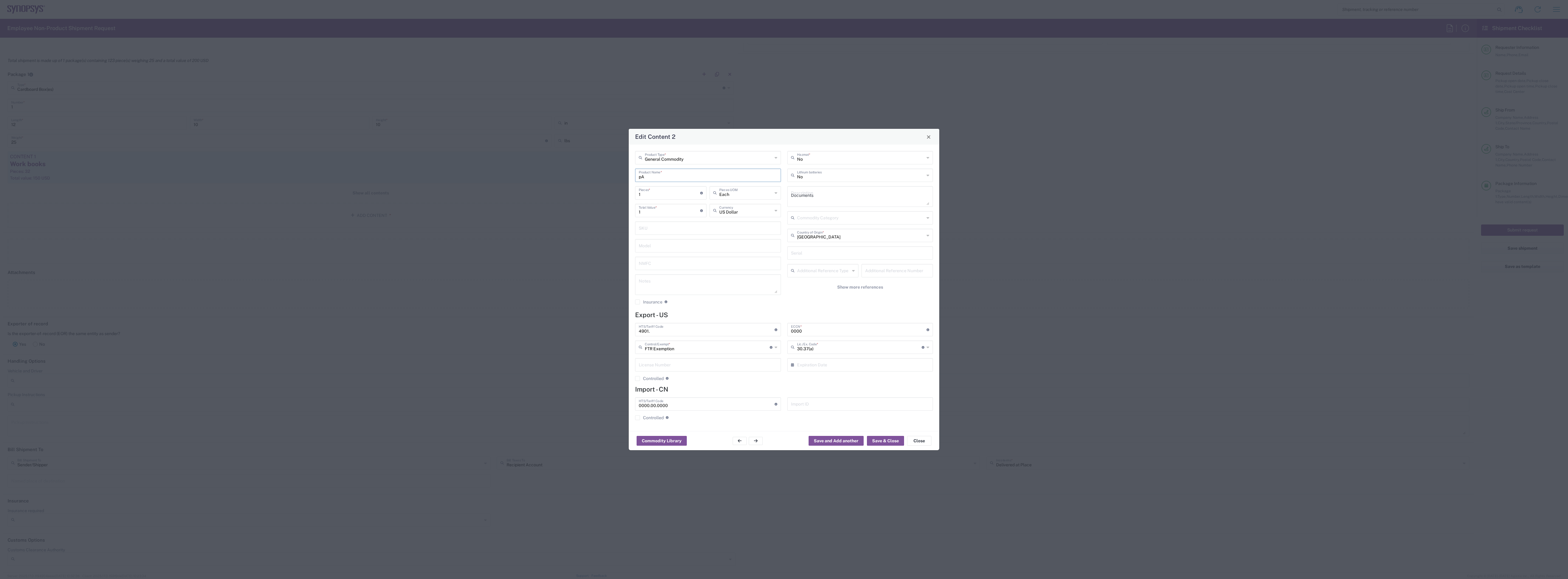
type input "p"
type input "PAPERS FOR TRAINING SESSION"
click at [583, 193] on input "1" at bounding box center [669, 192] width 61 height 10
type input "3"
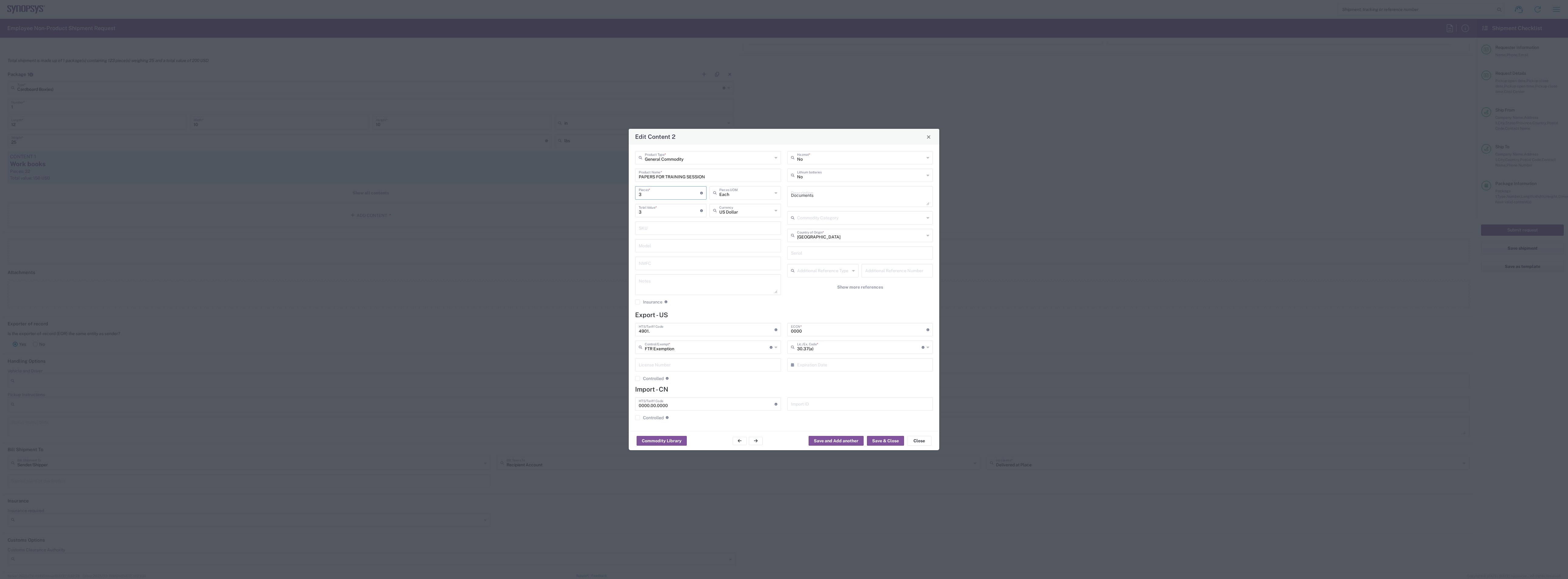
type input "30"
click at [583, 212] on input "30" at bounding box center [669, 209] width 61 height 10
type input "10"
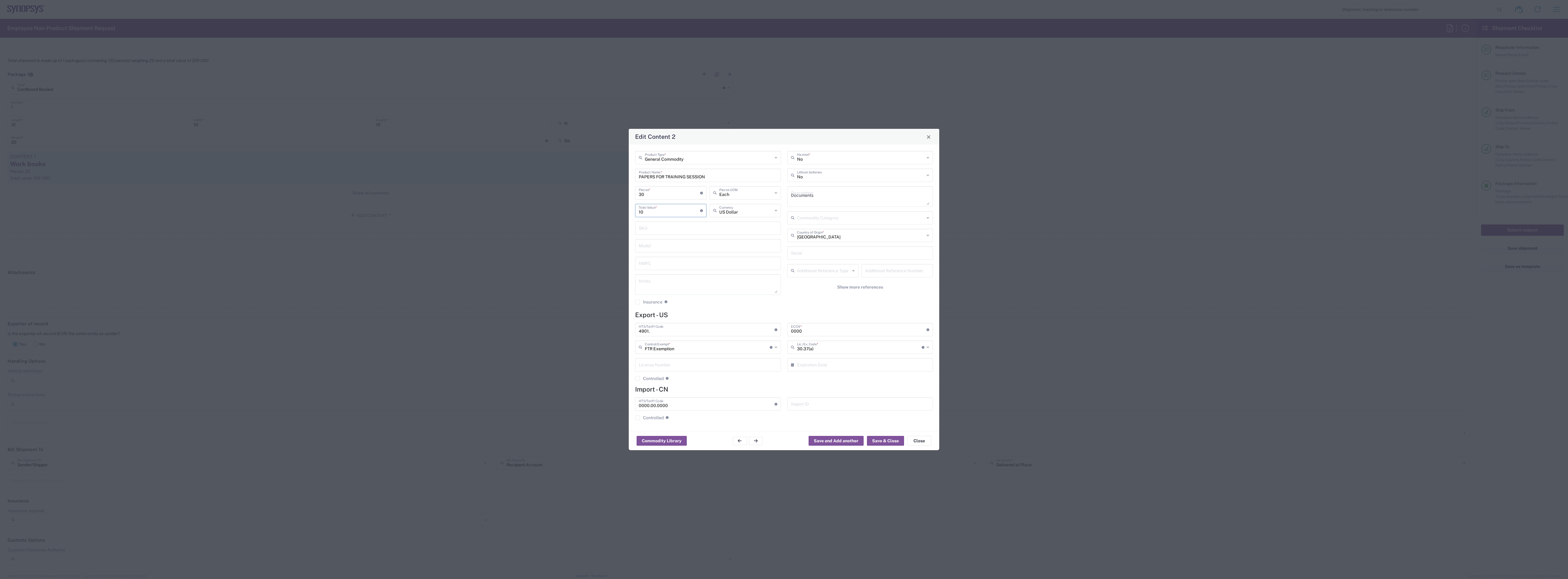
click at [583, 251] on input "4901." at bounding box center [706, 328] width 136 height 10
type input "[PHONE_NUMBER]"
click at [583, 251] on input "text" at bounding box center [707, 346] width 125 height 10
click at [583, 251] on span "Other (OPA)" at bounding box center [708, 439] width 144 height 9
type input "Other (OPA)"
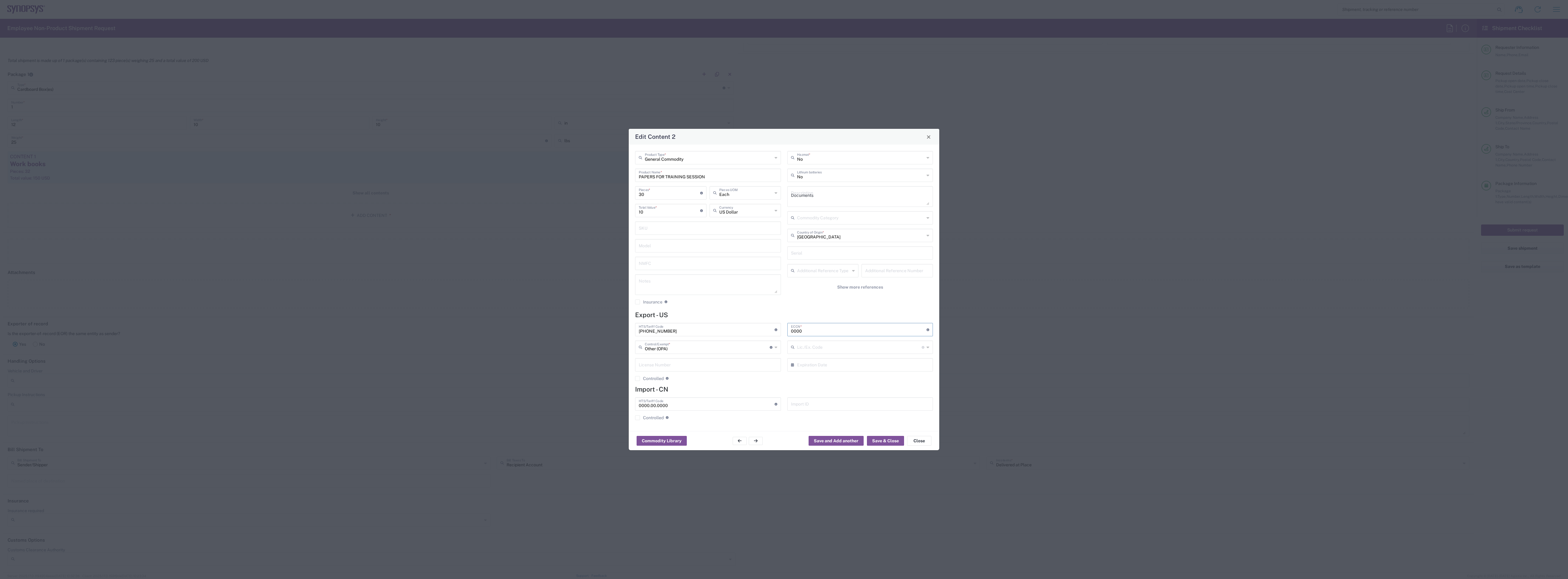
click at [583, 251] on input "0000" at bounding box center [858, 328] width 136 height 10
type input "0"
type input "EAR99"
click at [583, 251] on button "Save and Add another" at bounding box center [836, 440] width 55 height 10
click at [583, 251] on button "Save & Close" at bounding box center [885, 440] width 37 height 10
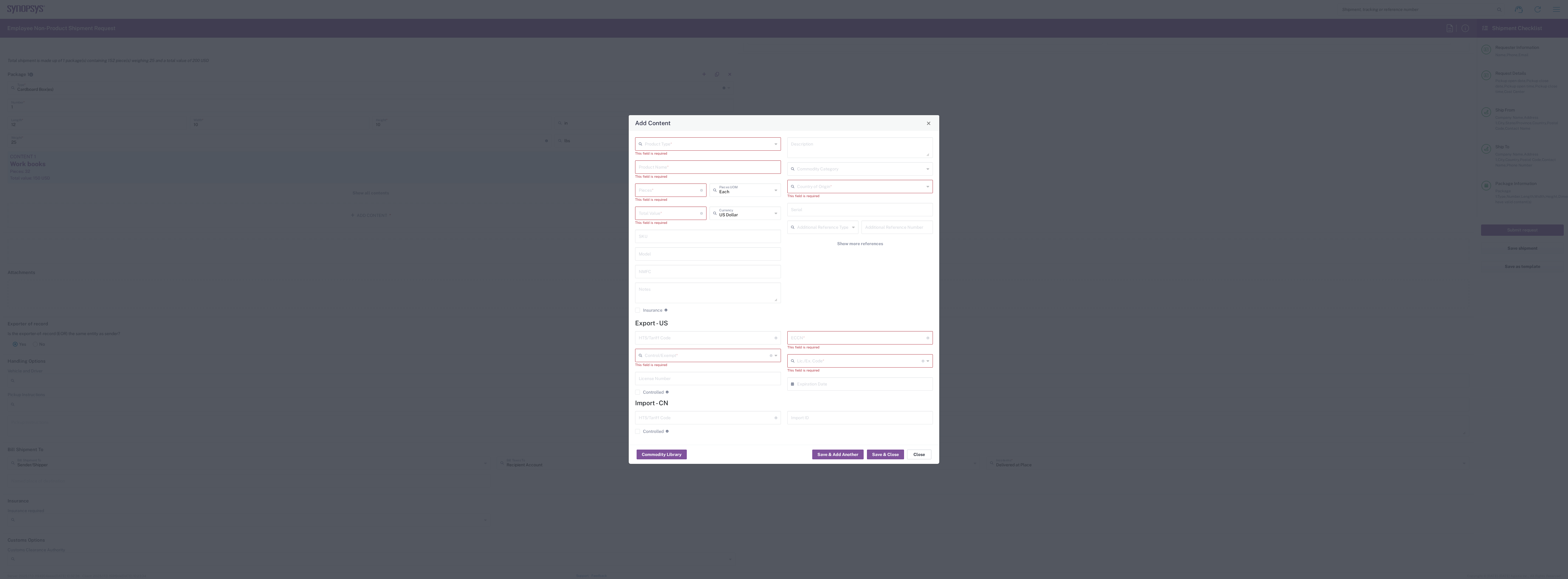
click at [583, 251] on button "Close" at bounding box center [919, 454] width 24 height 10
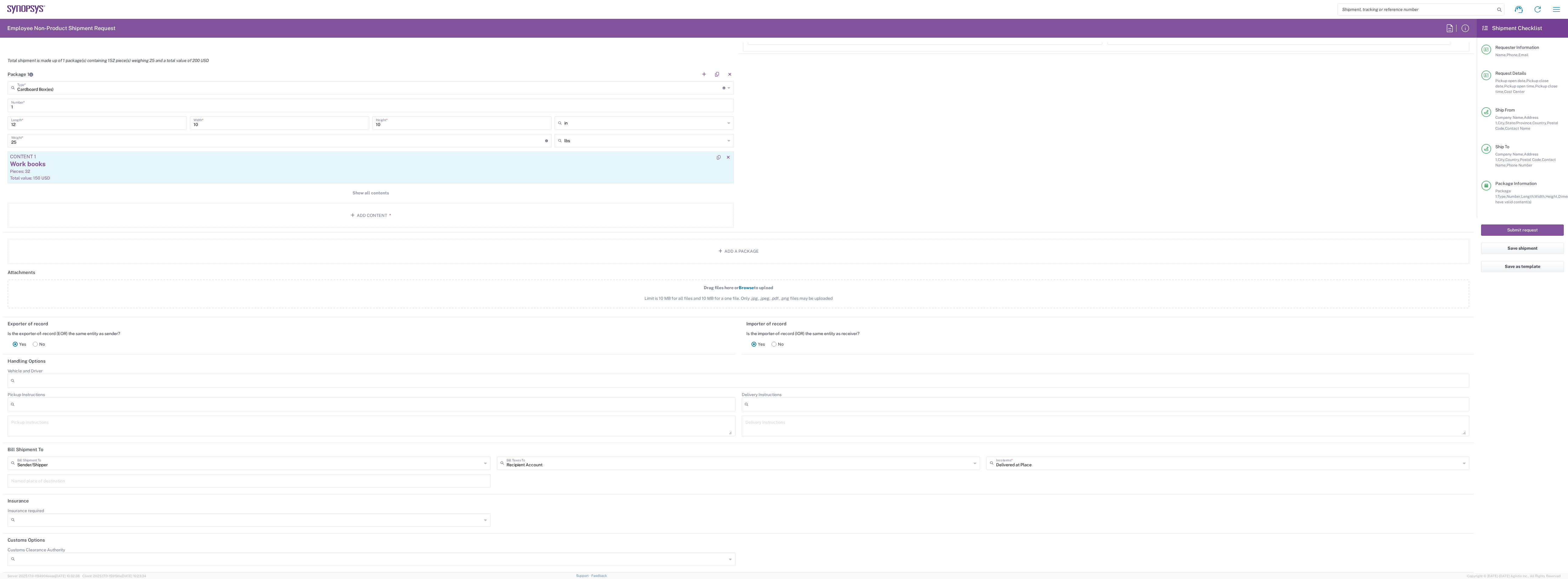
click at [94, 177] on div "Total value: 150 USD" at bounding box center [370, 178] width 721 height 5
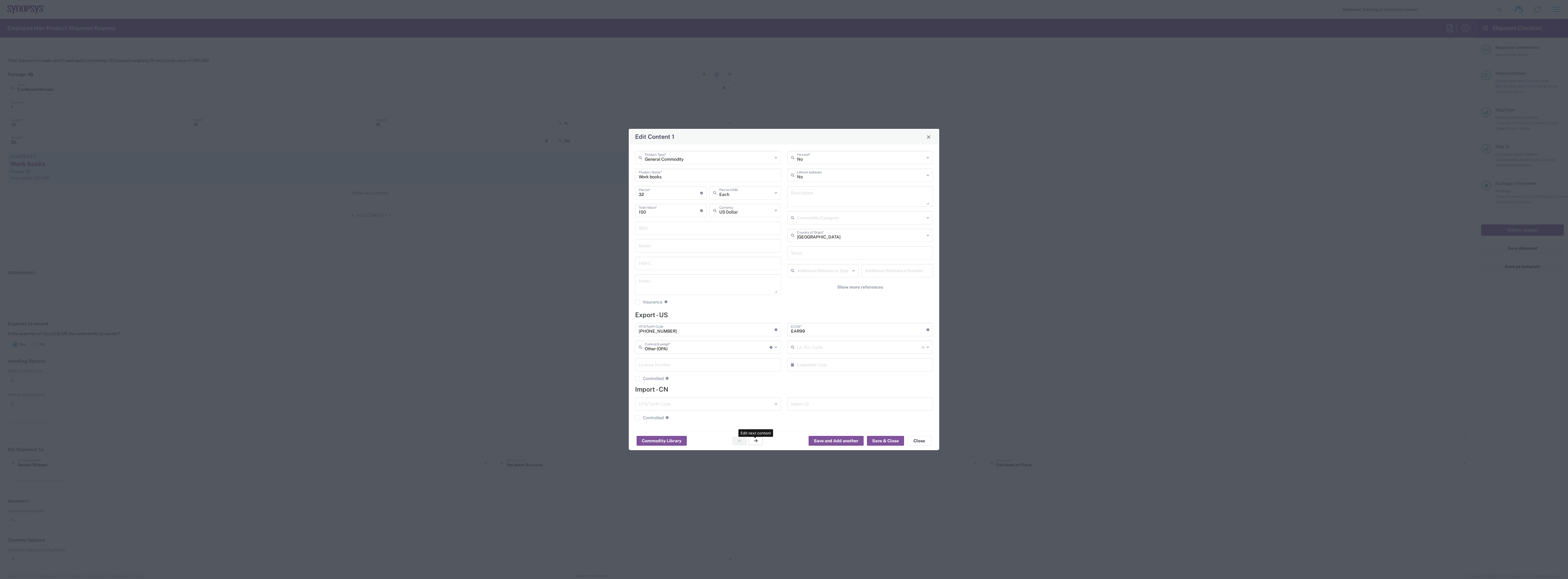
click at [583, 251] on button "button" at bounding box center [755, 440] width 14 height 8
type input "PAPERS FOR TRAINING SESSION"
type input "30"
type input "10"
type textarea "Documents"
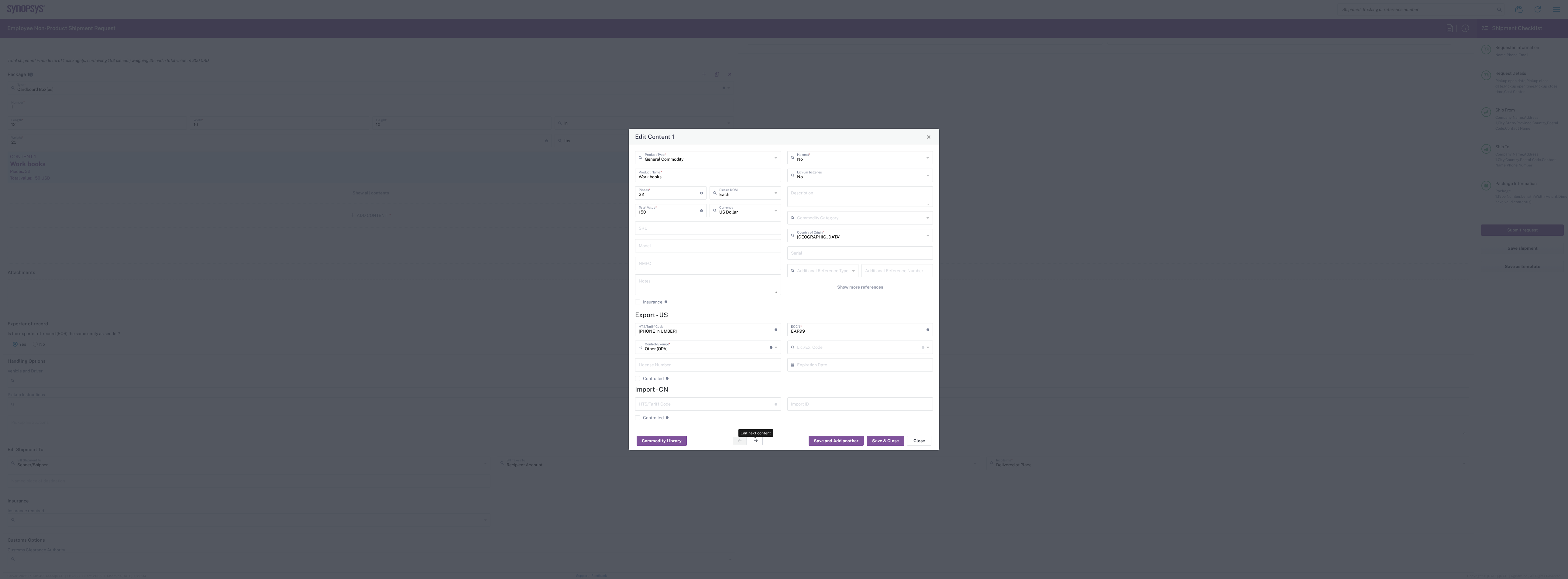
type input "[PHONE_NUMBER]"
type input "0000.00.0000"
click at [583, 251] on button "button" at bounding box center [755, 440] width 14 height 8
type input "NAME TENTS"
type input "[PHONE_NUMBER]"
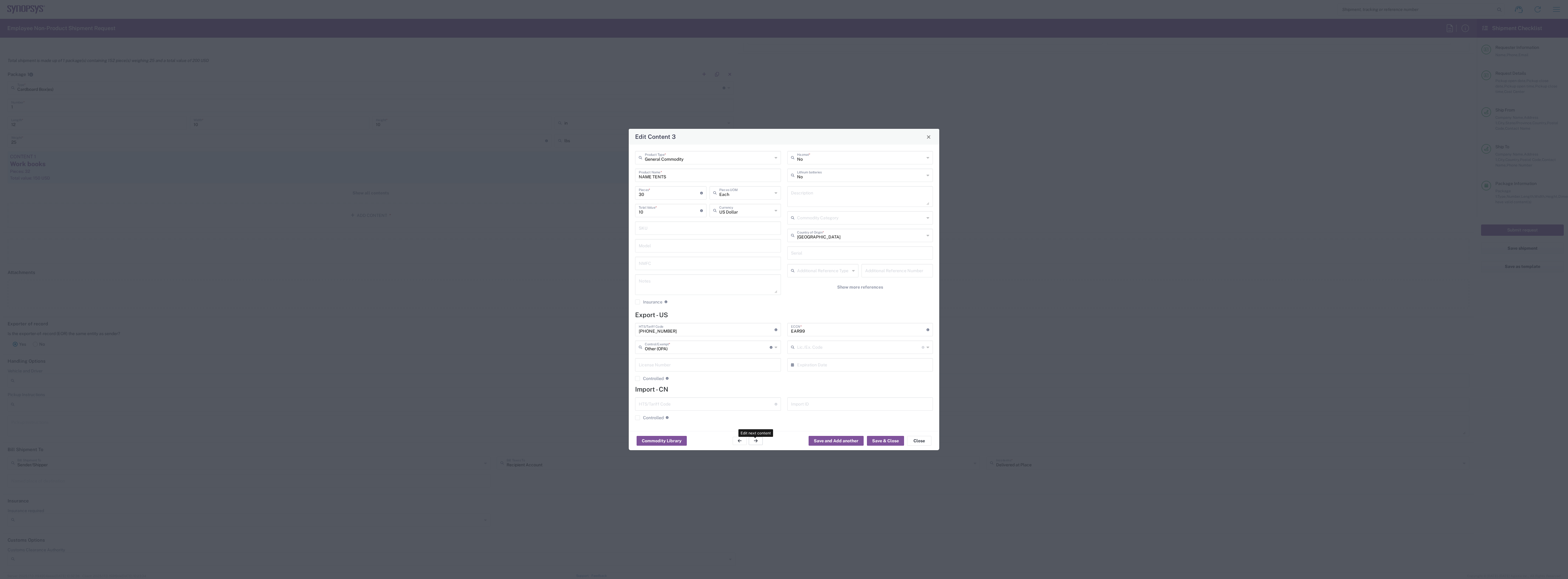
click at [583, 251] on icon "button" at bounding box center [756, 440] width 4 height 4
type input "TAKEAWAY CARDS"
type input "60"
type input "30"
type input "[PHONE_NUMBER]"
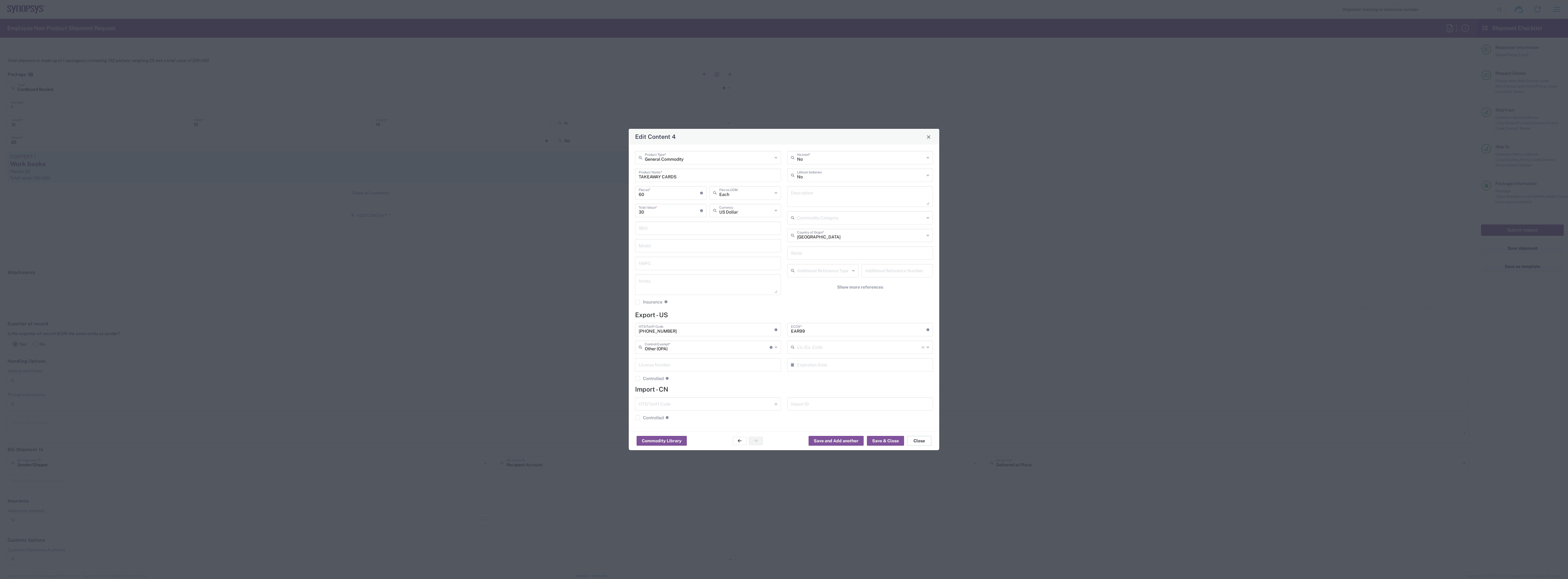
click at [583, 251] on button "Close" at bounding box center [919, 440] width 24 height 10
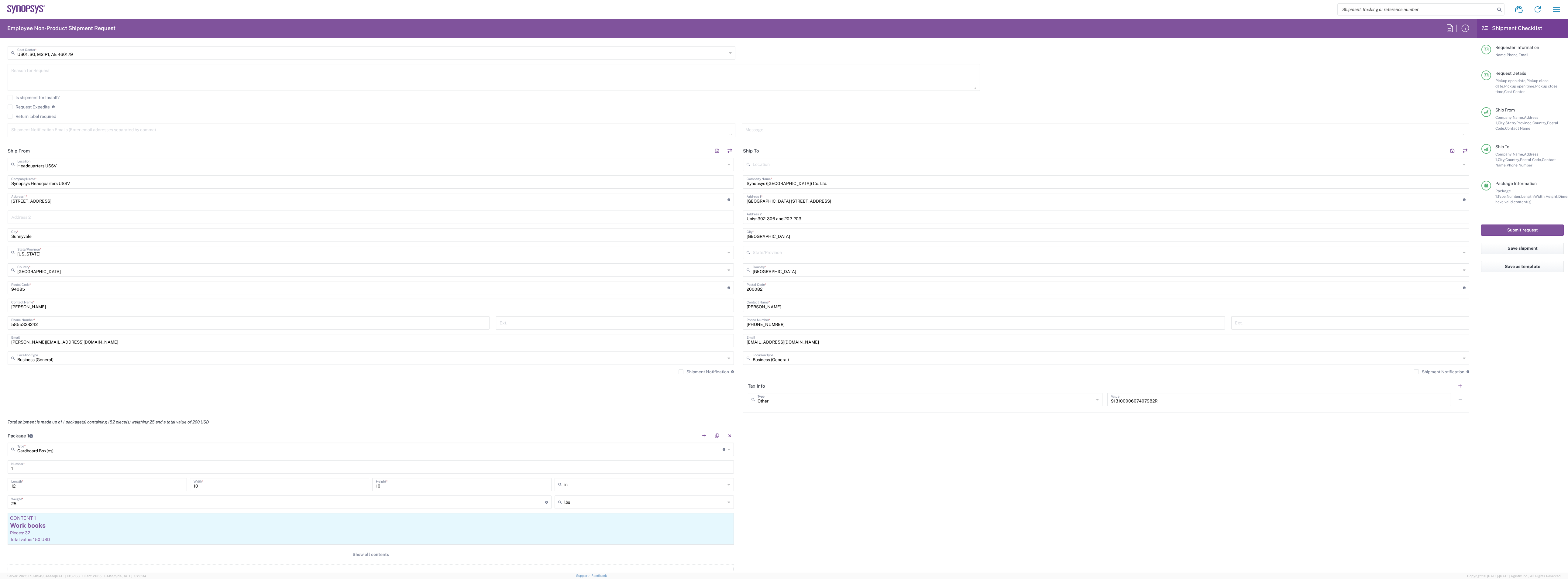
scroll to position [227, 0]
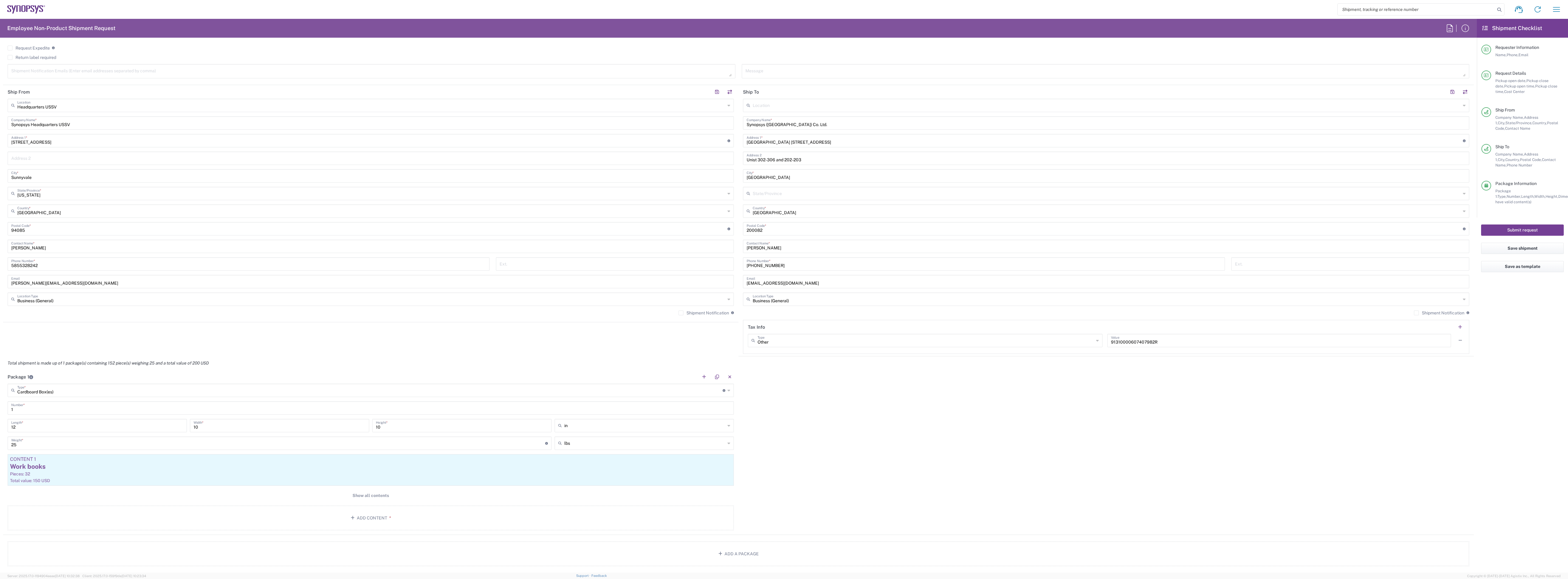
click at [583, 227] on button "Submit request" at bounding box center [1522, 230] width 83 height 11
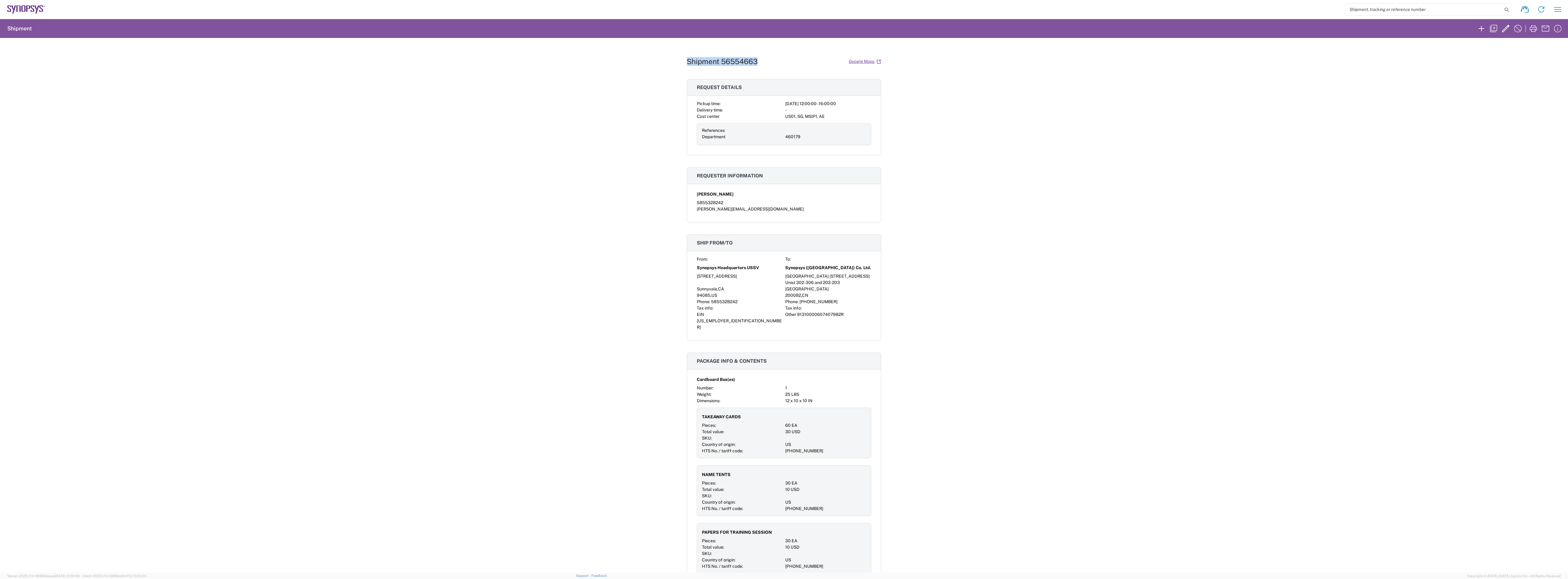
drag, startPoint x: 769, startPoint y: 60, endPoint x: 671, endPoint y: 63, distance: 98.0
click at [583, 63] on div "Shipment 56554663 Google Maps Request details Pickup time: [DATE] 12:00:00 - 16…" at bounding box center [784, 305] width 1568 height 535
copy h1 "Shipment 56554663"
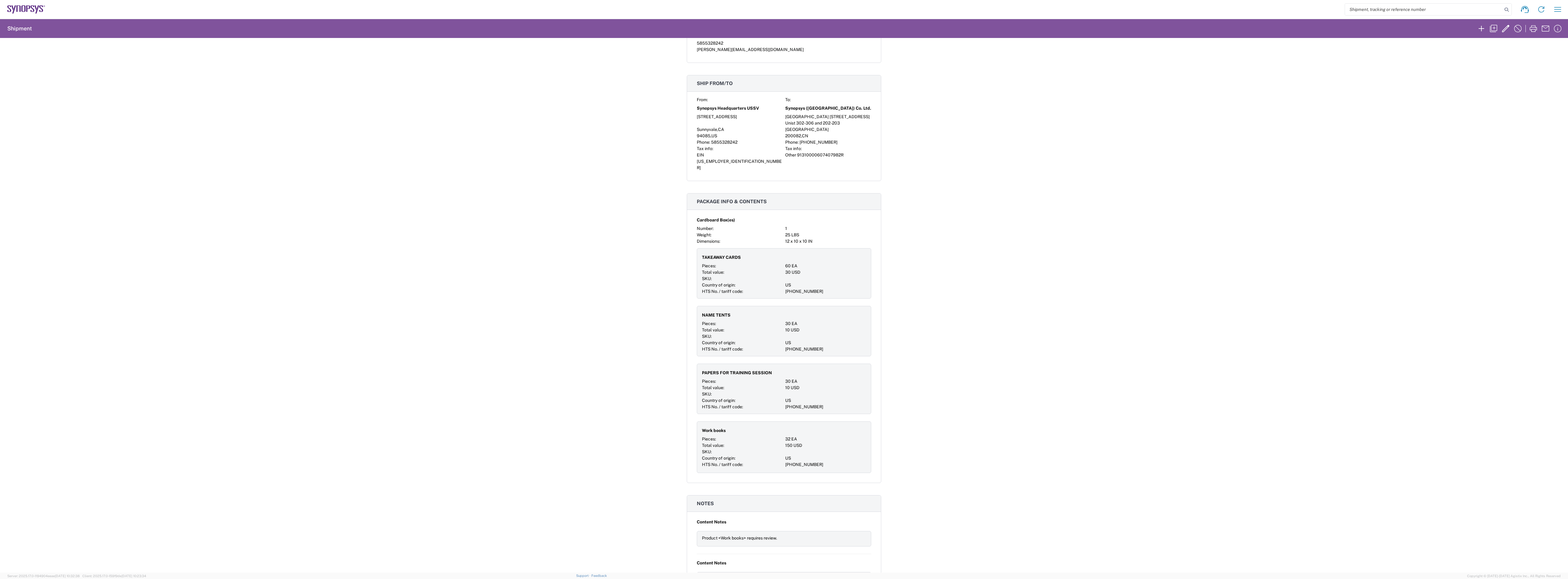
scroll to position [33, 0]
